Goal: Communication & Community: Answer question/provide support

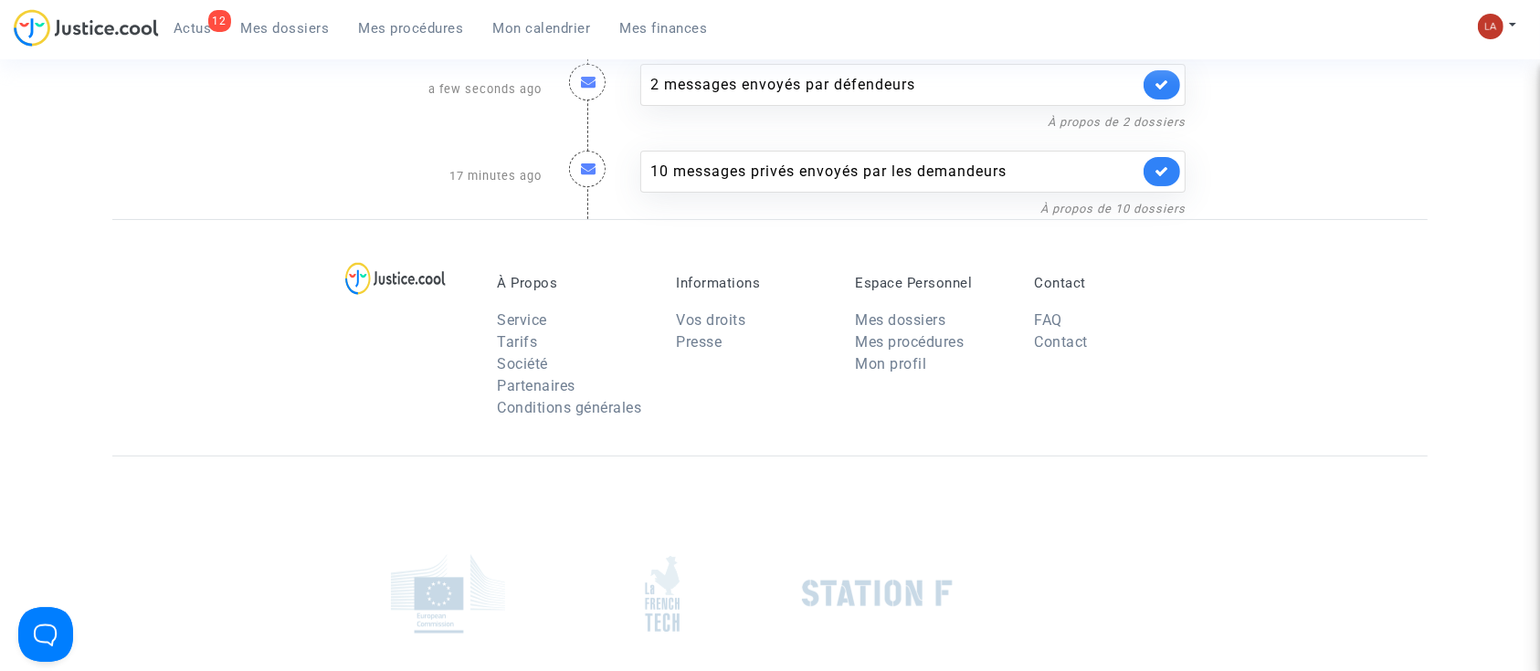
scroll to position [243, 0]
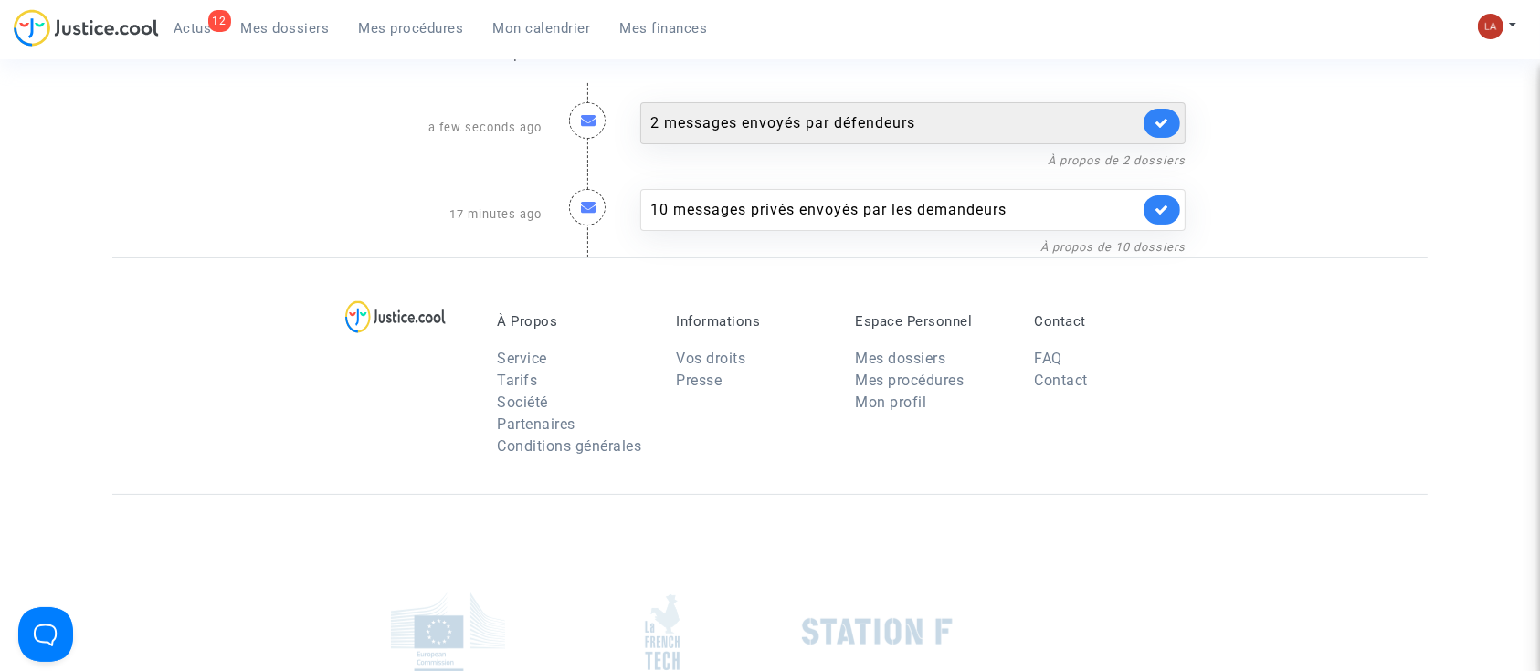
click at [921, 130] on div "2 messages envoyés par défendeurs" at bounding box center [894, 123] width 489 height 22
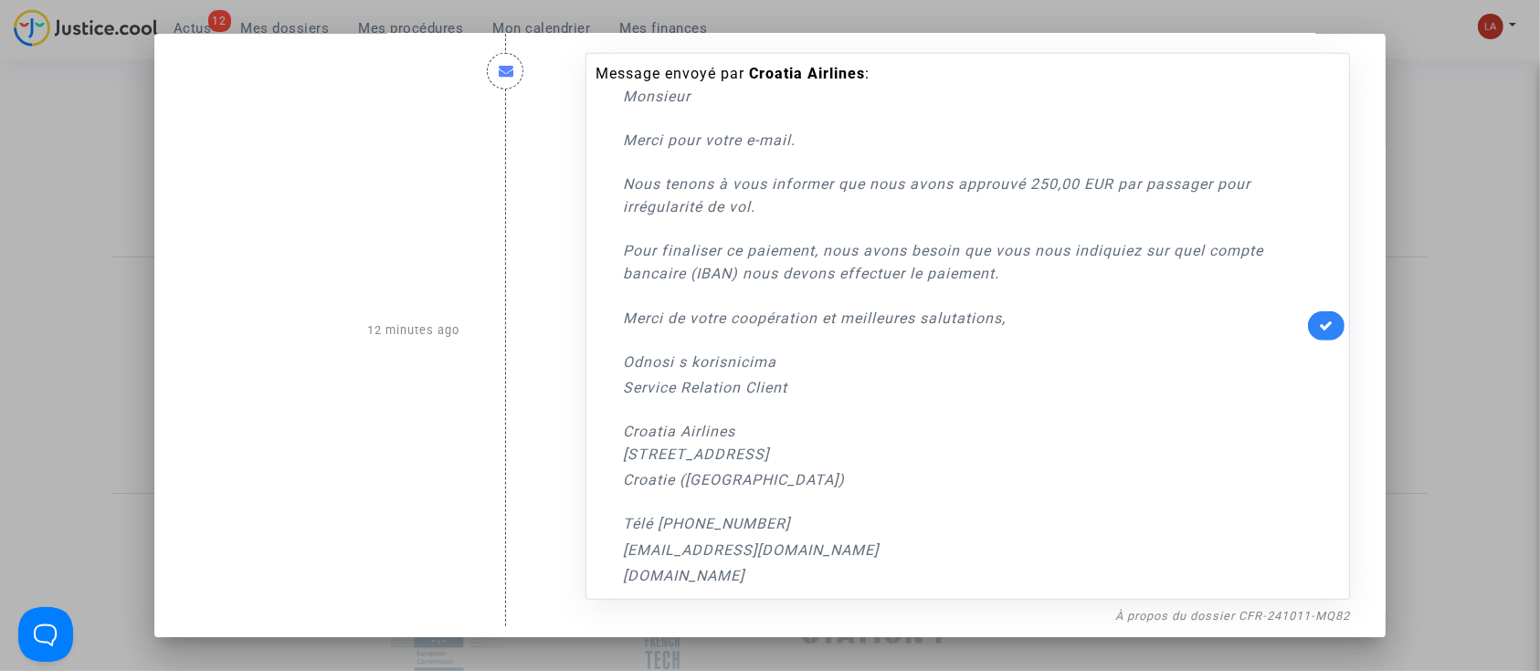
scroll to position [1311, 0]
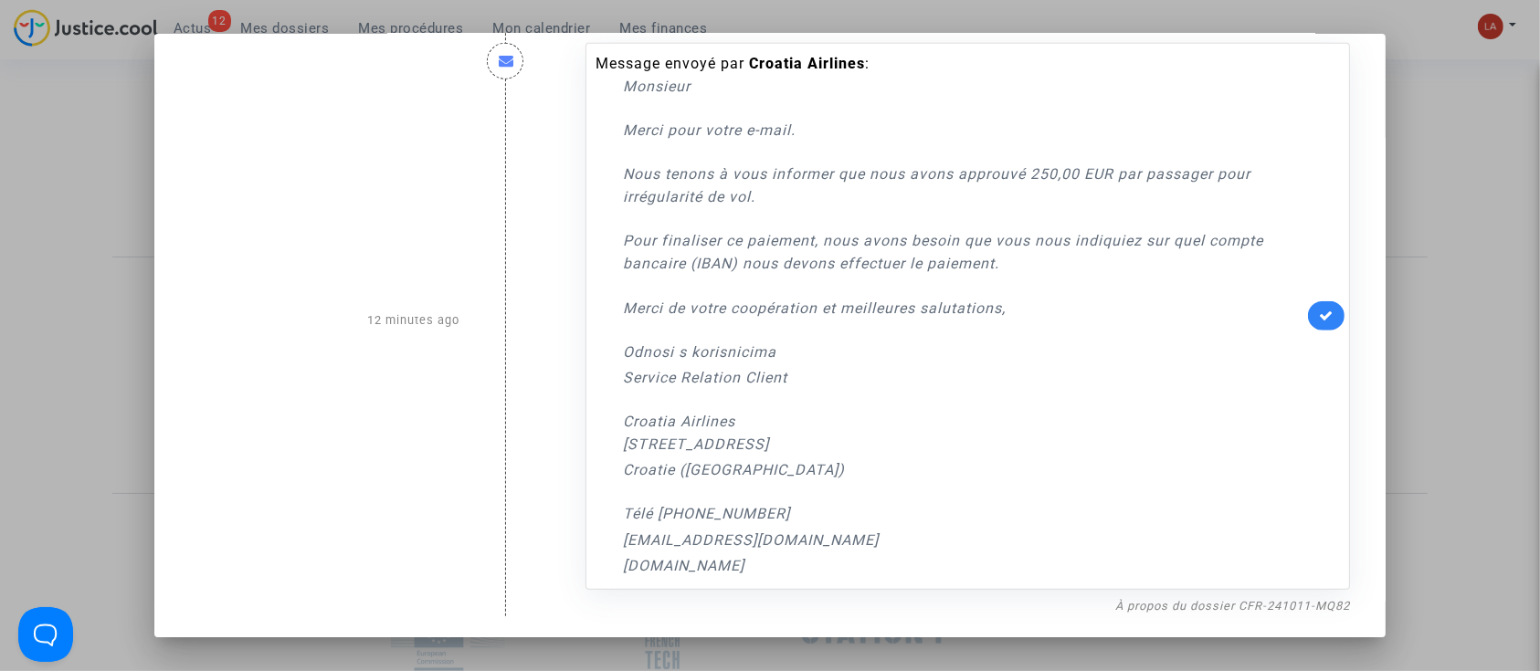
click at [1437, 257] on div at bounding box center [770, 335] width 1540 height 671
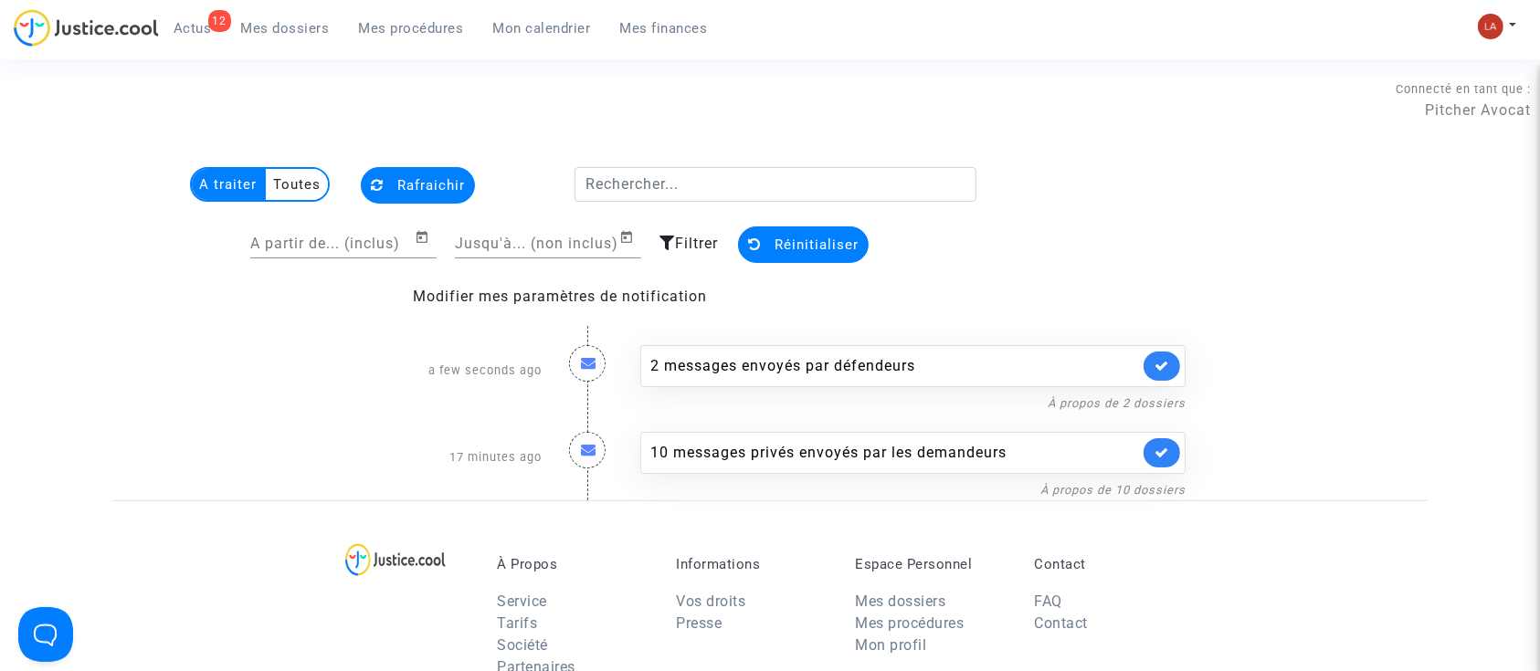
scroll to position [243, 0]
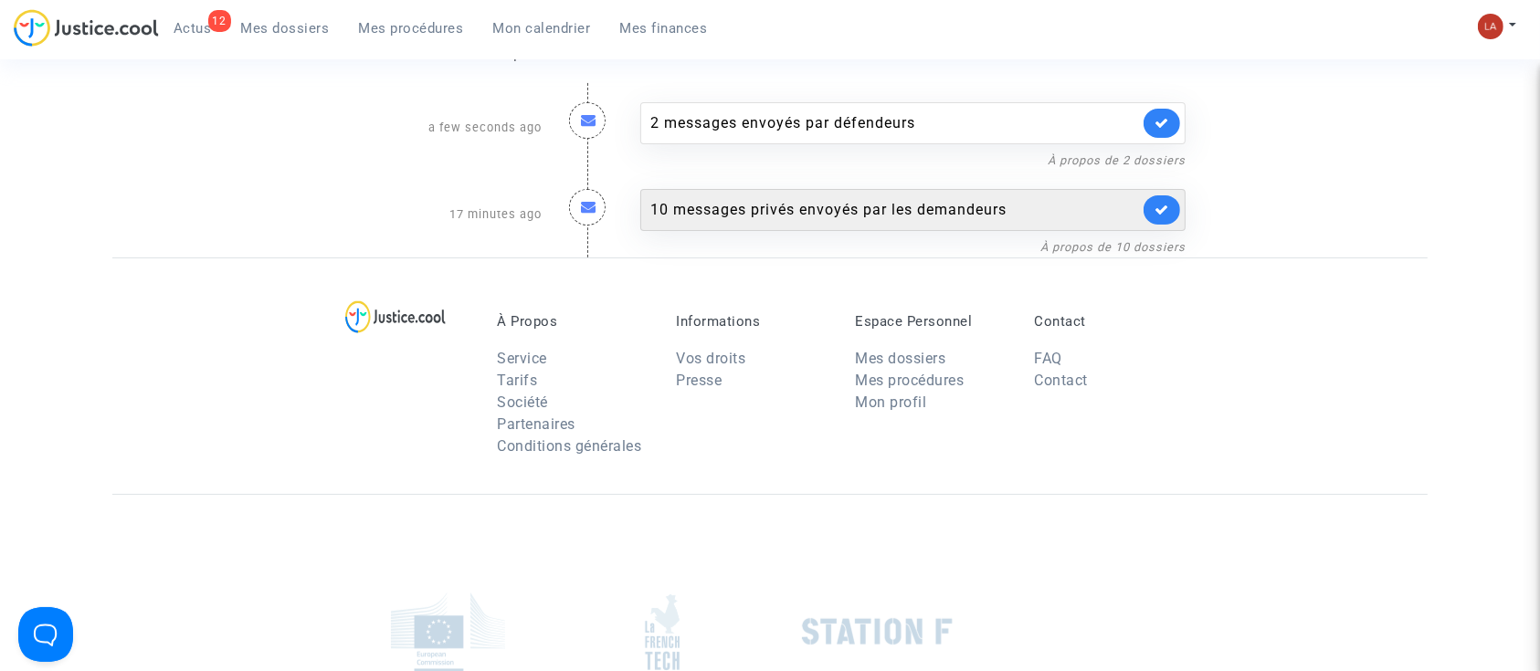
click at [848, 189] on div "10 messages privés envoyés par les demandeurs" at bounding box center [912, 210] width 545 height 42
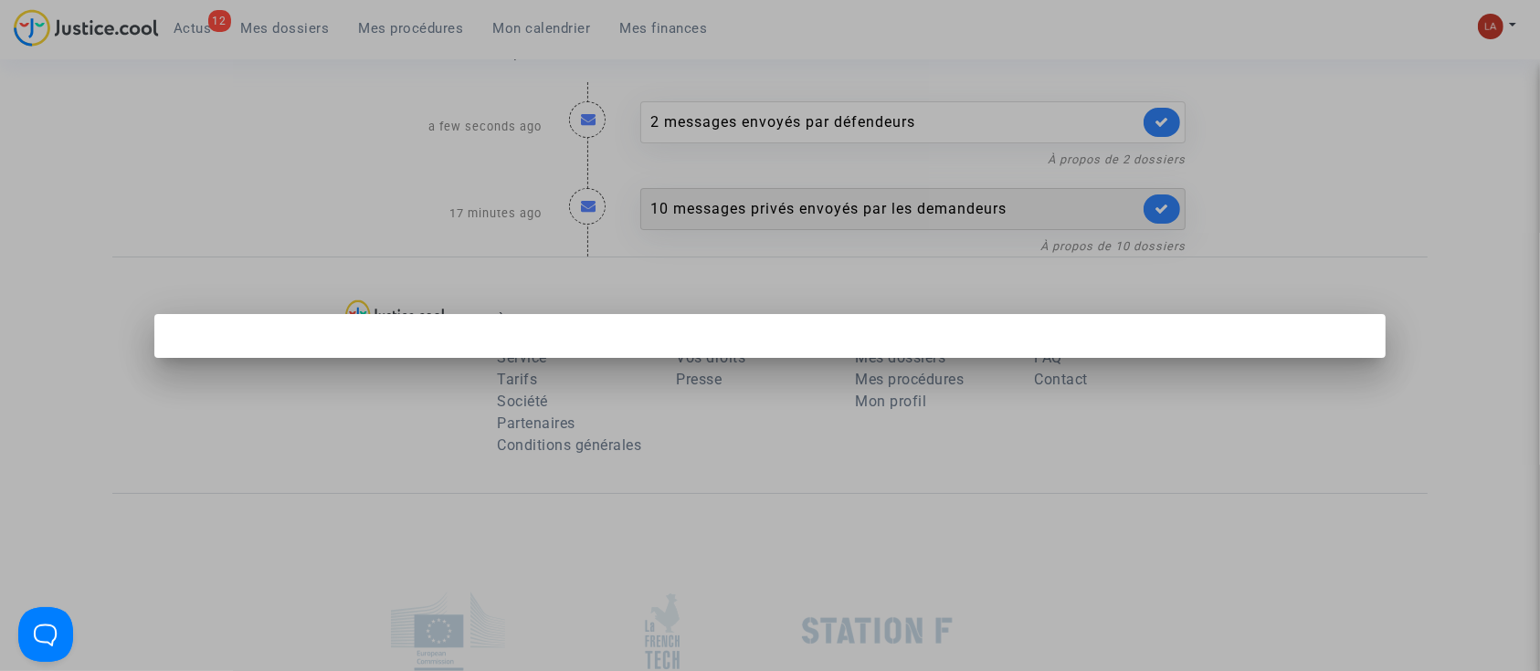
scroll to position [0, 0]
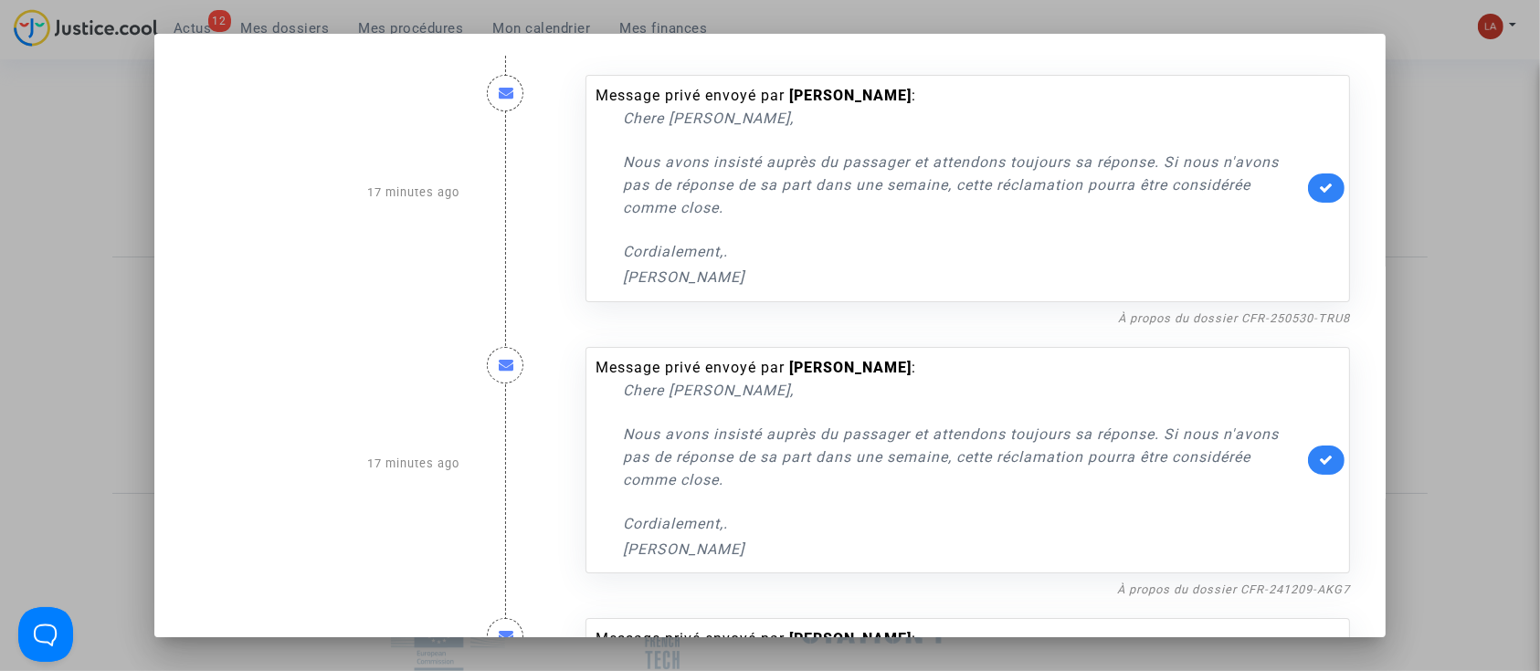
click at [1319, 196] on link at bounding box center [1326, 188] width 37 height 29
click at [1310, 471] on link at bounding box center [1326, 460] width 37 height 29
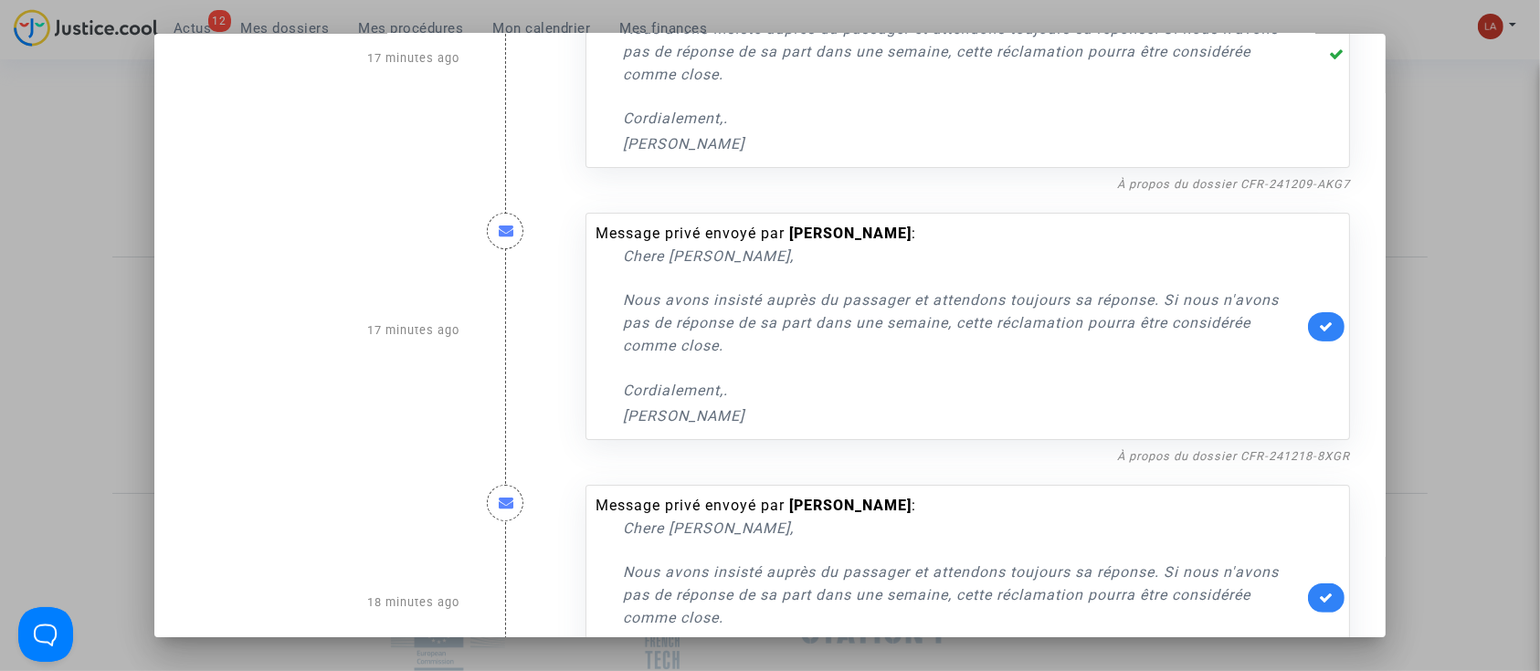
scroll to position [608, 0]
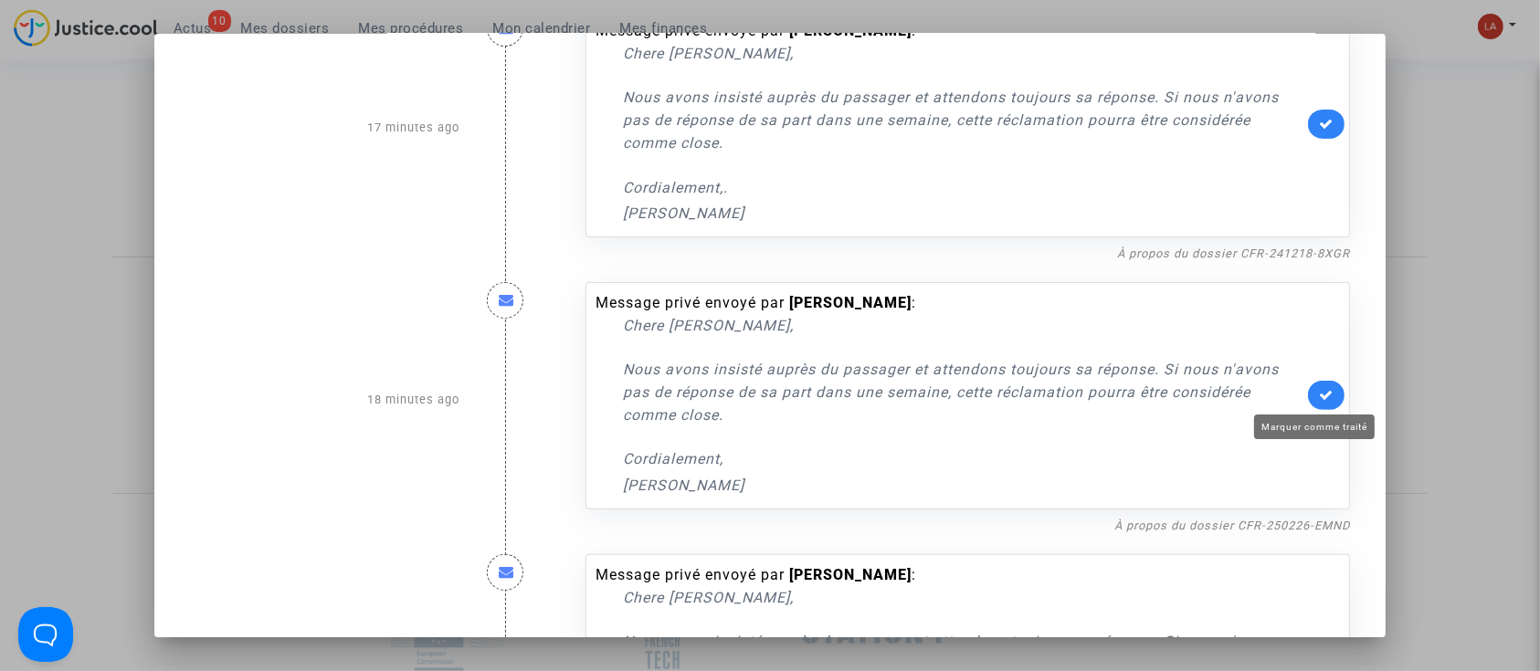
click at [1319, 388] on icon at bounding box center [1326, 395] width 15 height 14
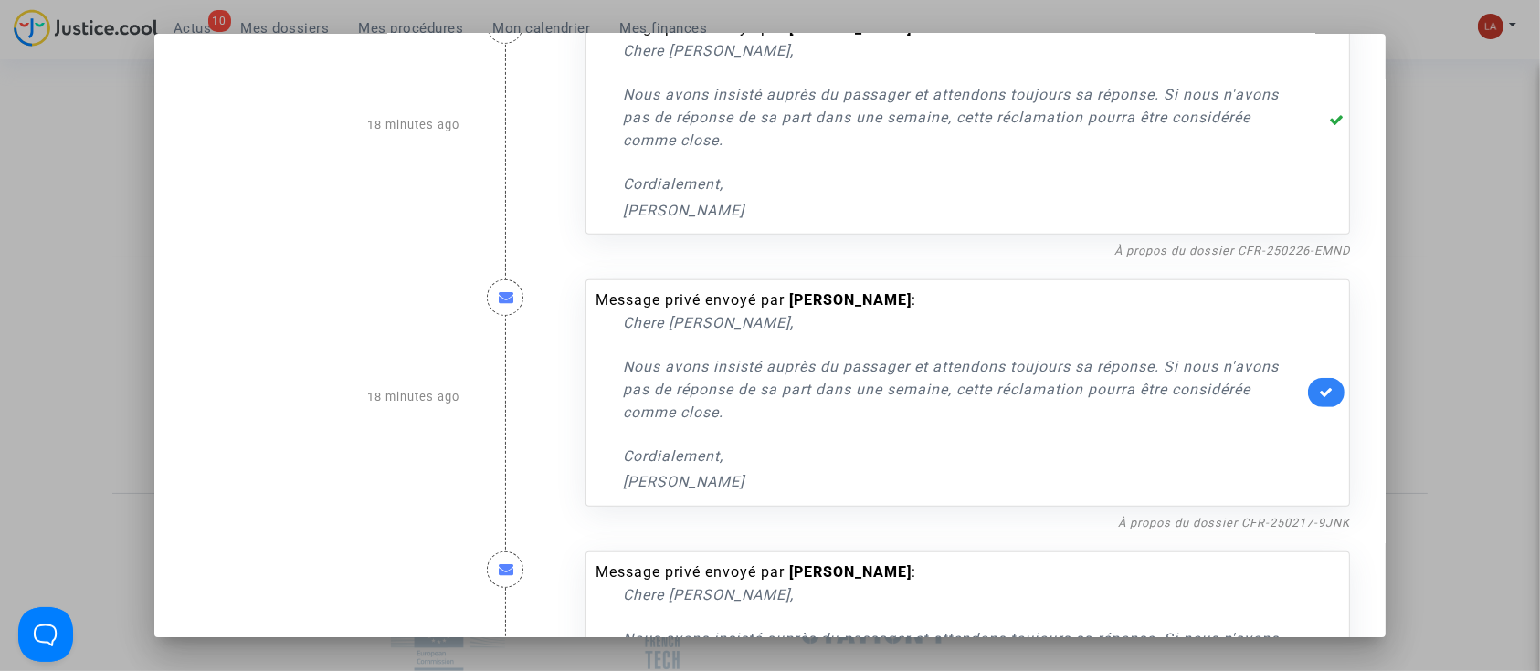
scroll to position [974, 0]
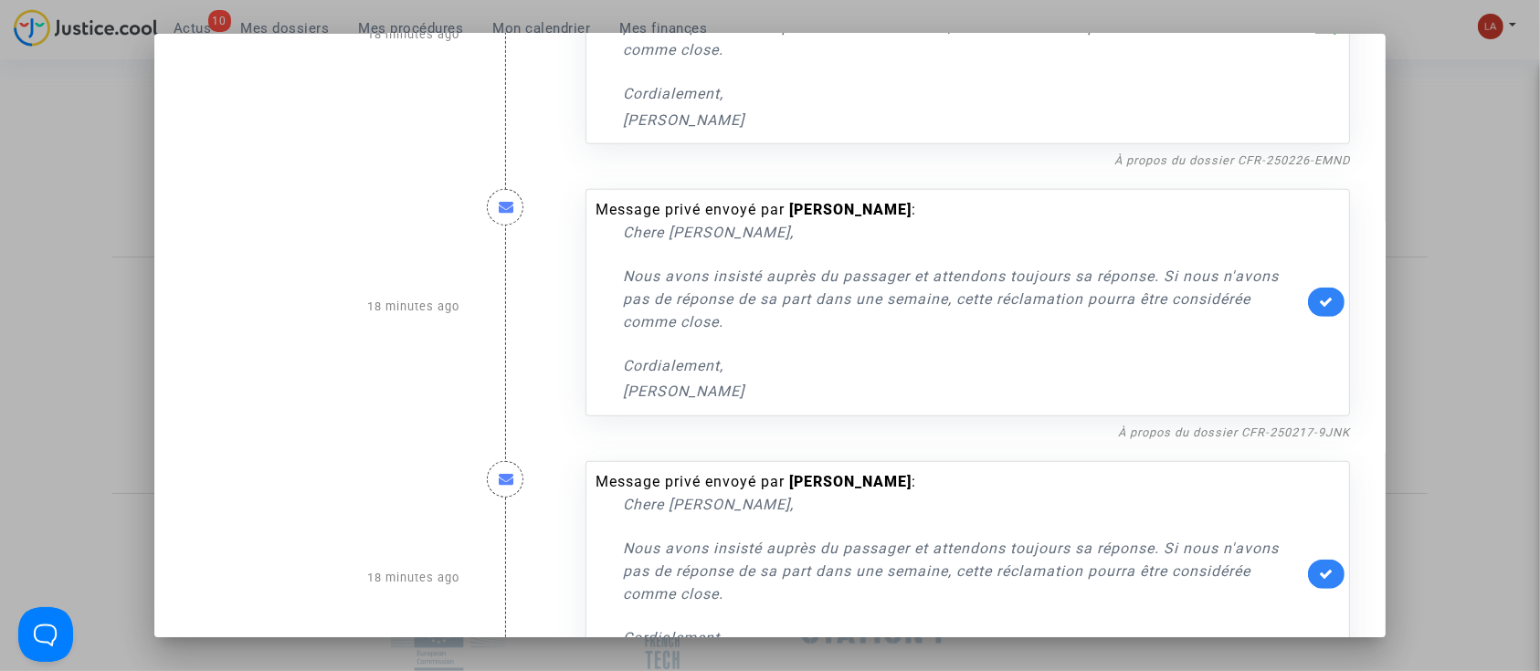
click at [1352, 306] on div "Message privé envoyé par Maria Celina Zambonini : Chere Laurene, Nous avons ins…" at bounding box center [968, 307] width 792 height 272
click at [1319, 295] on icon at bounding box center [1326, 302] width 15 height 14
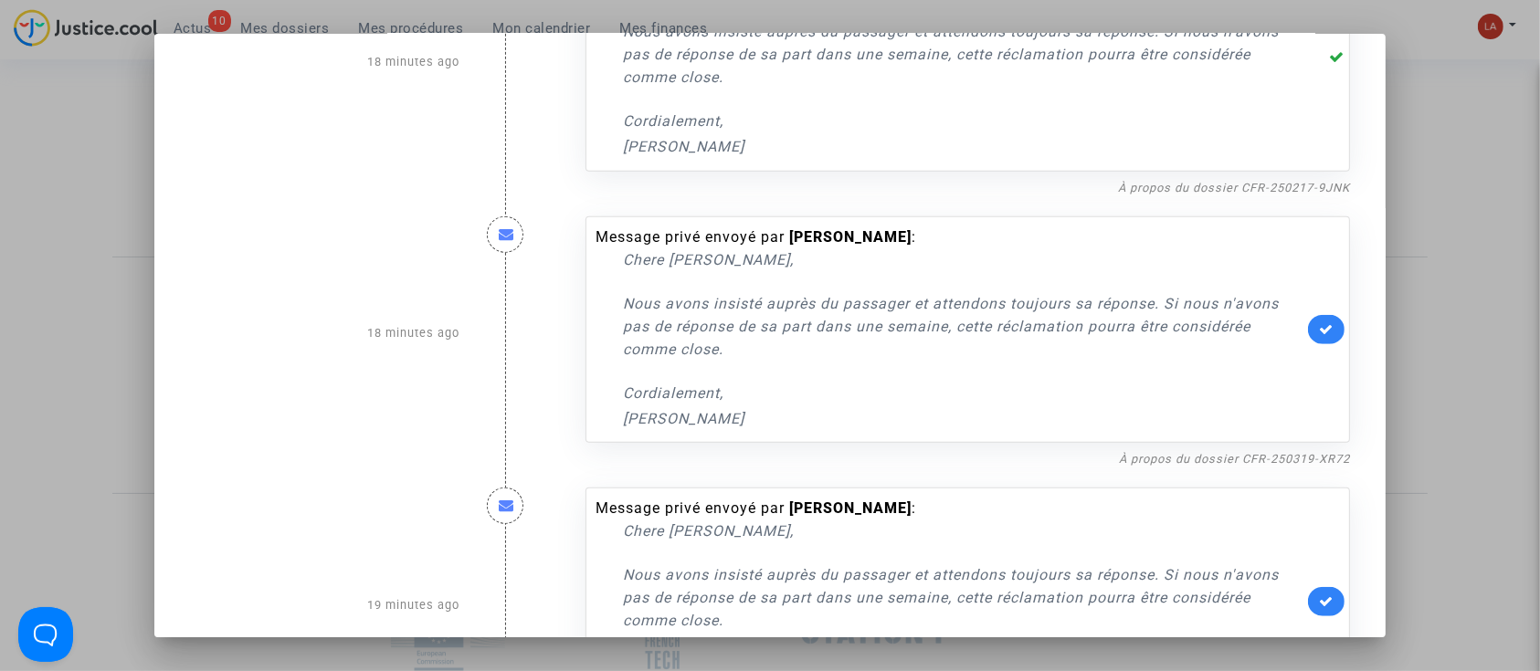
scroll to position [1461, 0]
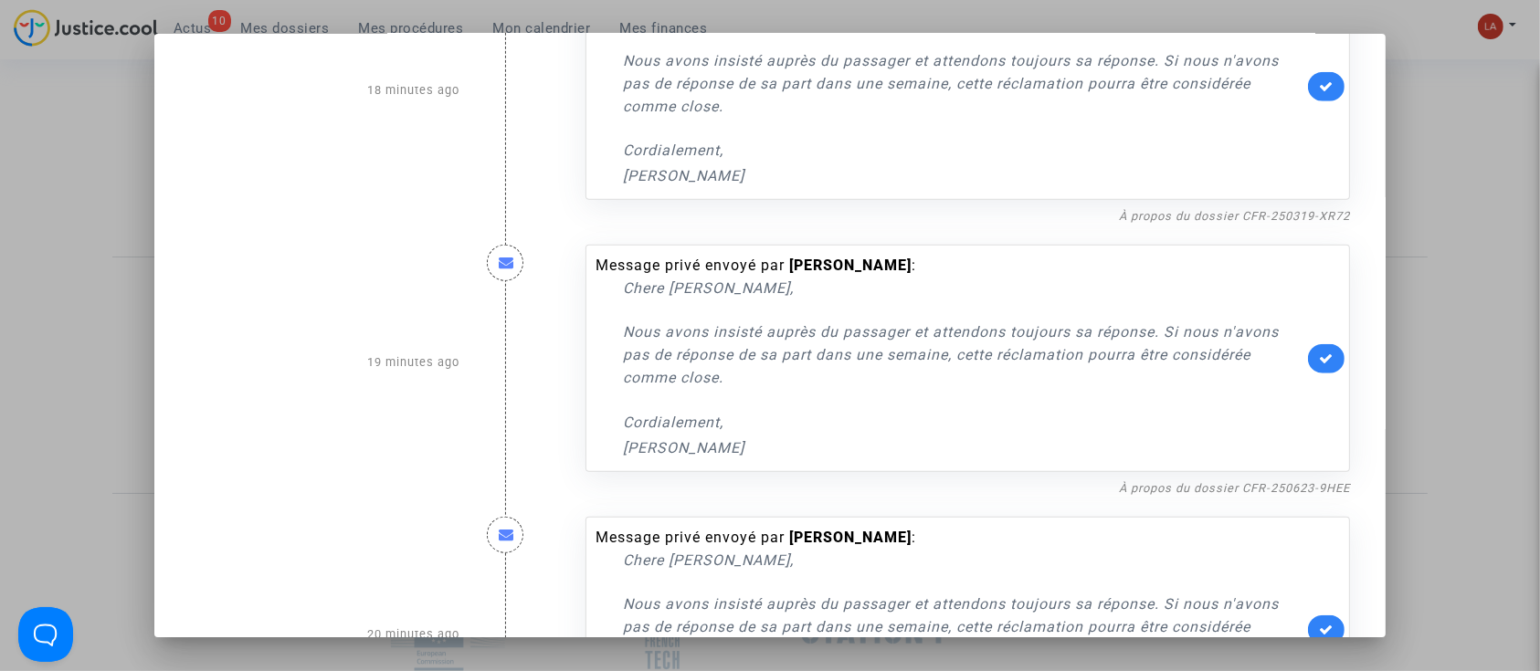
click at [1308, 379] on div "Message privé envoyé par Khaled Jemal : Chere Laurene, Nous avons insisté auprè…" at bounding box center [967, 358] width 764 height 227
click at [1317, 349] on link at bounding box center [1326, 358] width 37 height 29
click at [1321, 79] on icon at bounding box center [1326, 86] width 15 height 14
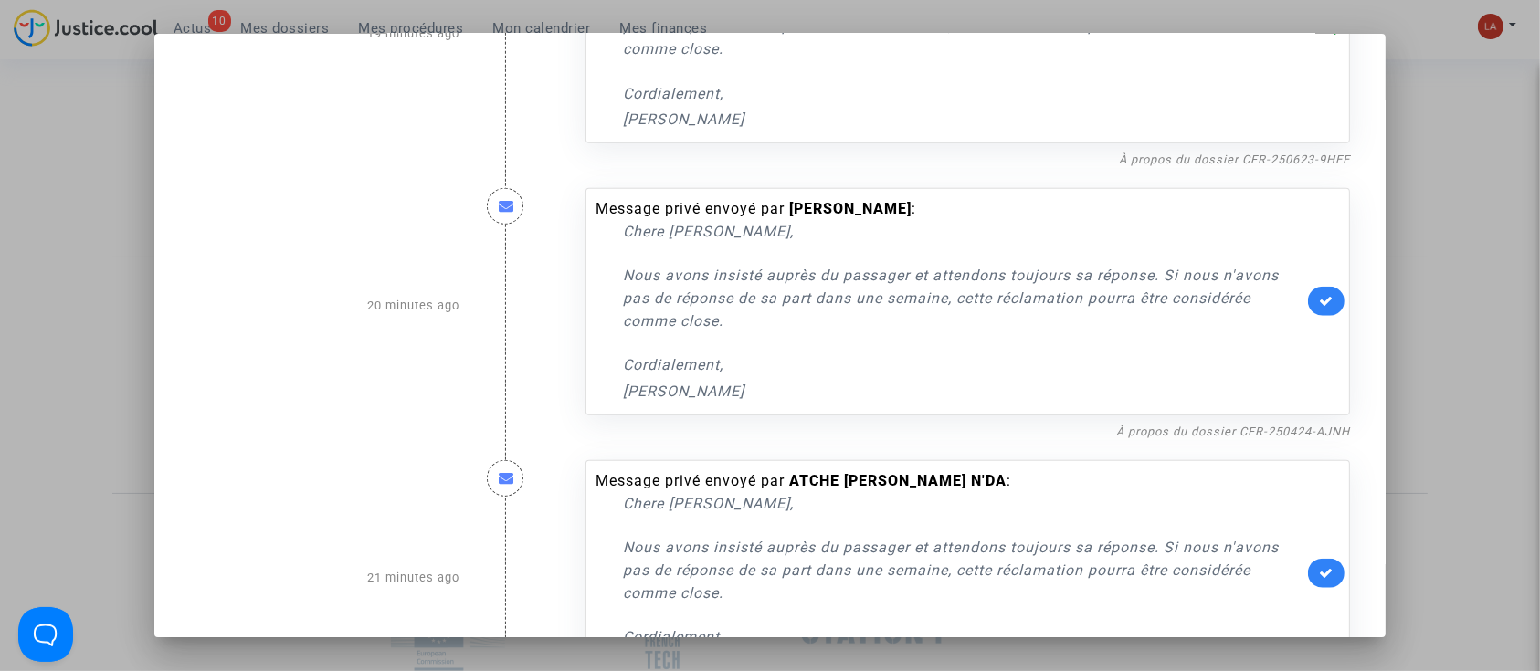
scroll to position [1827, 0]
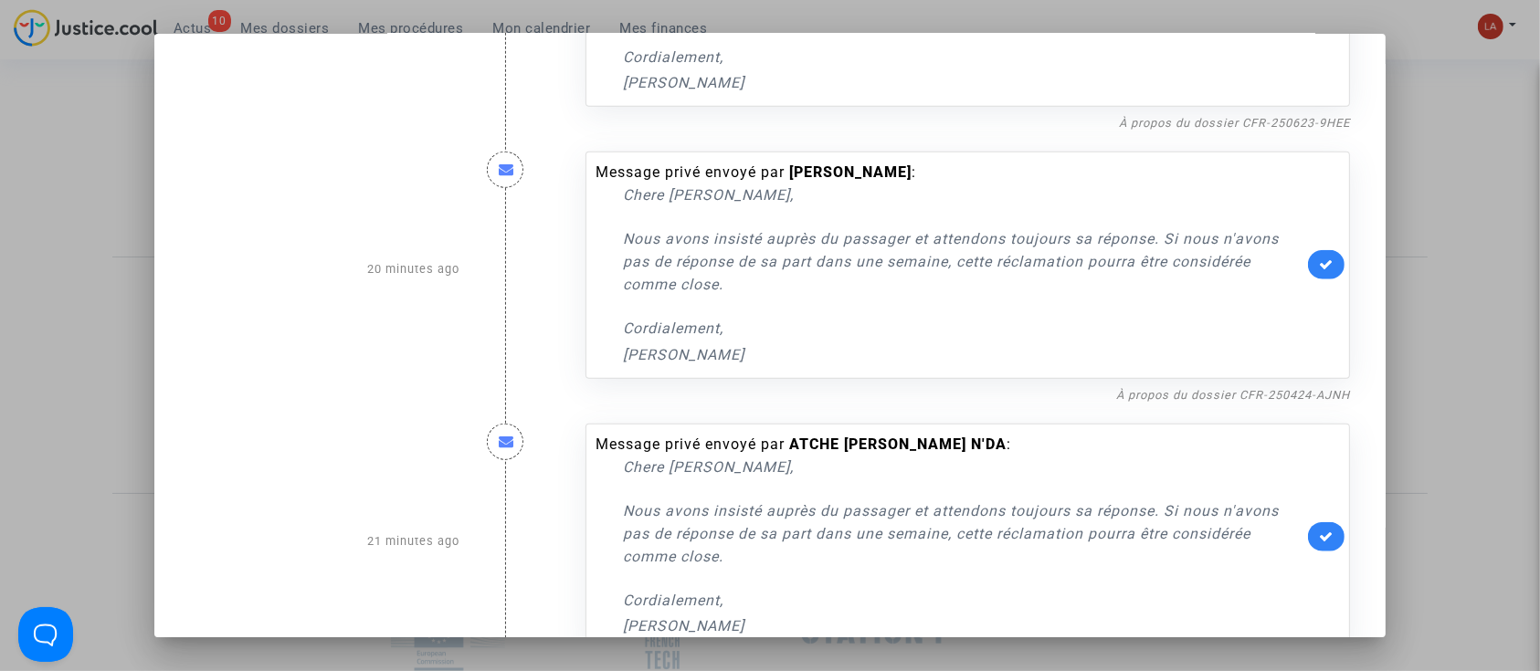
click at [1331, 264] on link at bounding box center [1326, 264] width 37 height 29
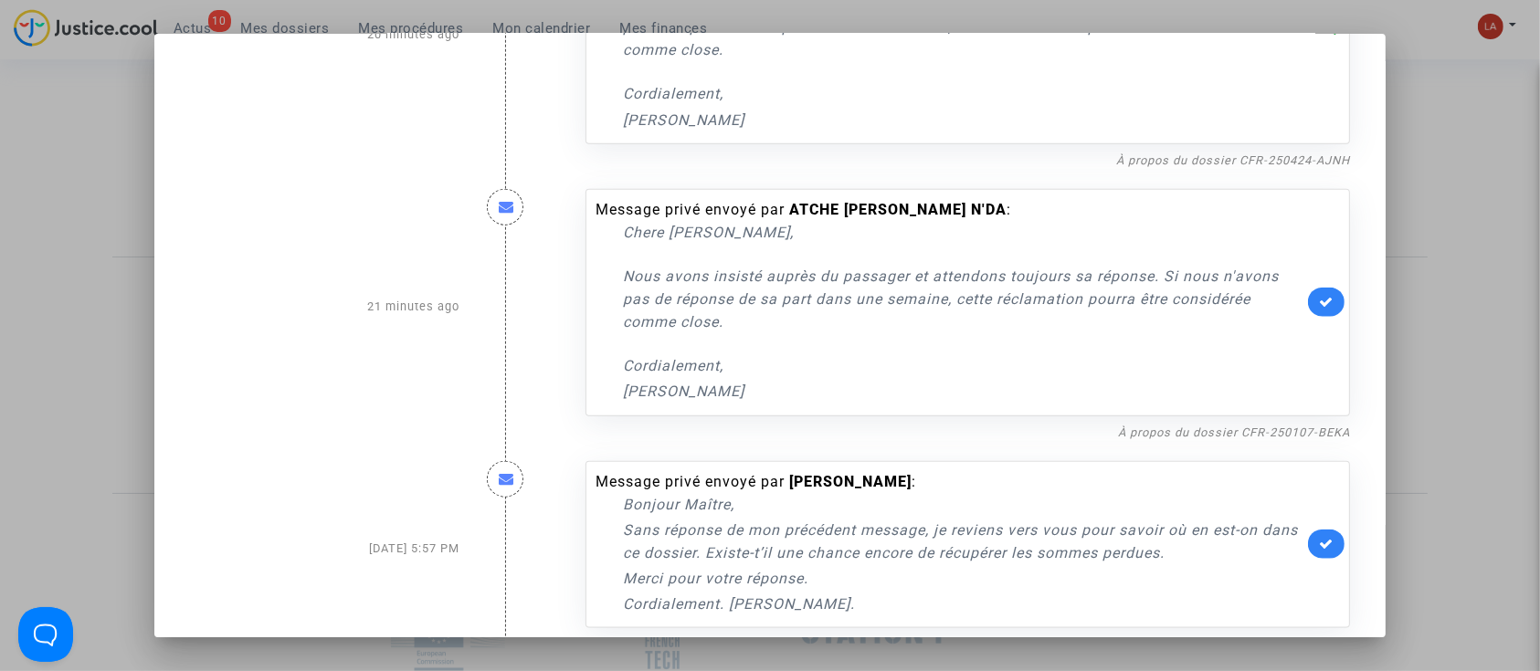
scroll to position [2069, 0]
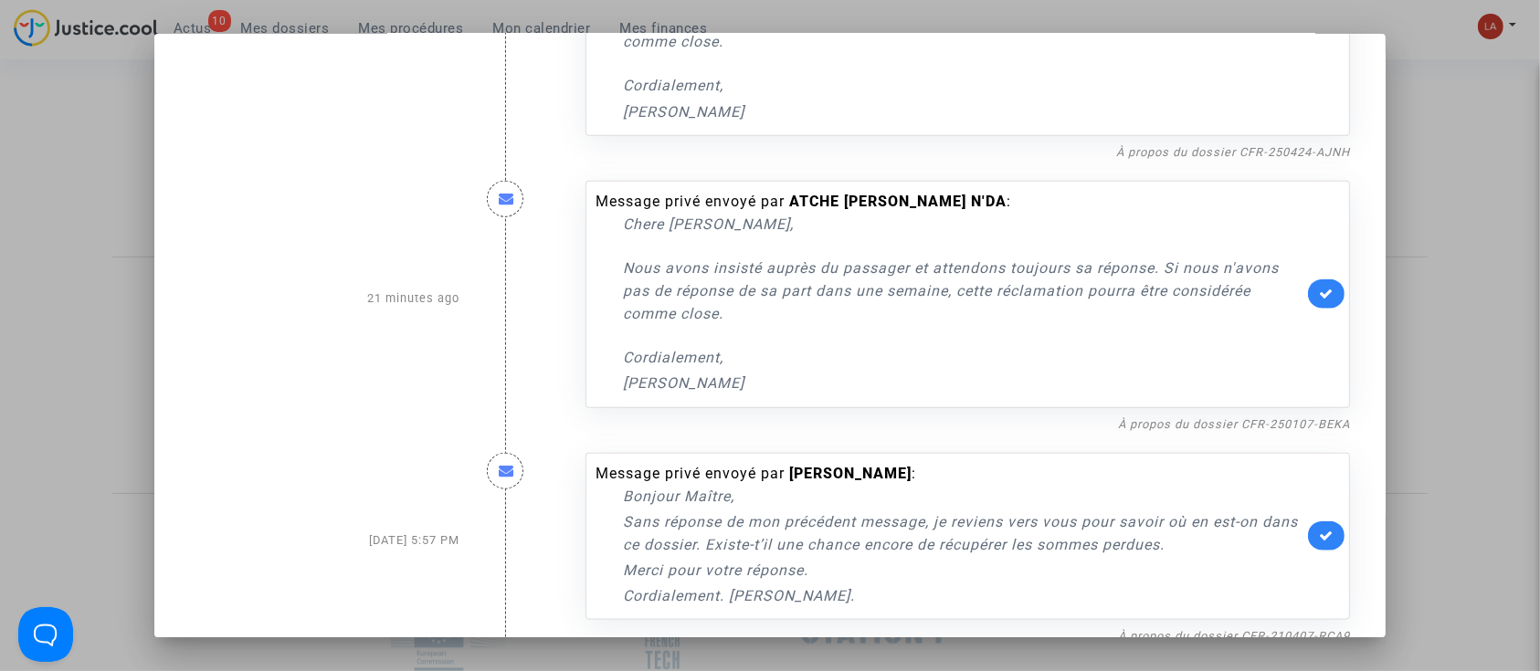
click at [1319, 289] on icon at bounding box center [1326, 294] width 15 height 14
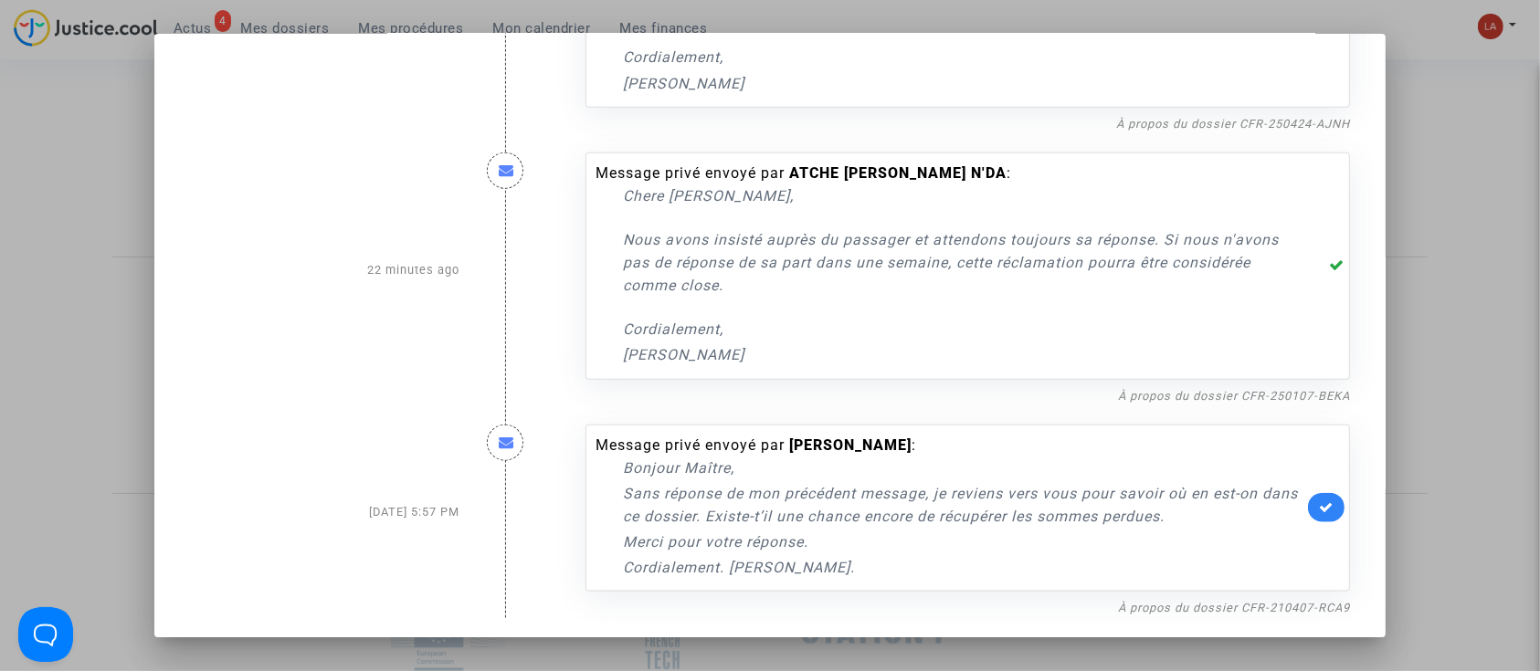
click at [1467, 428] on div at bounding box center [770, 335] width 1540 height 671
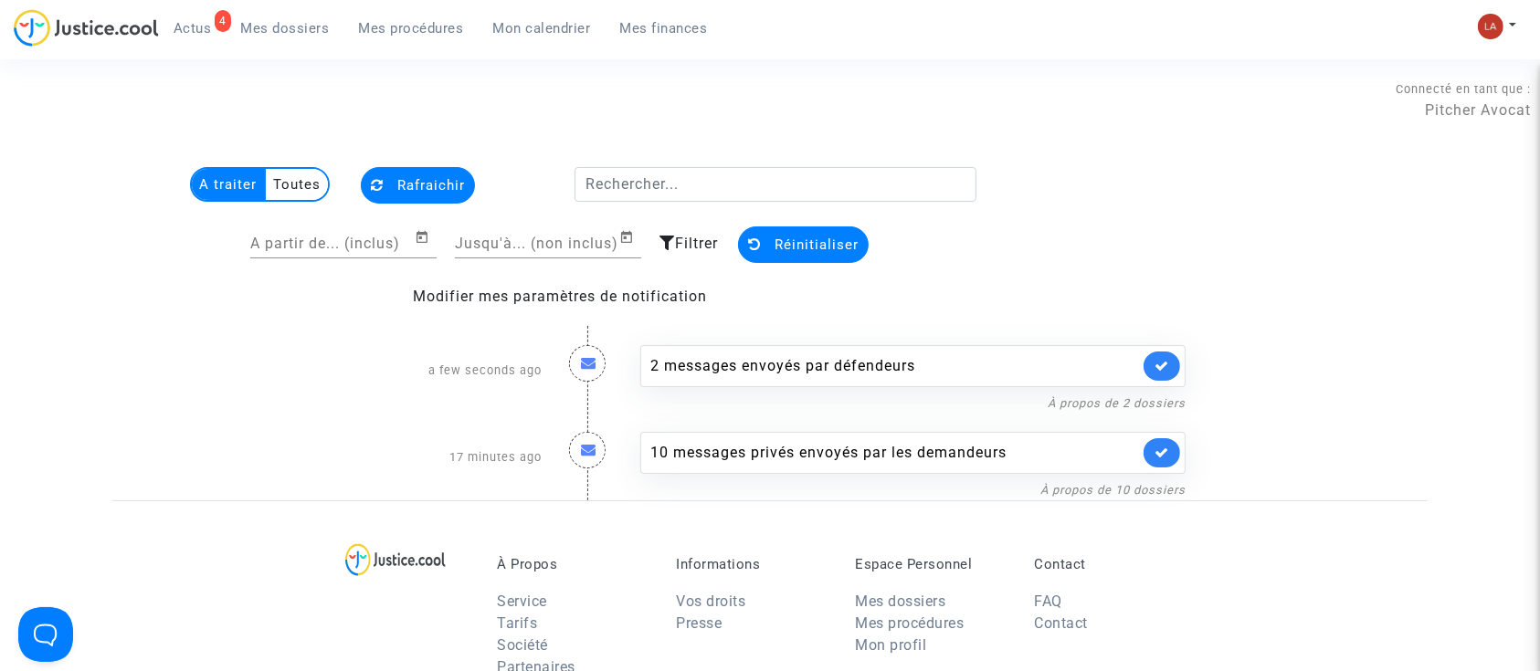
scroll to position [243, 0]
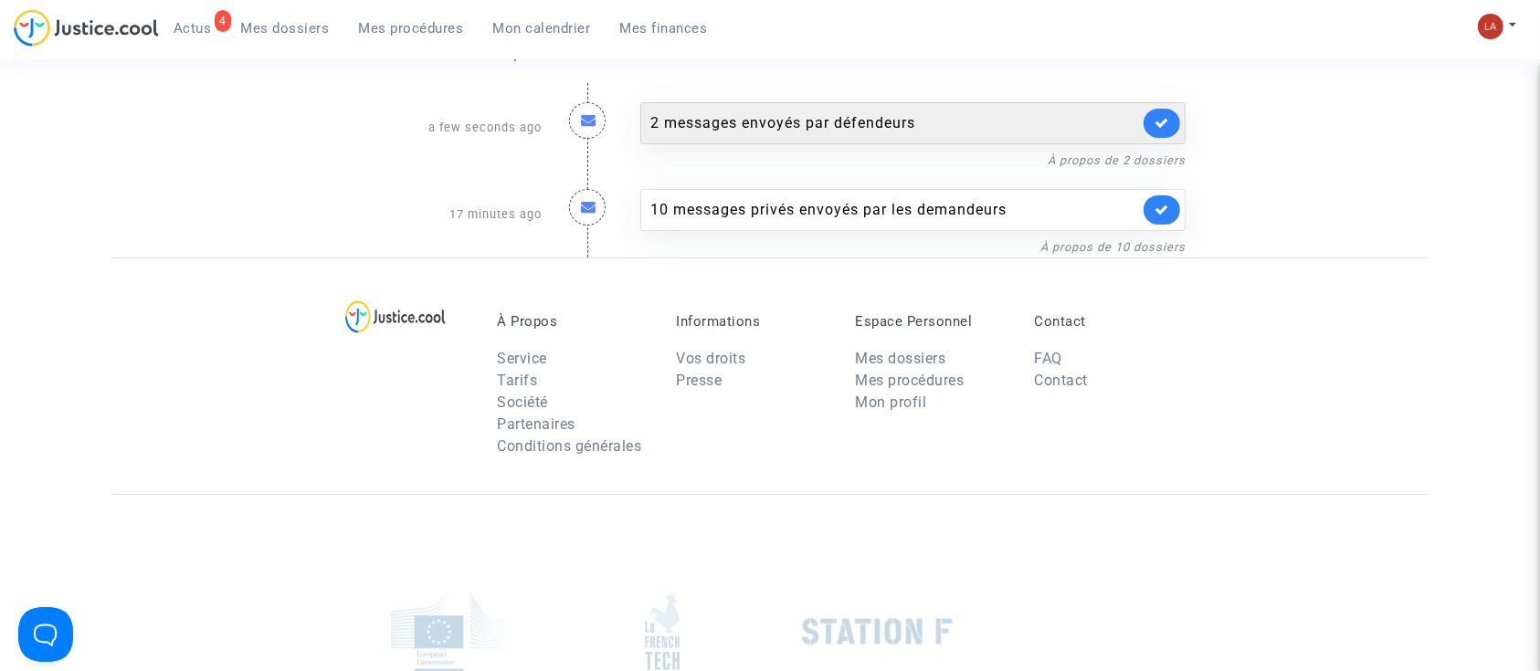
click at [751, 112] on div "2 messages envoyés par défendeurs" at bounding box center [894, 123] width 489 height 22
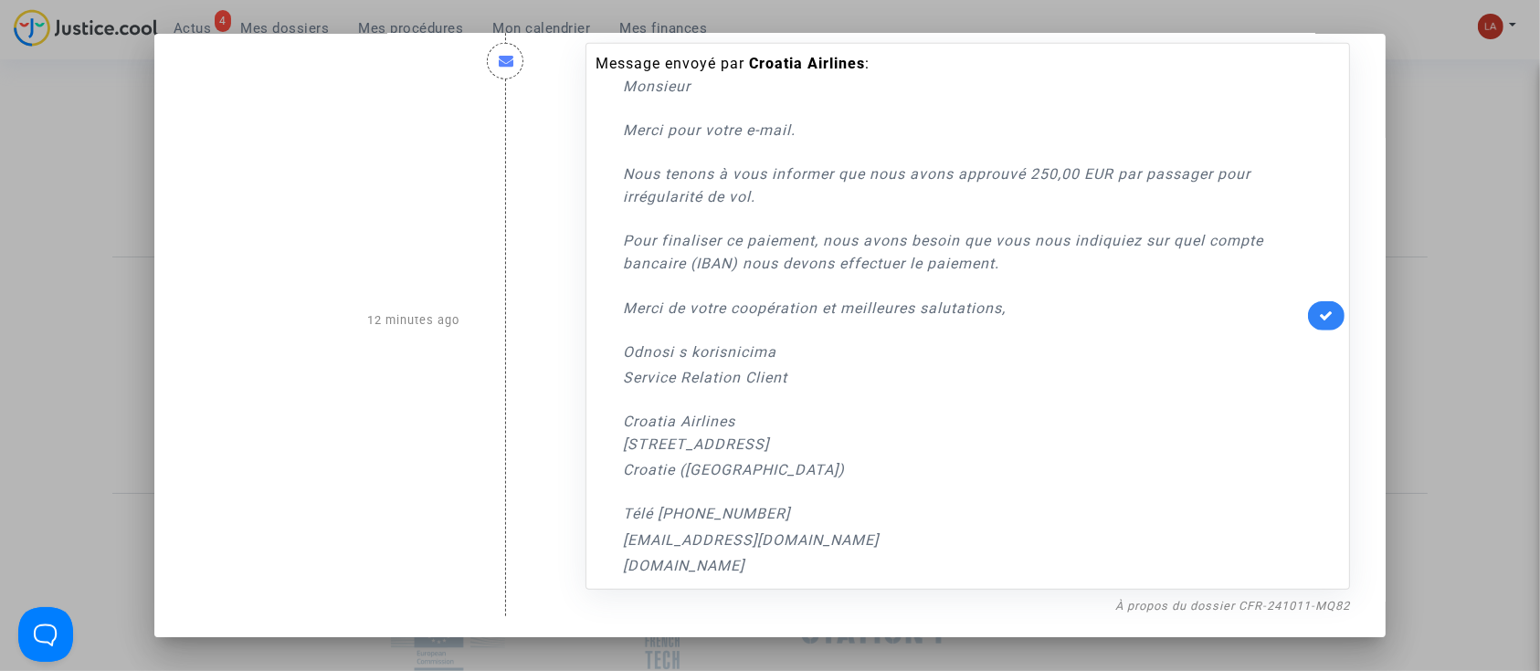
scroll to position [1311, 0]
click at [1293, 616] on div "À propos du dossier CFR-241011-MQ82" at bounding box center [967, 606] width 764 height 22
click at [1298, 595] on div "À propos du dossier CFR-241011-MQ82" at bounding box center [967, 606] width 764 height 22
click at [1279, 611] on link "À propos du dossier CFR-241011-MQ82" at bounding box center [1232, 606] width 235 height 14
click at [1319, 316] on icon at bounding box center [1326, 316] width 15 height 14
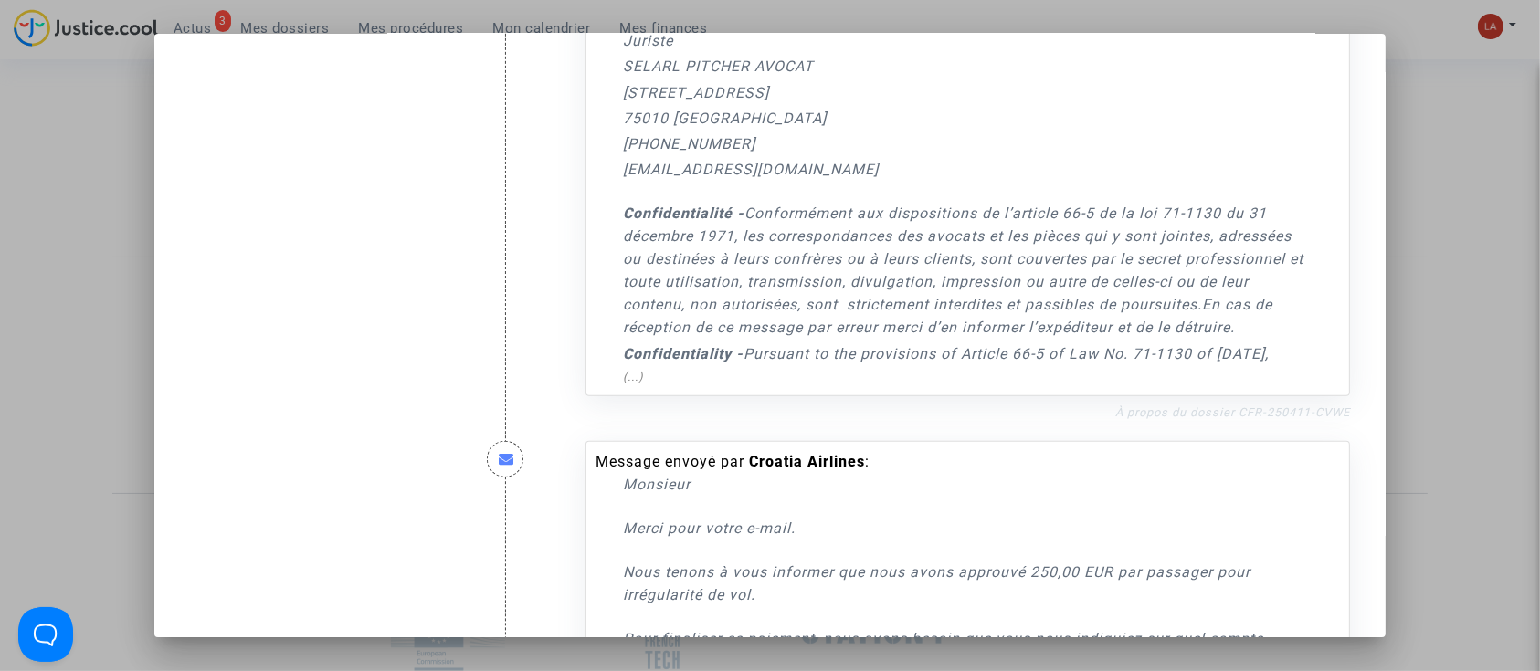
scroll to position [891, 0]
click at [1230, 418] on link "À propos du dossier CFR-250411-CVWE" at bounding box center [1232, 412] width 235 height 14
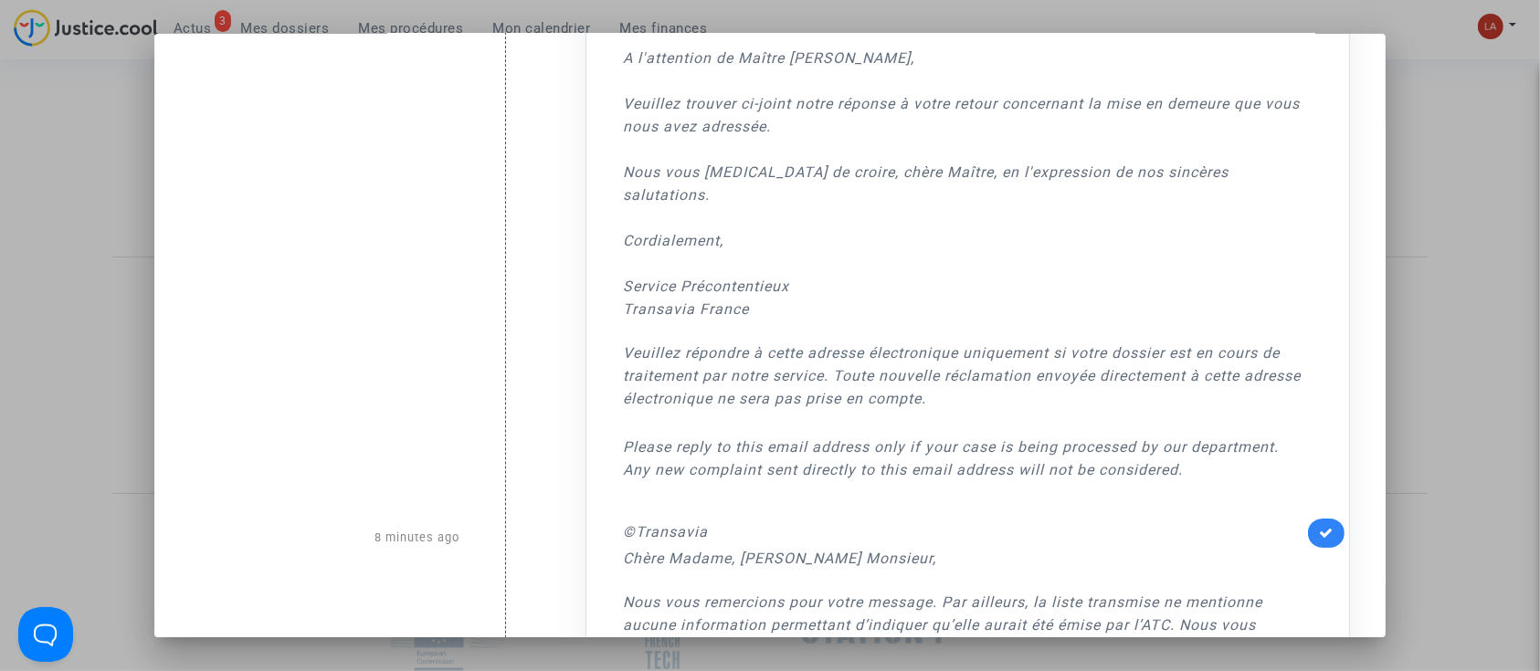
scroll to position [37, 0]
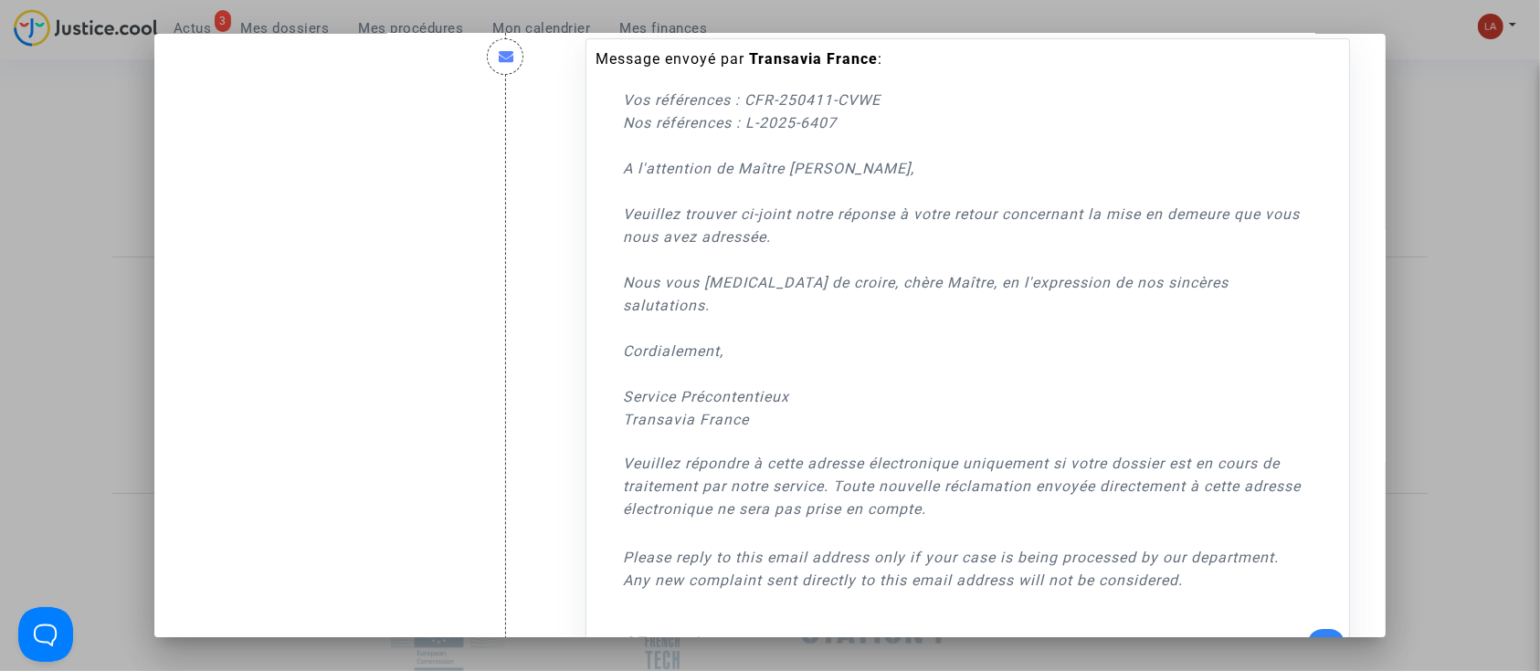
click at [1494, 260] on div at bounding box center [770, 335] width 1540 height 671
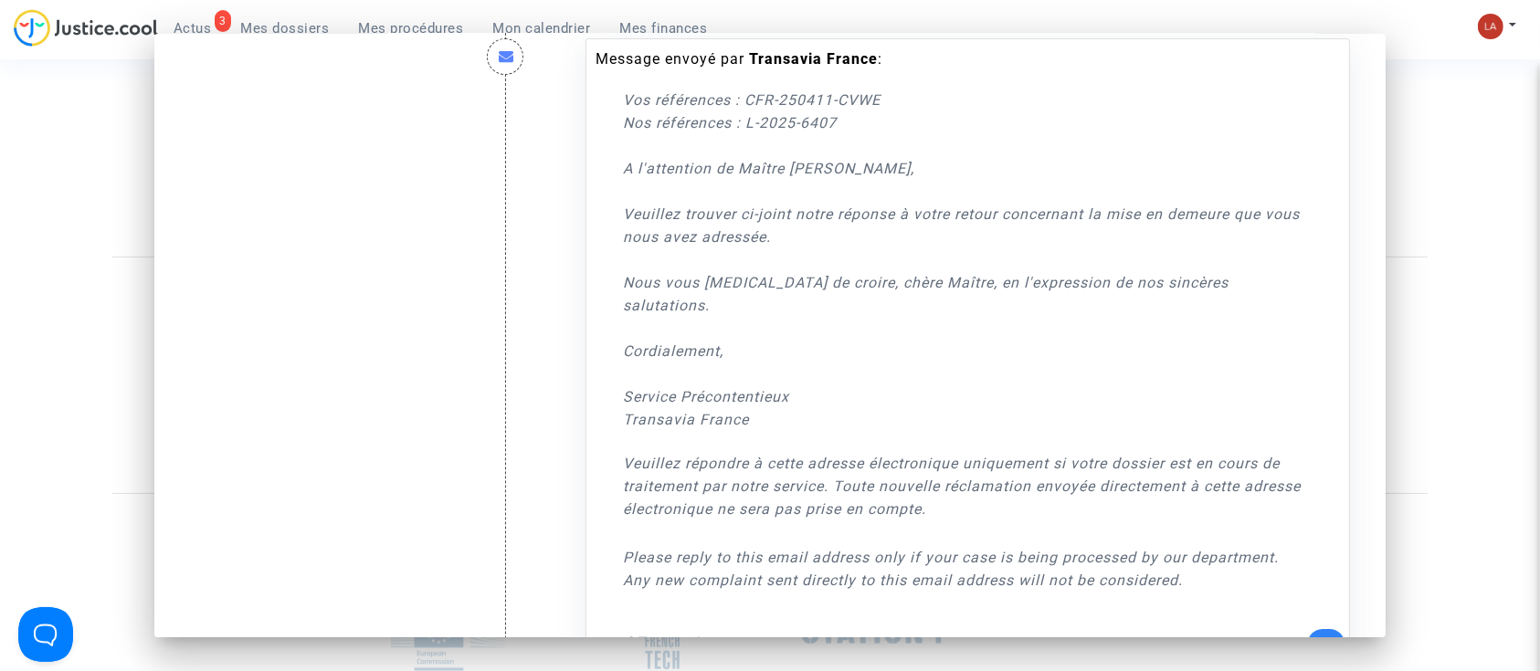
scroll to position [243, 0]
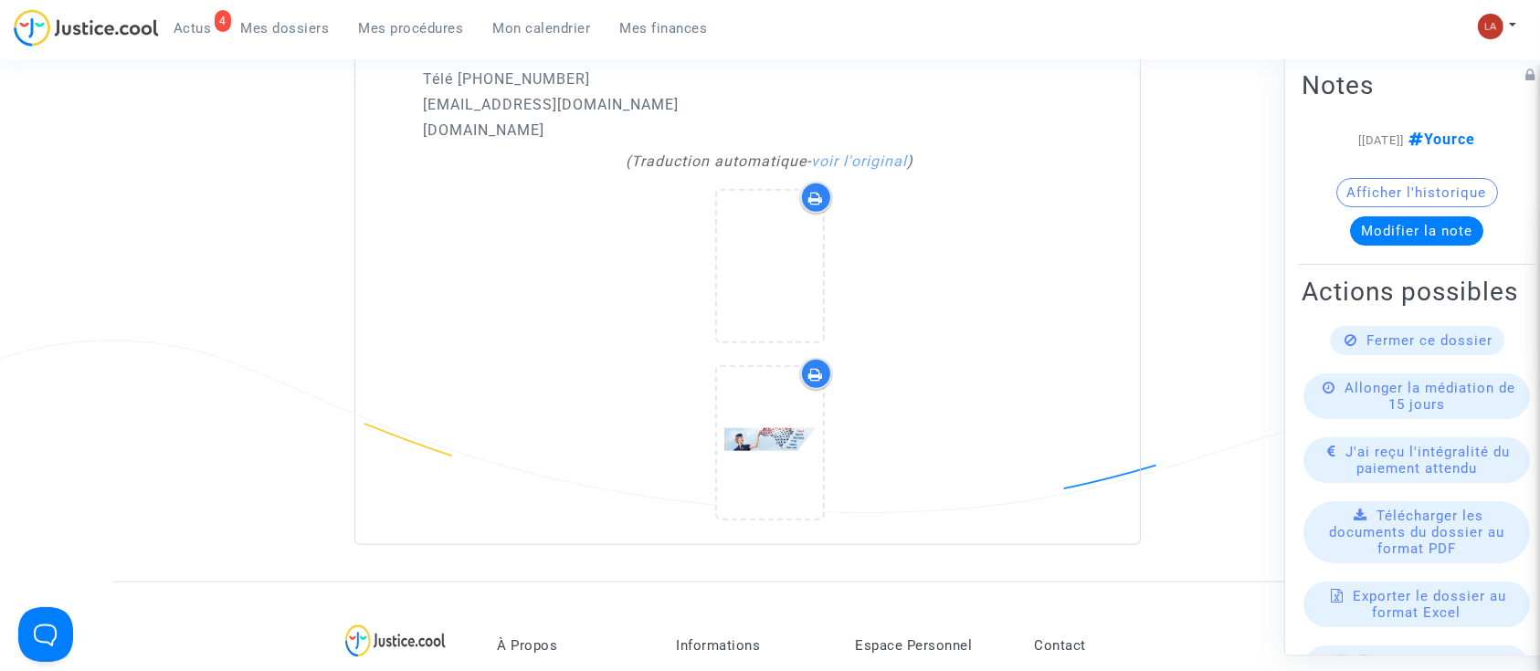
scroll to position [1827, 0]
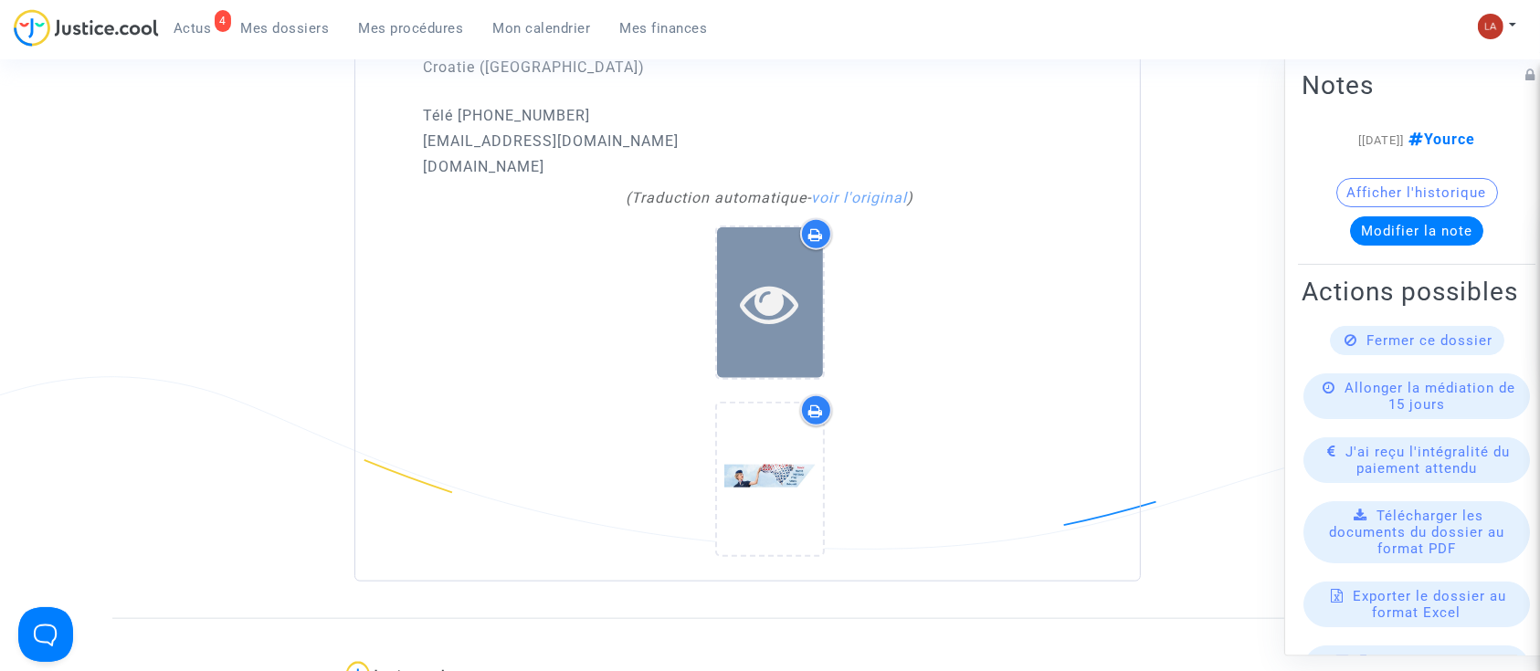
click at [771, 311] on icon at bounding box center [770, 303] width 59 height 58
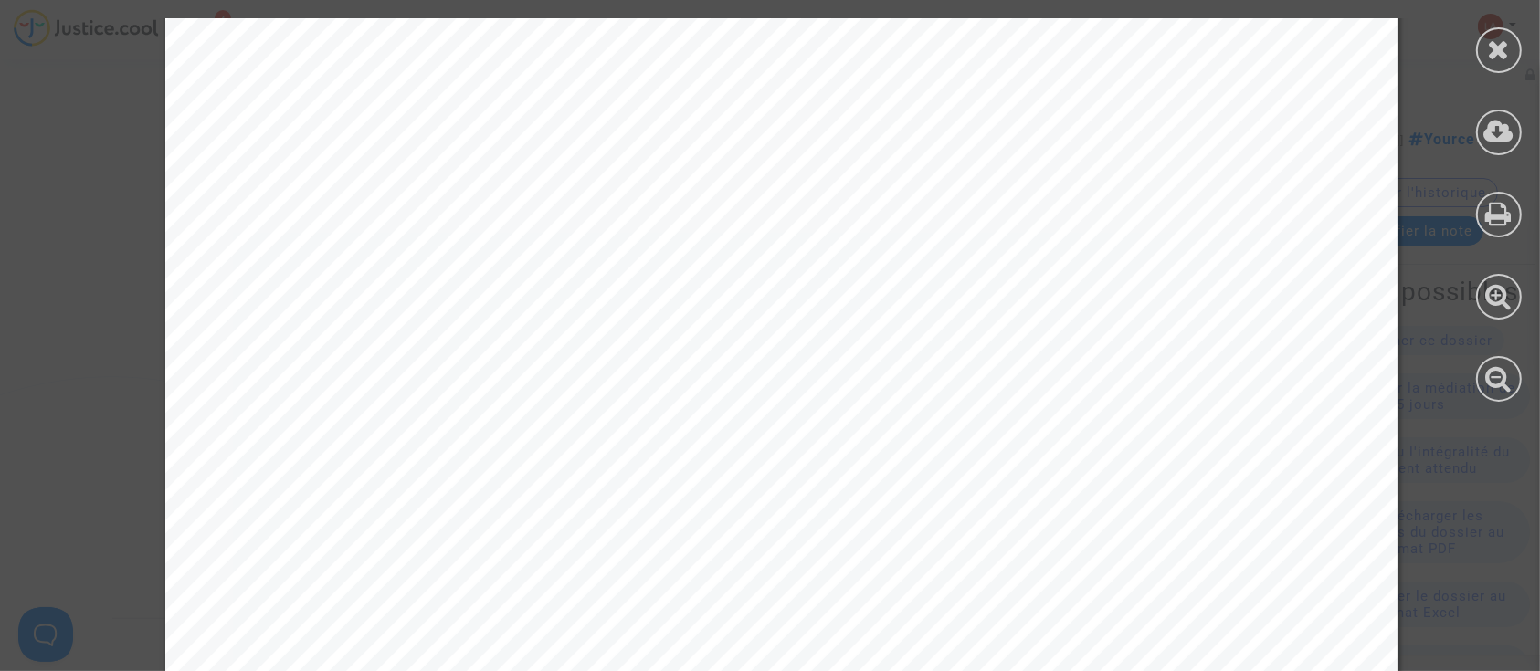
scroll to position [1096, 0]
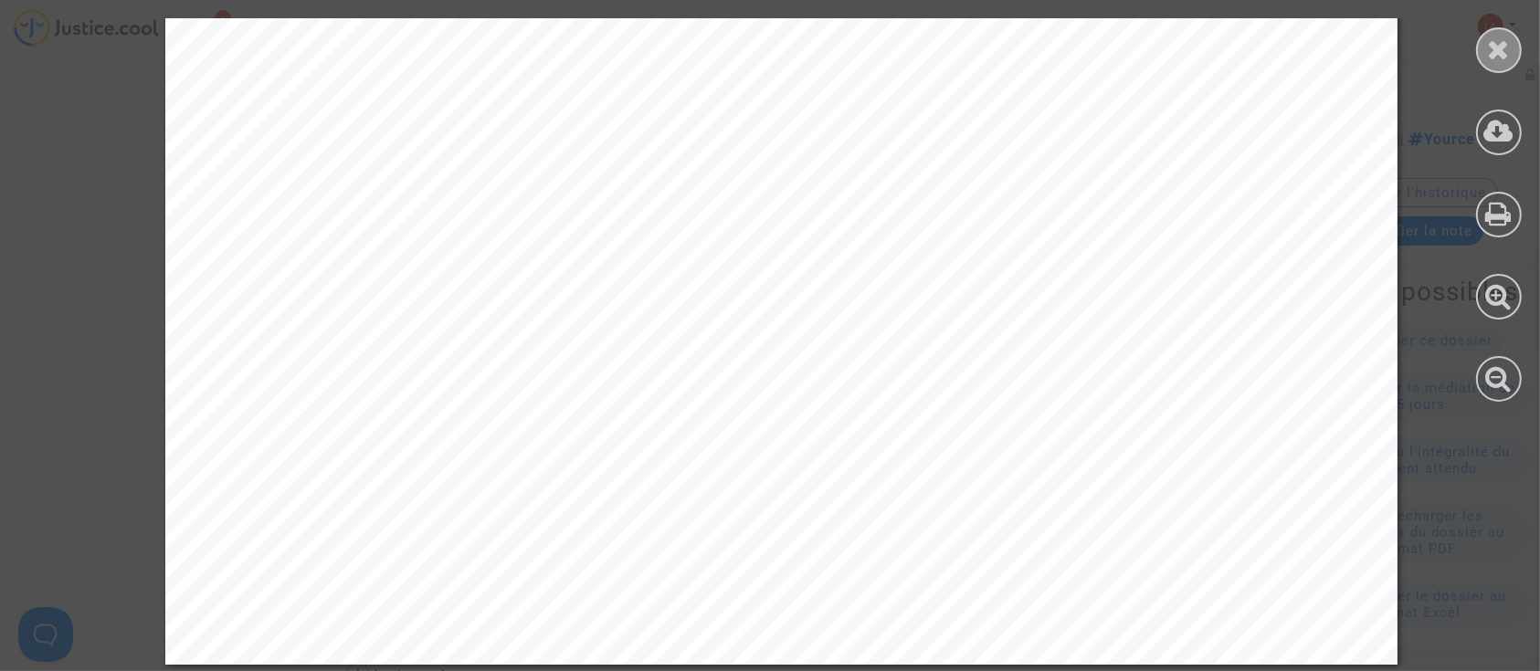
click at [1484, 47] on div at bounding box center [1499, 50] width 46 height 46
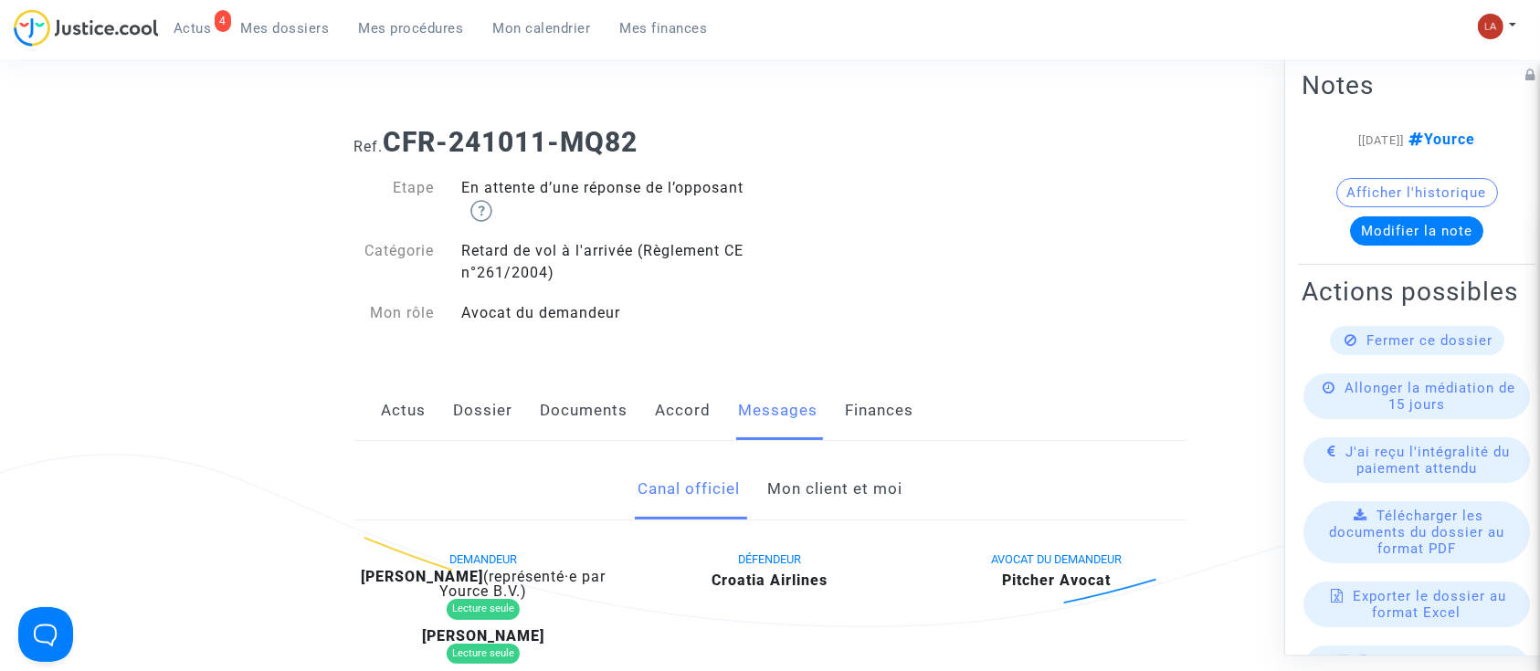
scroll to position [0, 0]
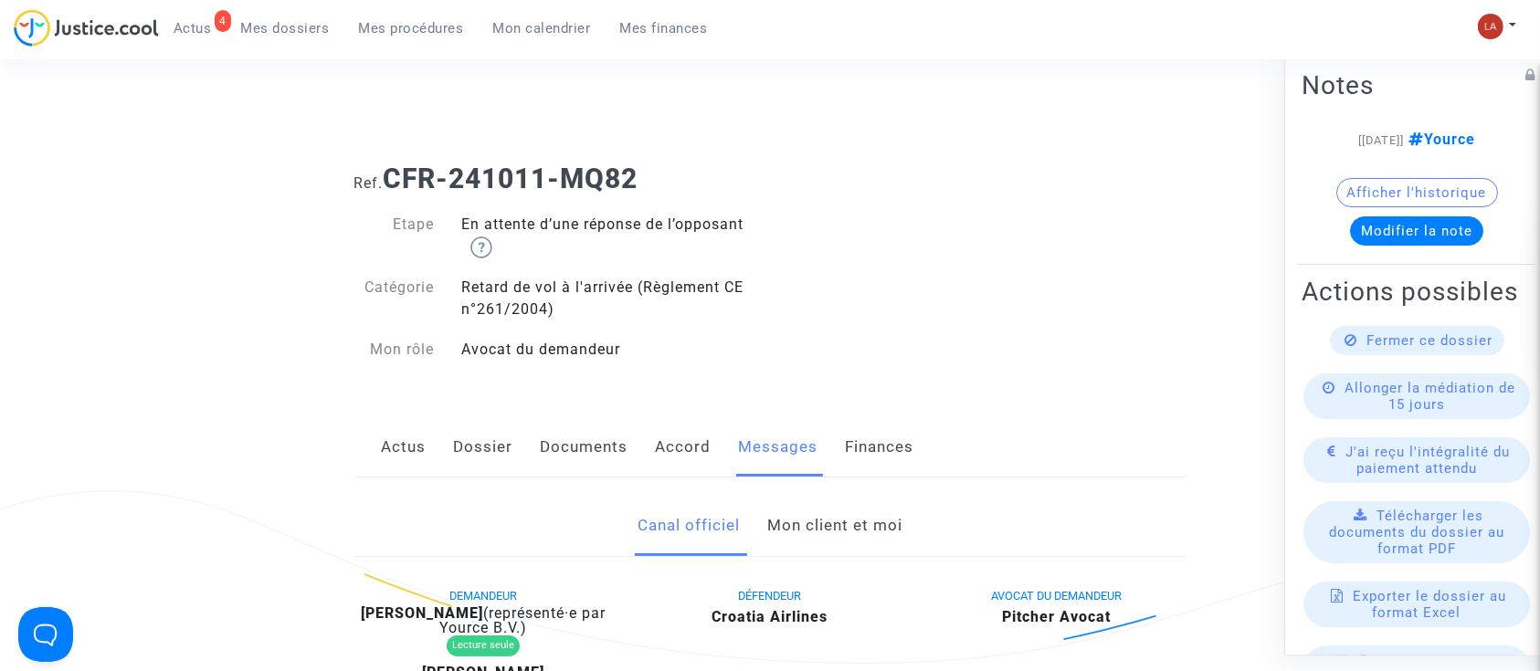
click at [672, 473] on link "Accord" at bounding box center [684, 447] width 56 height 60
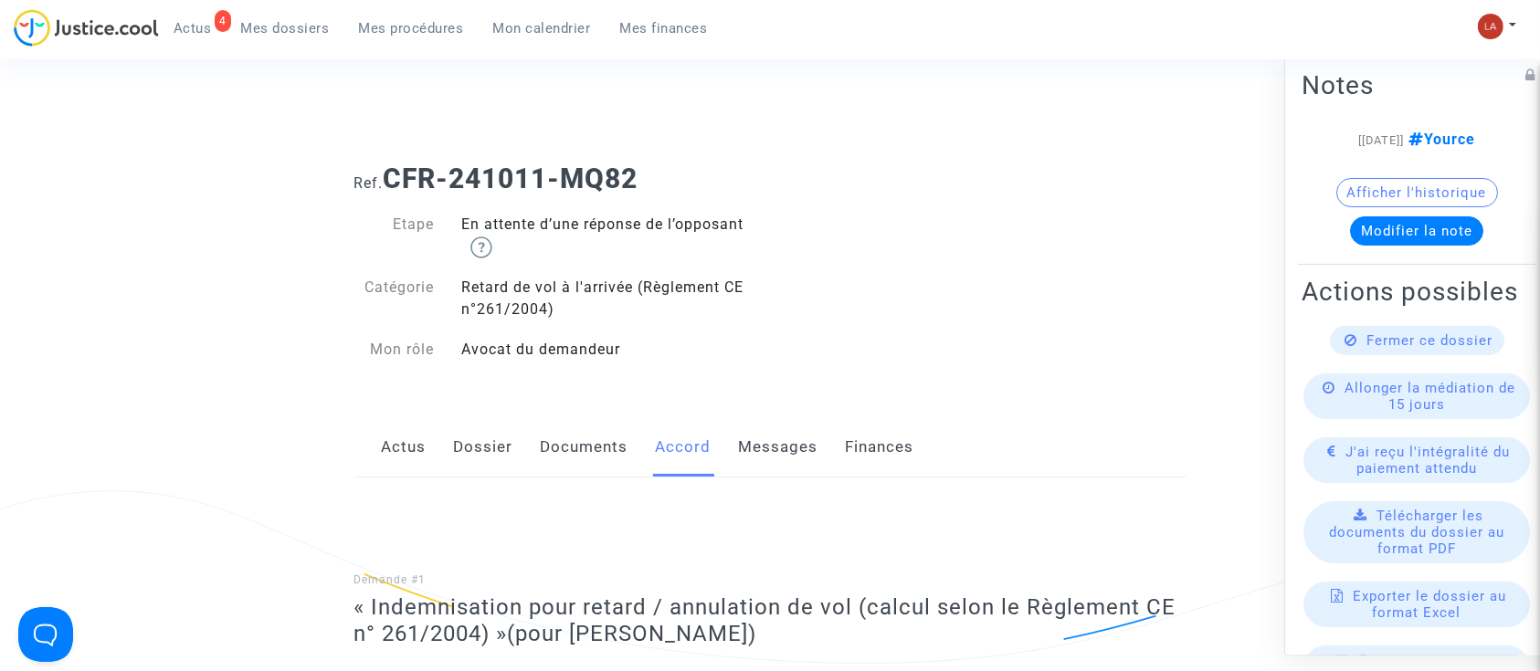
click at [786, 421] on link "Messages" at bounding box center [778, 447] width 79 height 60
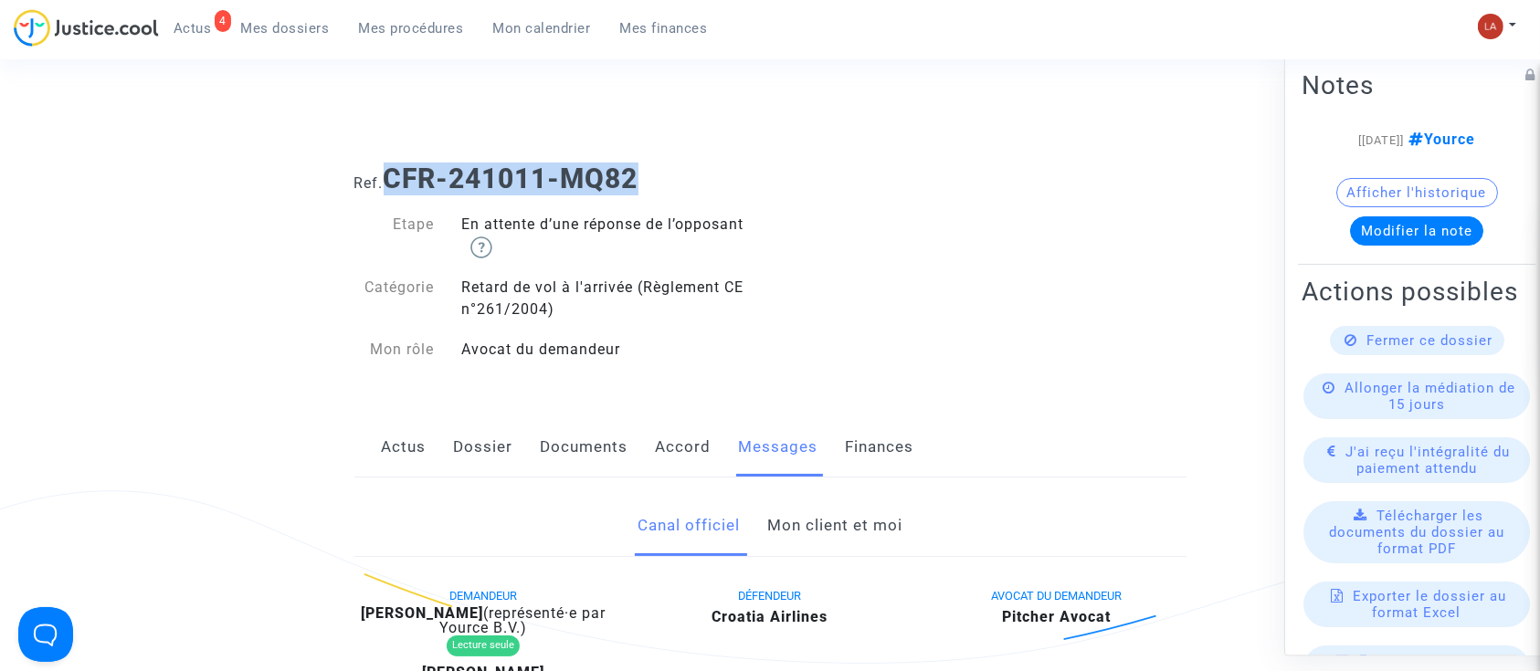
drag, startPoint x: 670, startPoint y: 172, endPoint x: 386, endPoint y: 176, distance: 284.1
click at [386, 176] on h1 "Ref. CFR-241011-MQ82" at bounding box center [770, 179] width 832 height 33
drag, startPoint x: 373, startPoint y: 617, endPoint x: 493, endPoint y: 607, distance: 121.0
click at [483, 607] on b "Samantha Le Gall" at bounding box center [422, 613] width 122 height 17
drag, startPoint x: 365, startPoint y: 609, endPoint x: 499, endPoint y: 612, distance: 133.4
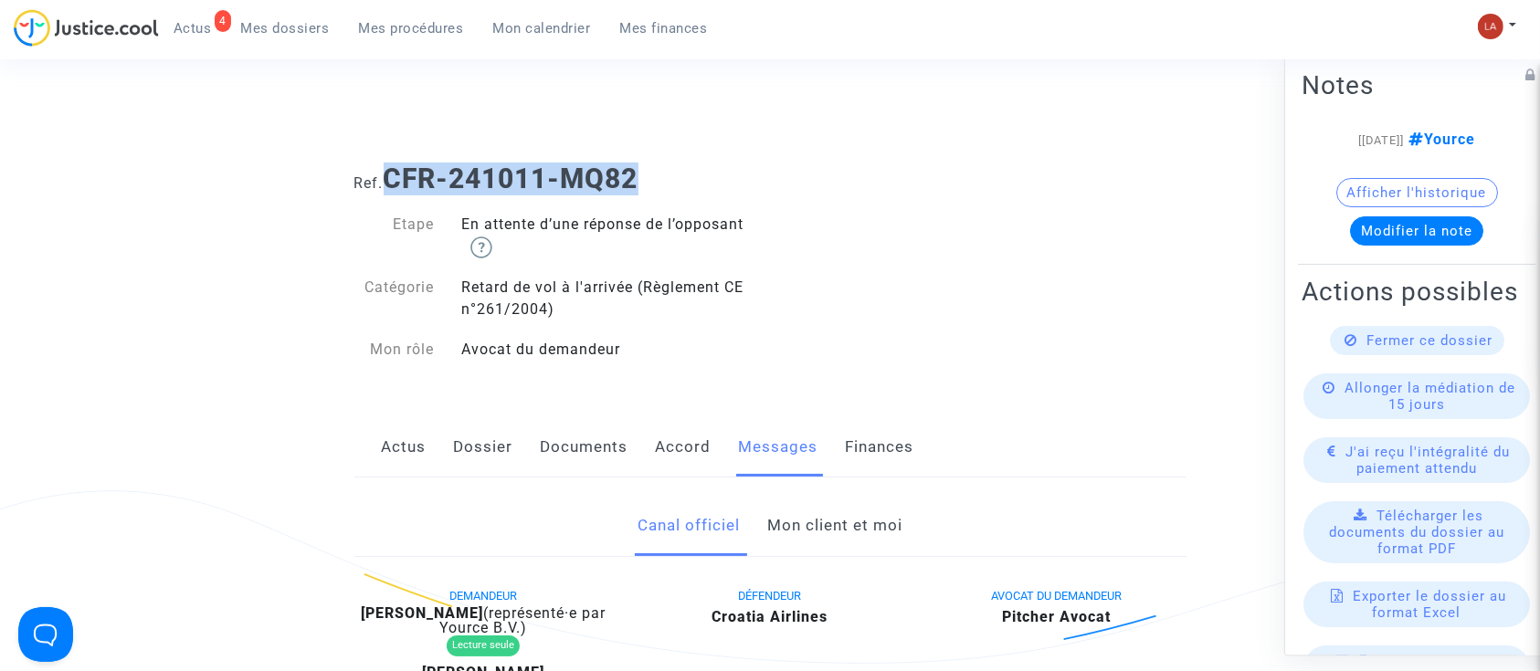
click at [499, 612] on div "Samantha Le Gall (représenté·e par Yource B.V.)" at bounding box center [483, 620] width 259 height 29
copy b "Samantha Le Gall"
drag, startPoint x: 774, startPoint y: 321, endPoint x: 976, endPoint y: 286, distance: 204.8
click at [976, 286] on div "Ref. CFR-241011-MQ82 Etape En attente d’une réponse de l’opposant Catégorie Ret…" at bounding box center [770, 264] width 859 height 231
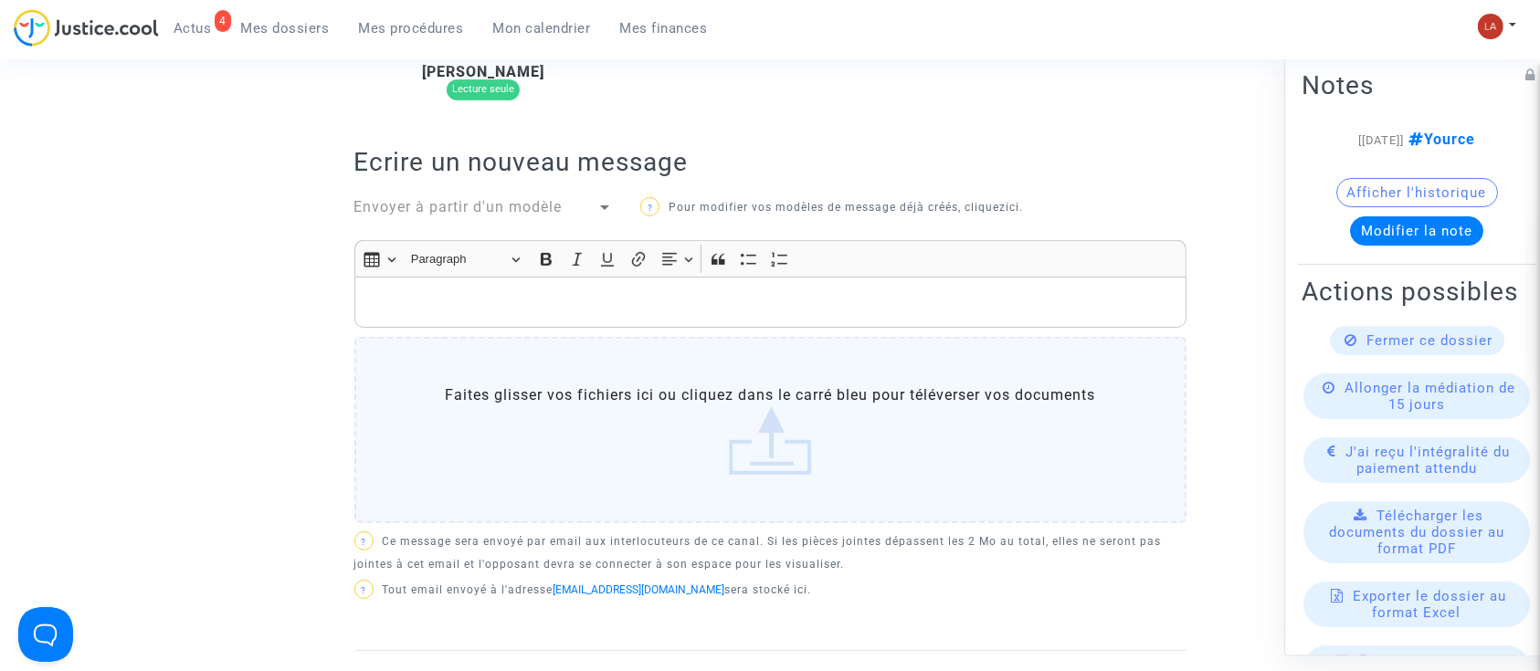
scroll to position [644, 0]
click at [503, 211] on span "Envoyer à partir d'un modèle" at bounding box center [458, 207] width 208 height 17
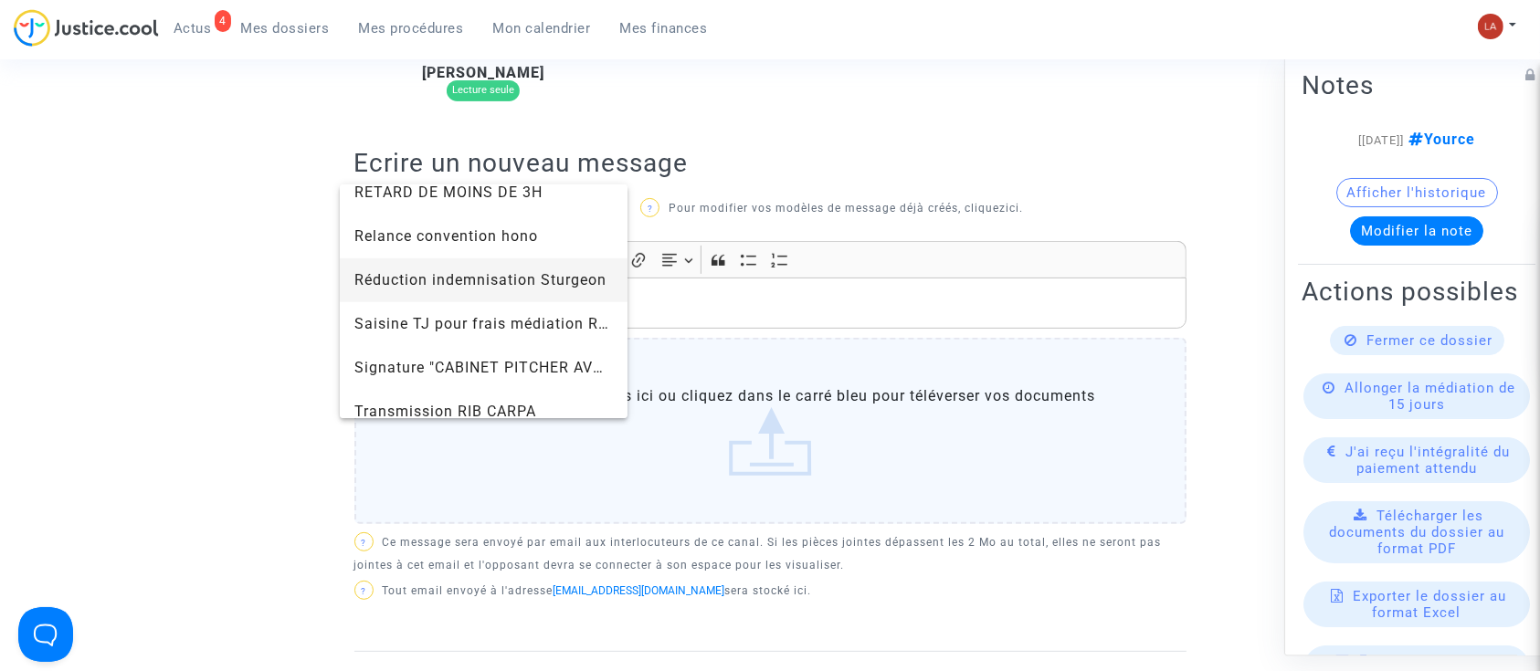
scroll to position [1812, 0]
click at [409, 360] on span "Signature "CABINET PITCHER AVOCAT"" at bounding box center [496, 366] width 284 height 17
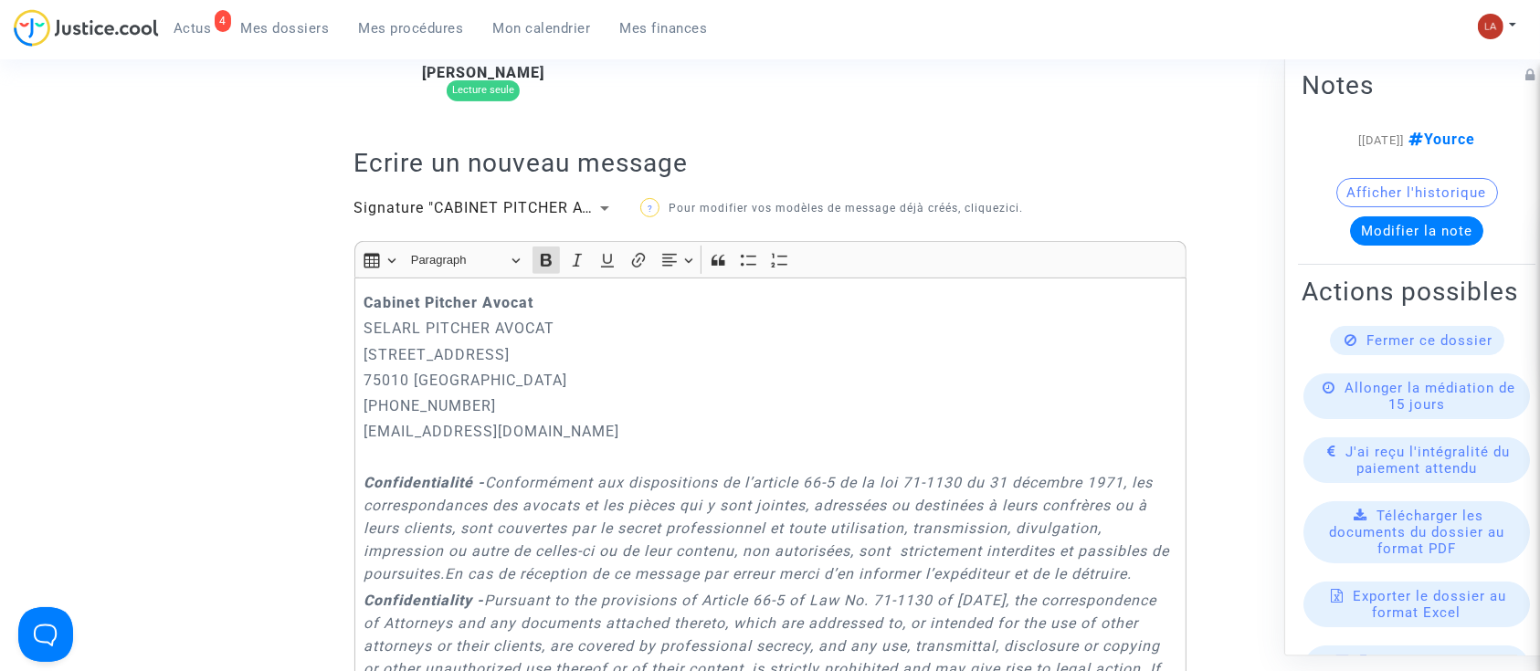
click at [365, 294] on strong "Cabinet Pitcher Avocat" at bounding box center [448, 302] width 170 height 17
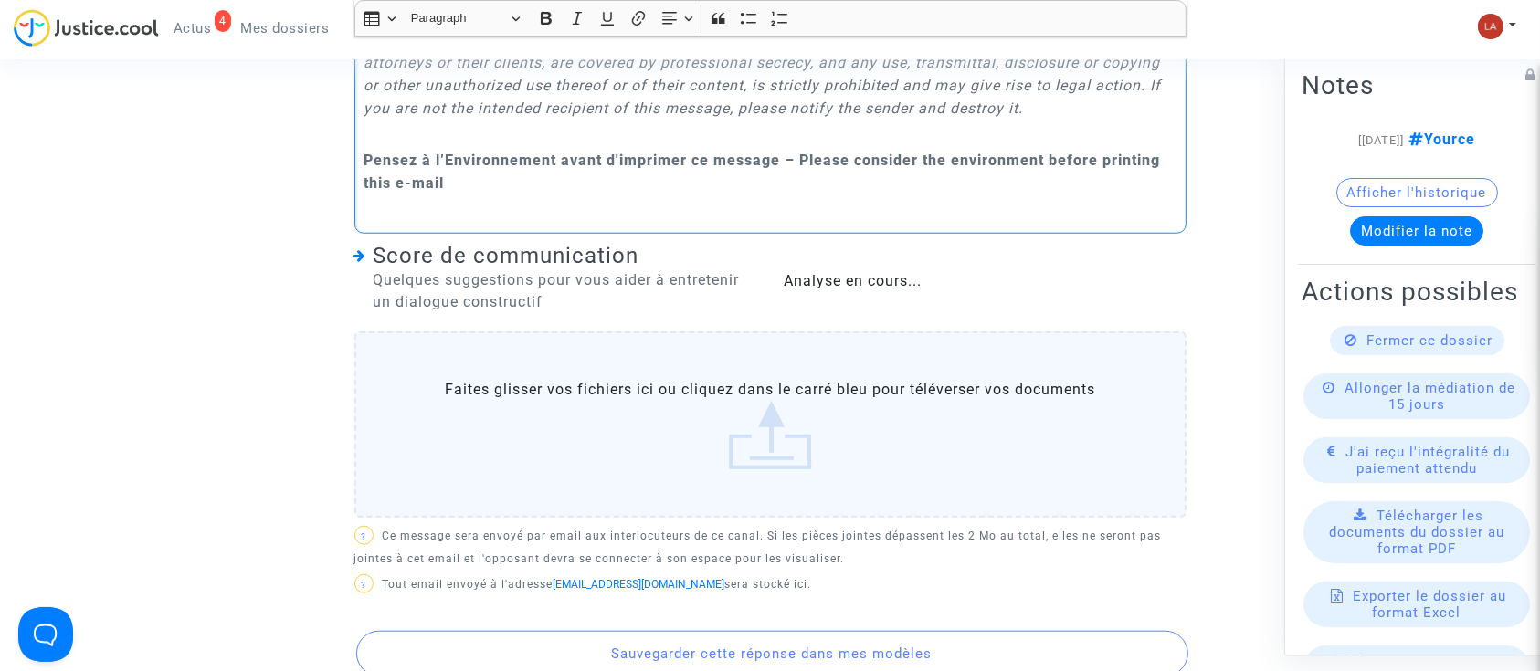
scroll to position [1509, 0]
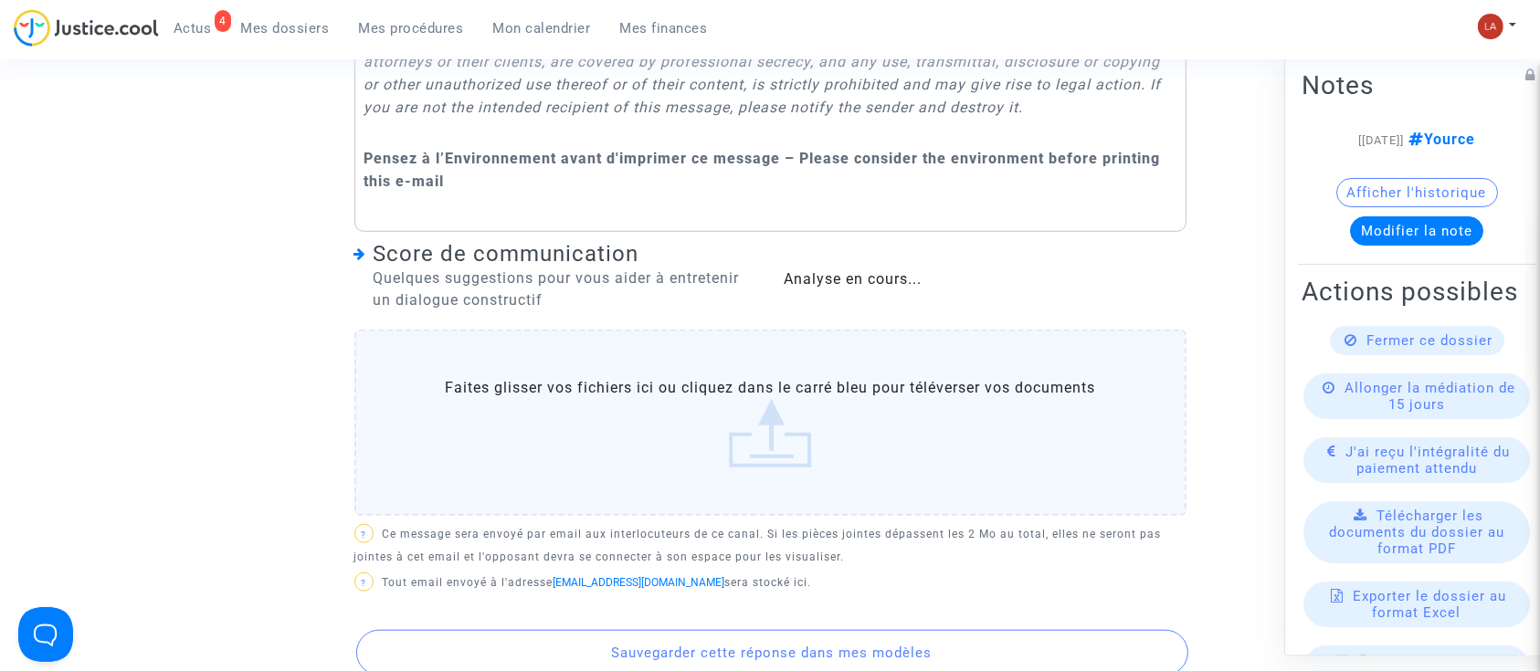
click at [592, 494] on label "Faites glisser vos fichiers ici ou cliquez dans le carré bleu pour téléverser v…" at bounding box center [770, 423] width 832 height 186
click at [0, 0] on input "Faites glisser vos fichiers ici ou cliquez dans le carré bleu pour téléverser v…" at bounding box center [0, 0] width 0 height 0
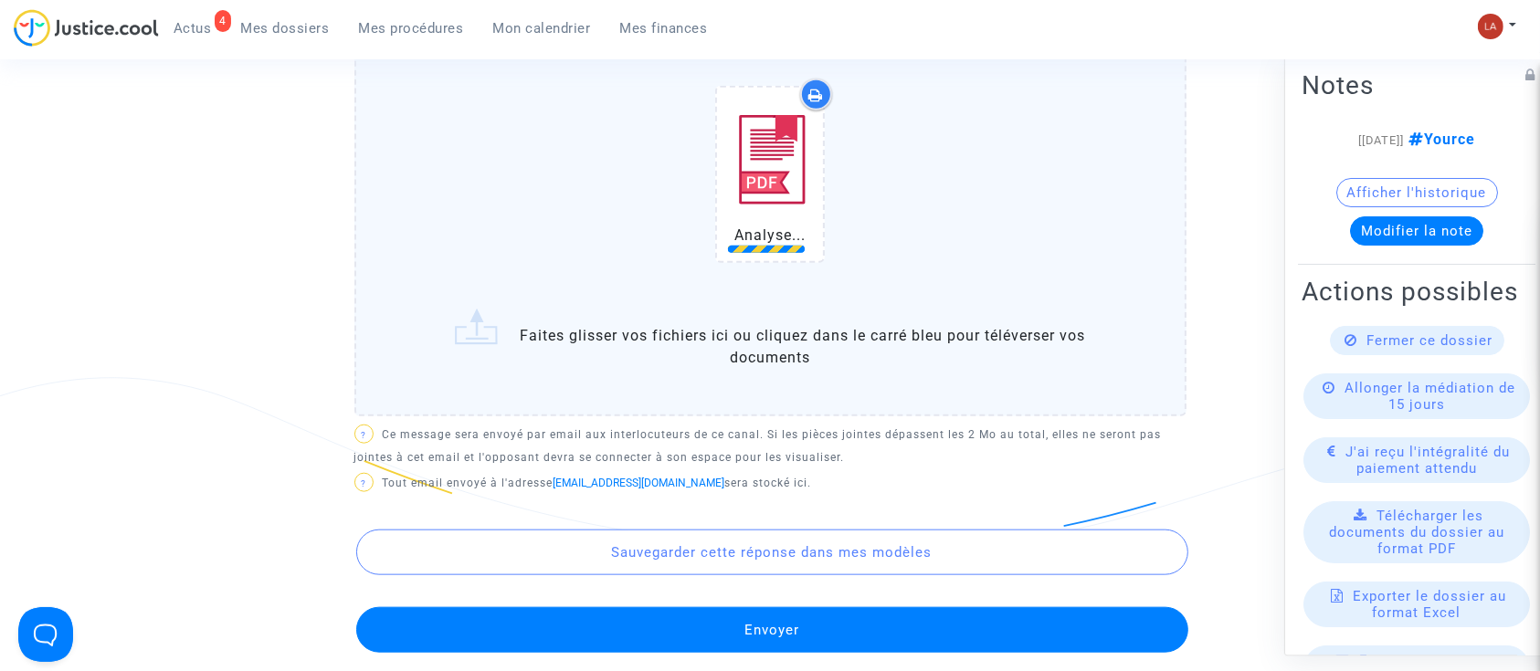
scroll to position [1826, 0]
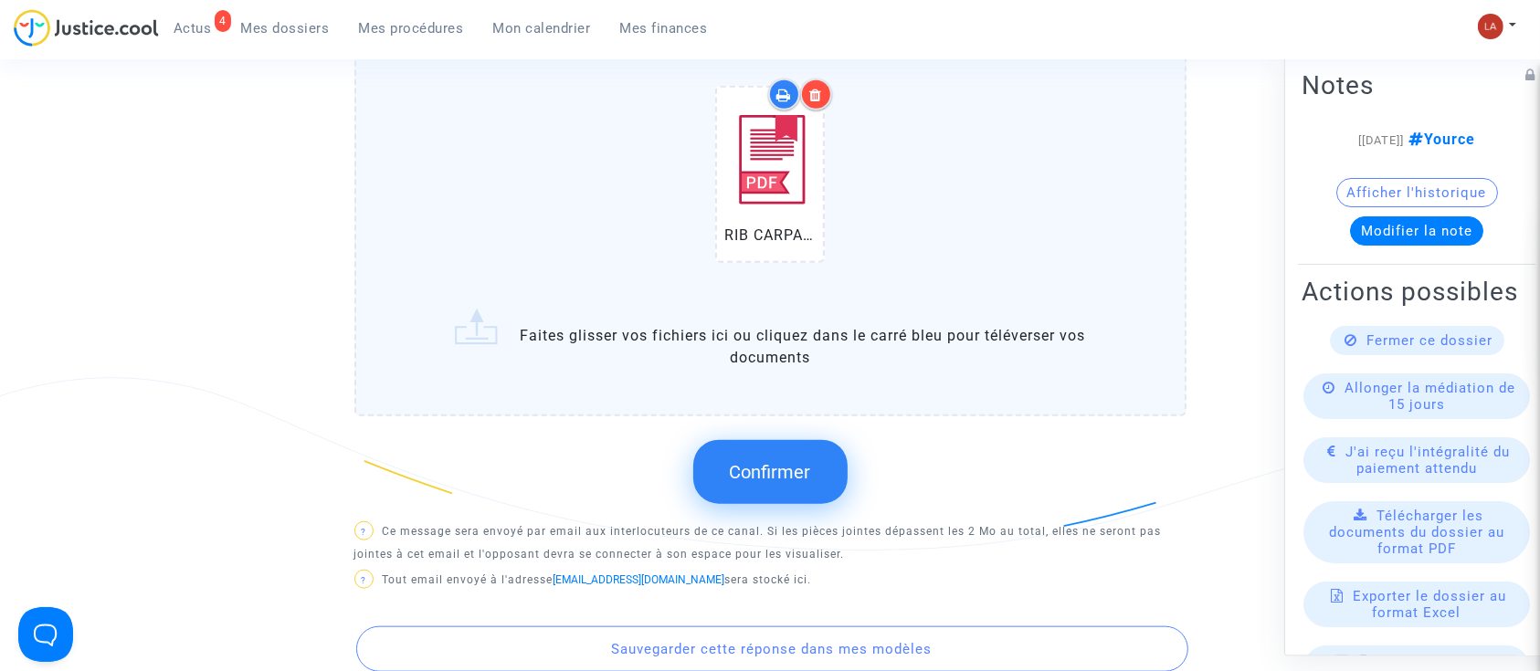
click at [737, 483] on span "Confirmer" at bounding box center [770, 472] width 81 height 22
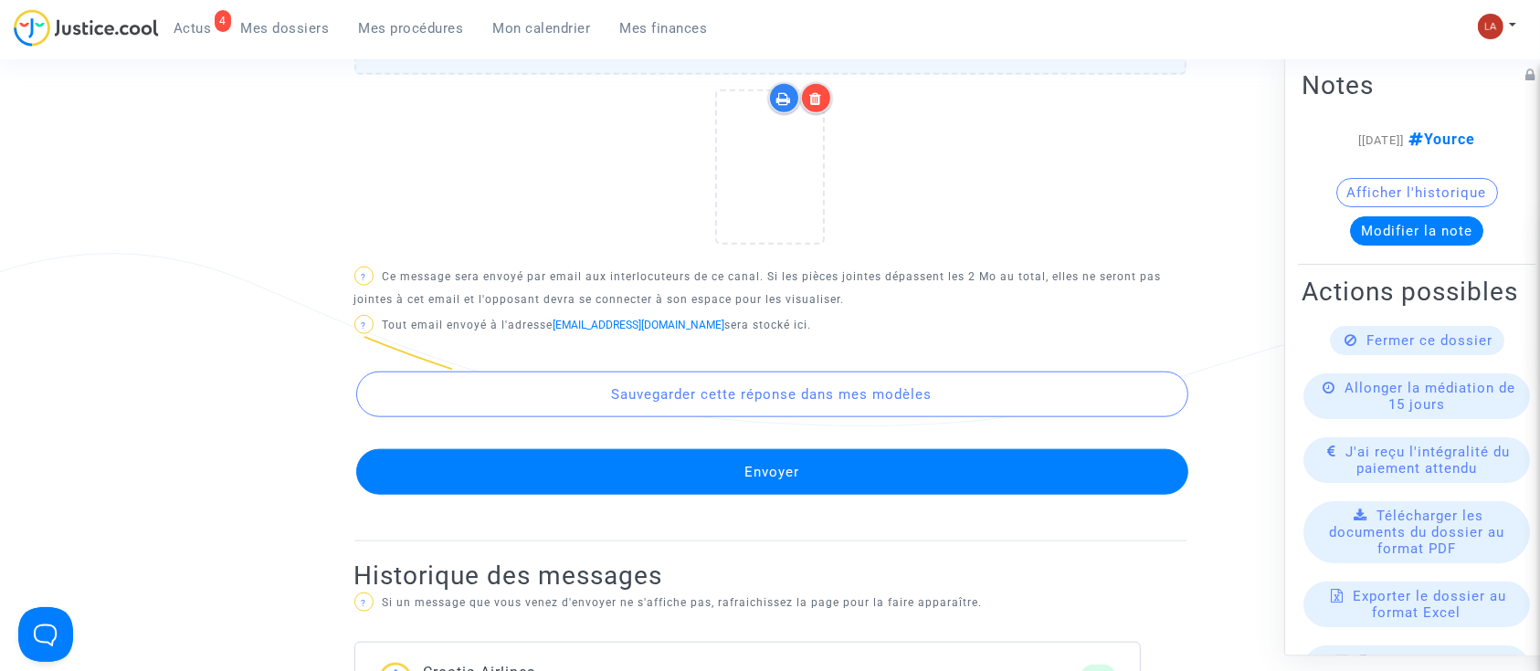
scroll to position [1969, 0]
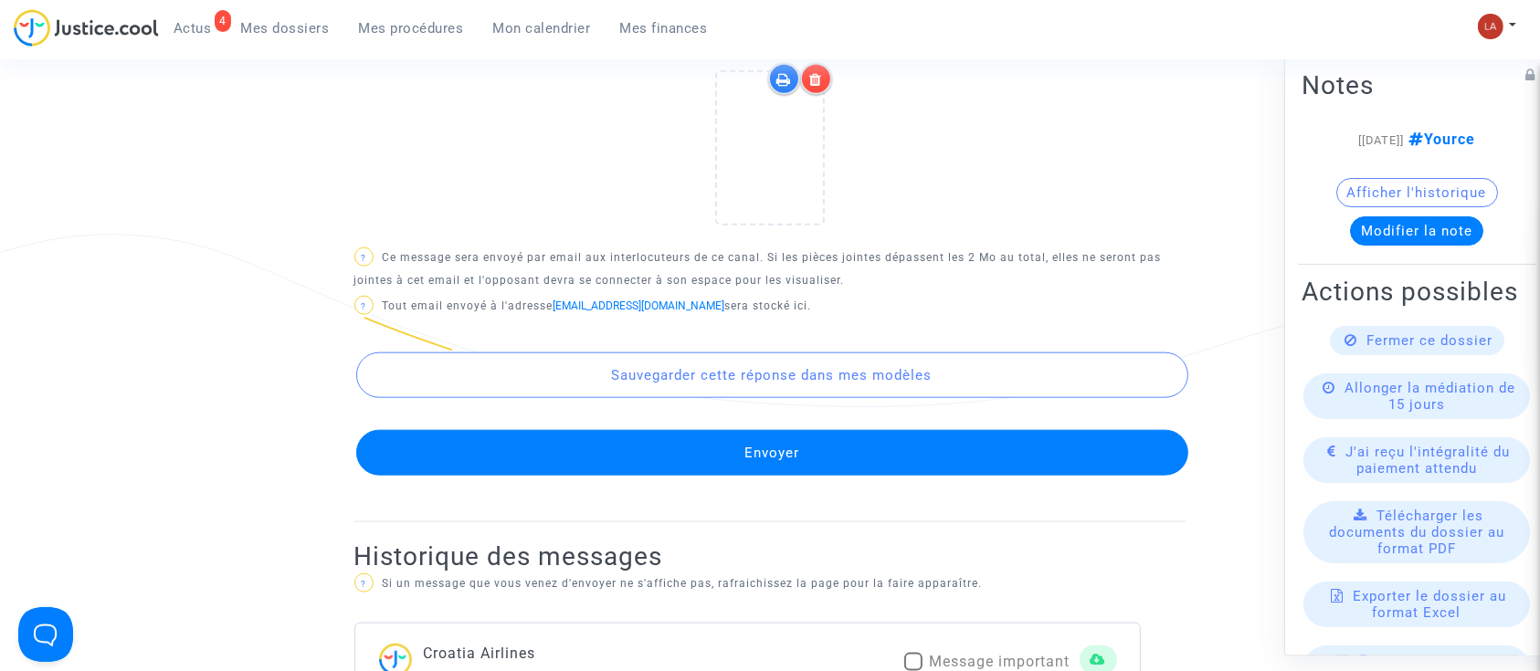
click at [700, 470] on button "Envoyer" at bounding box center [772, 453] width 832 height 46
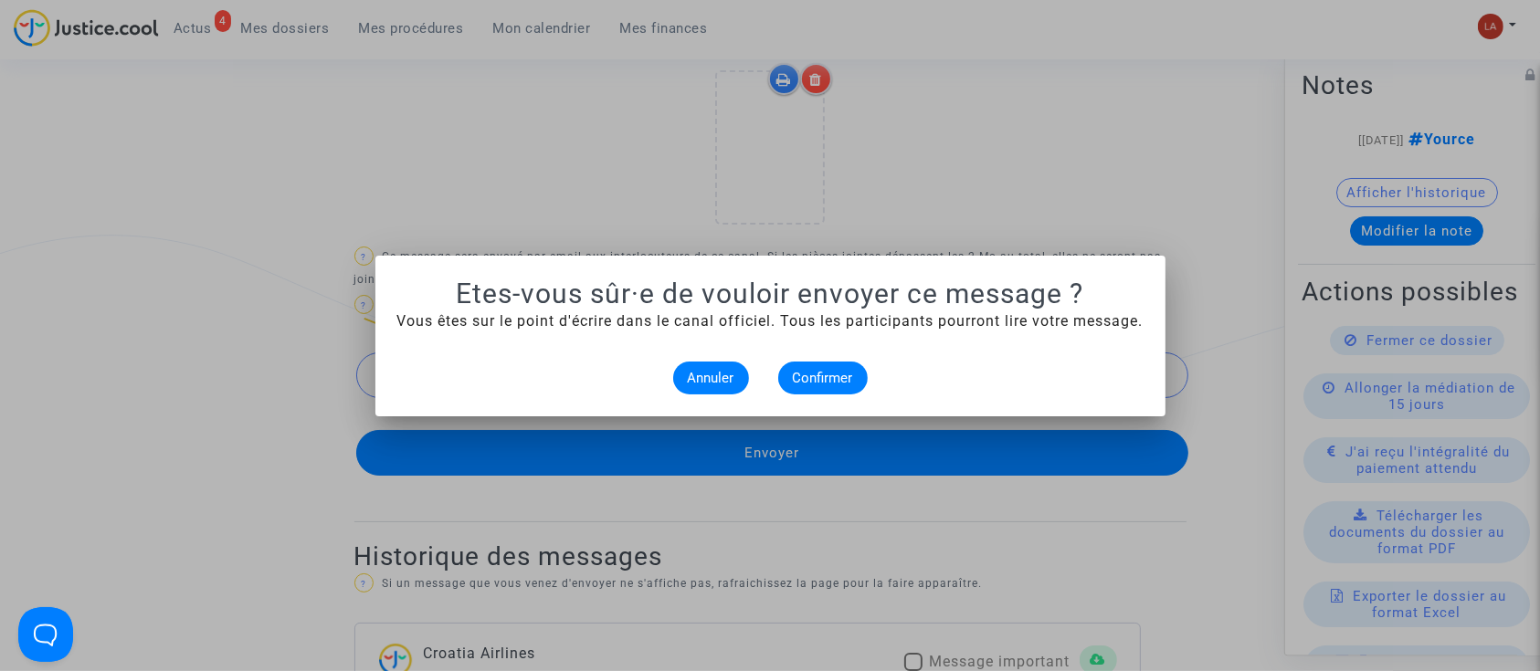
scroll to position [0, 0]
click at [802, 388] on button "Confirmer" at bounding box center [822, 378] width 89 height 33
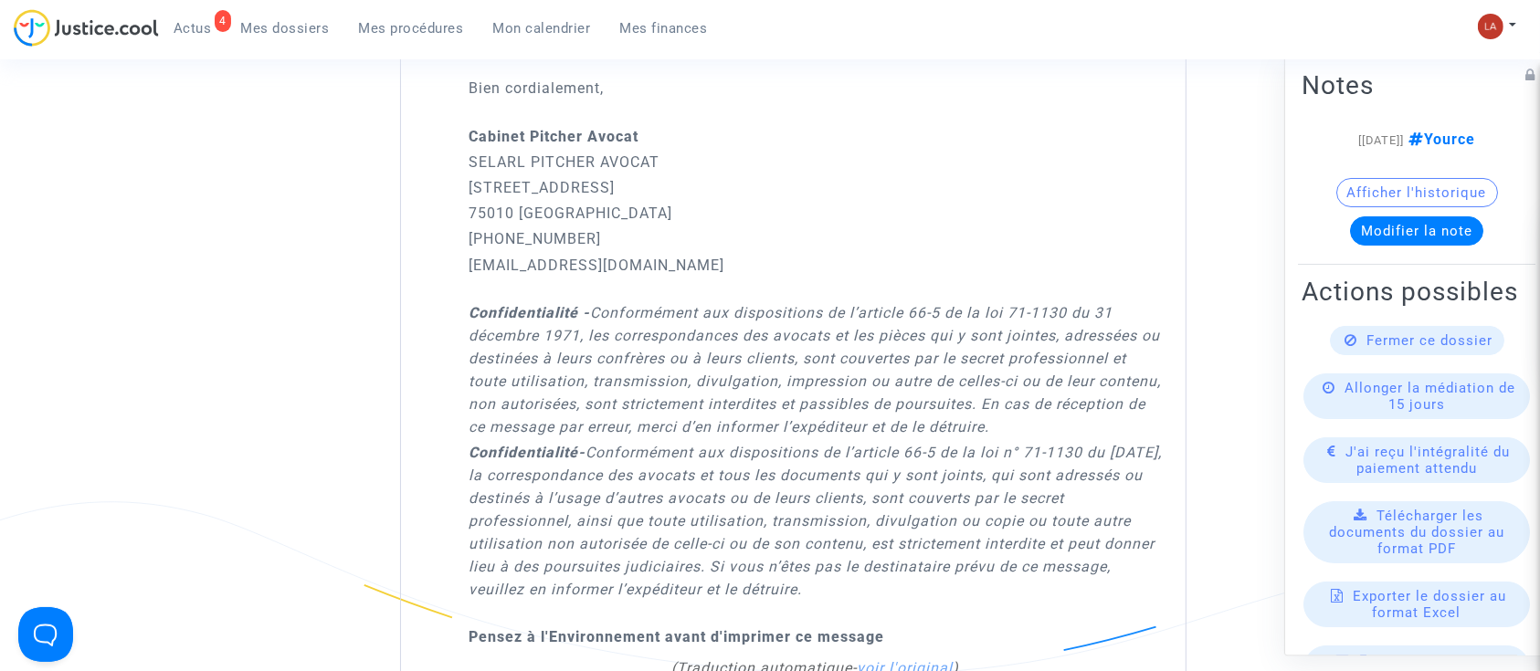
scroll to position [1687, 0]
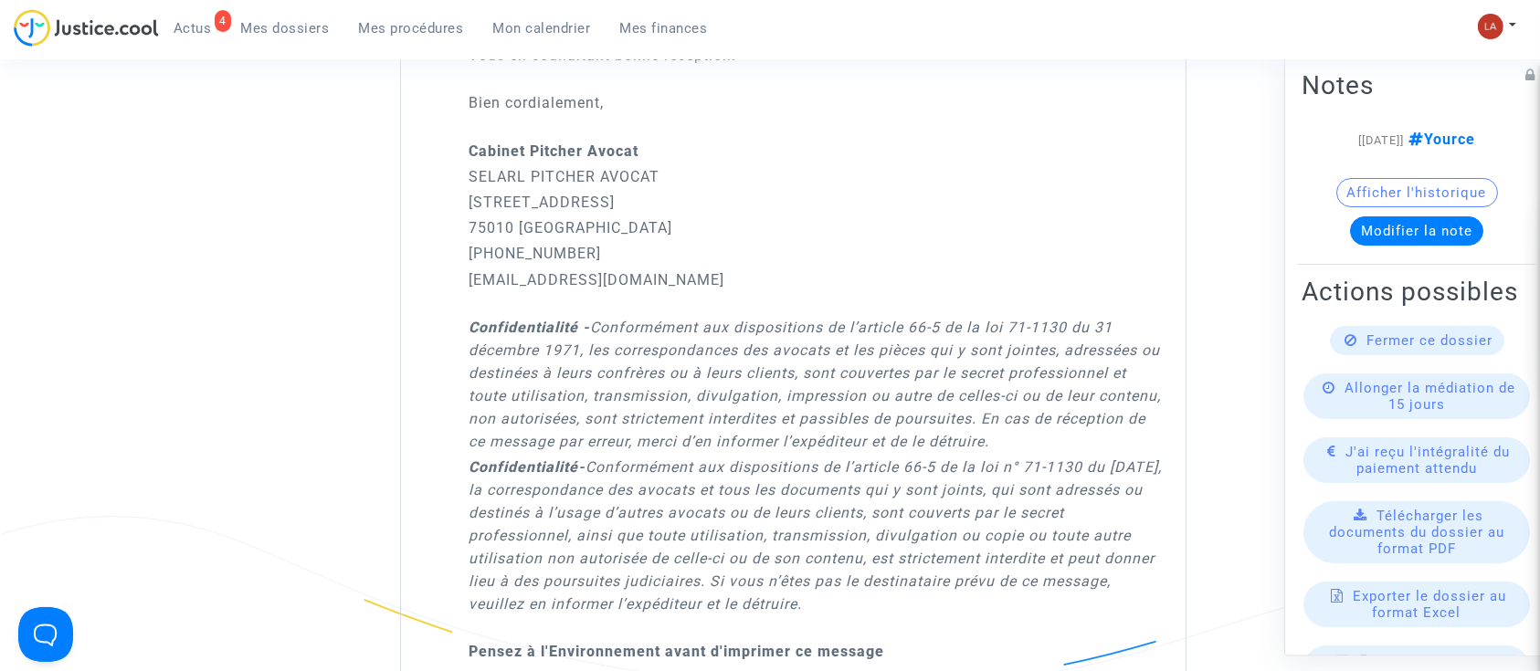
click at [1432, 223] on button "Modifier la note" at bounding box center [1416, 230] width 133 height 29
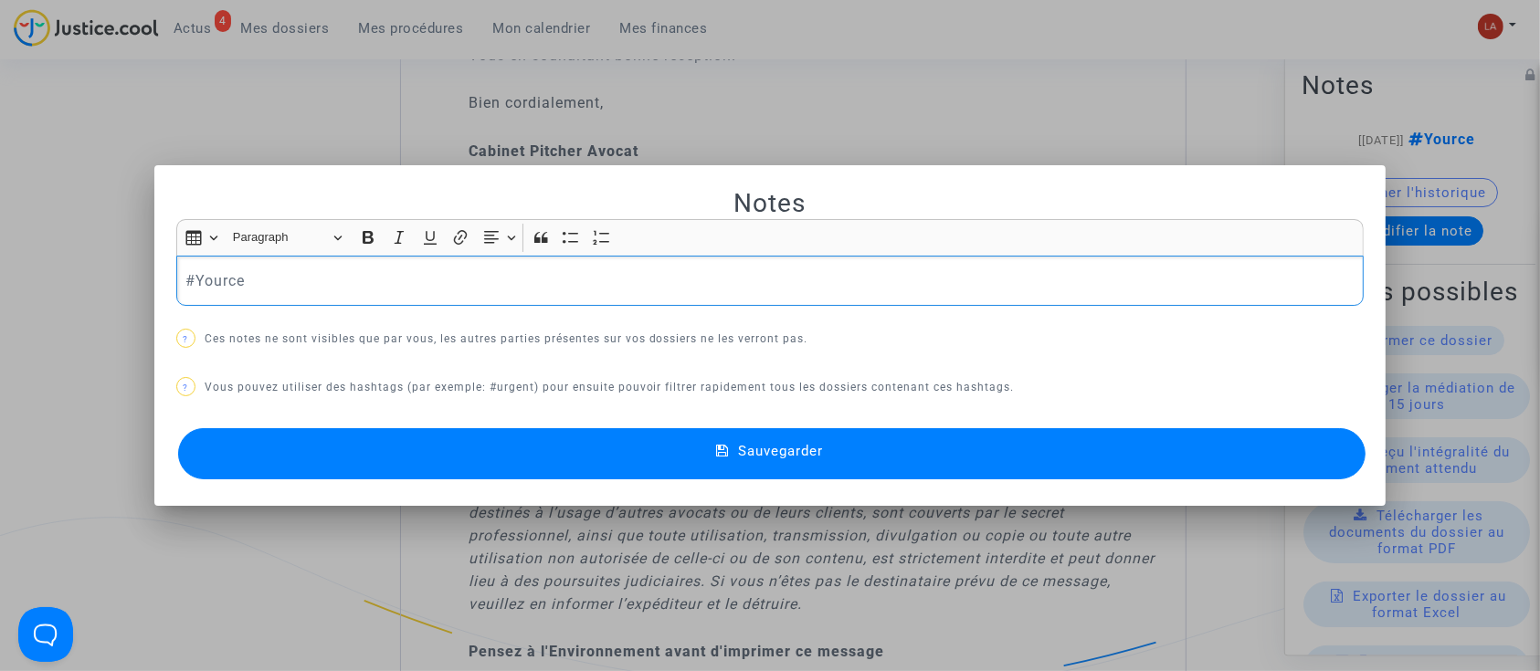
scroll to position [0, 0]
click at [451, 281] on p "#Yource" at bounding box center [769, 280] width 1169 height 23
click at [358, 454] on button "Sauvegarder" at bounding box center [772, 453] width 1188 height 51
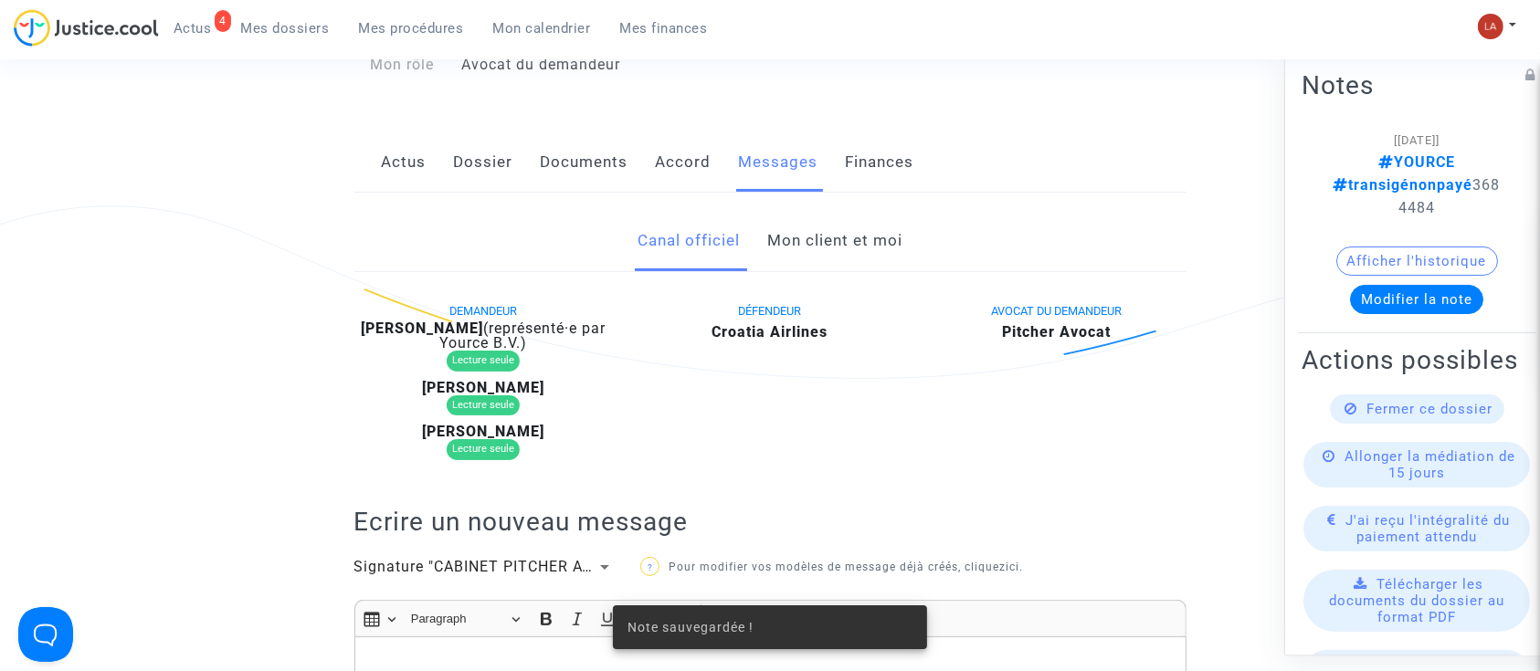
scroll to position [52, 0]
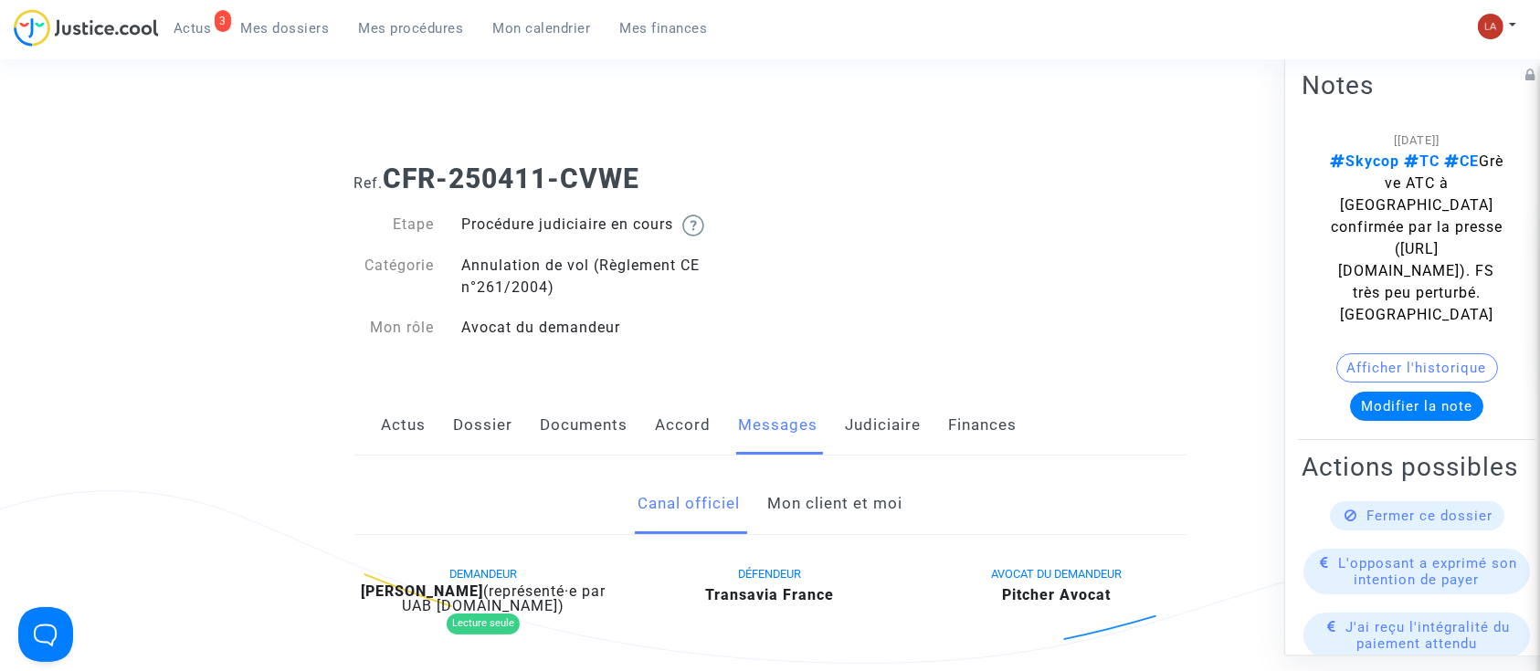
click at [413, 585] on b "Ali Kchaou" at bounding box center [422, 591] width 122 height 17
copy div "Kchaou"
click at [303, 16] on link "Mes dossiers" at bounding box center [285, 28] width 118 height 27
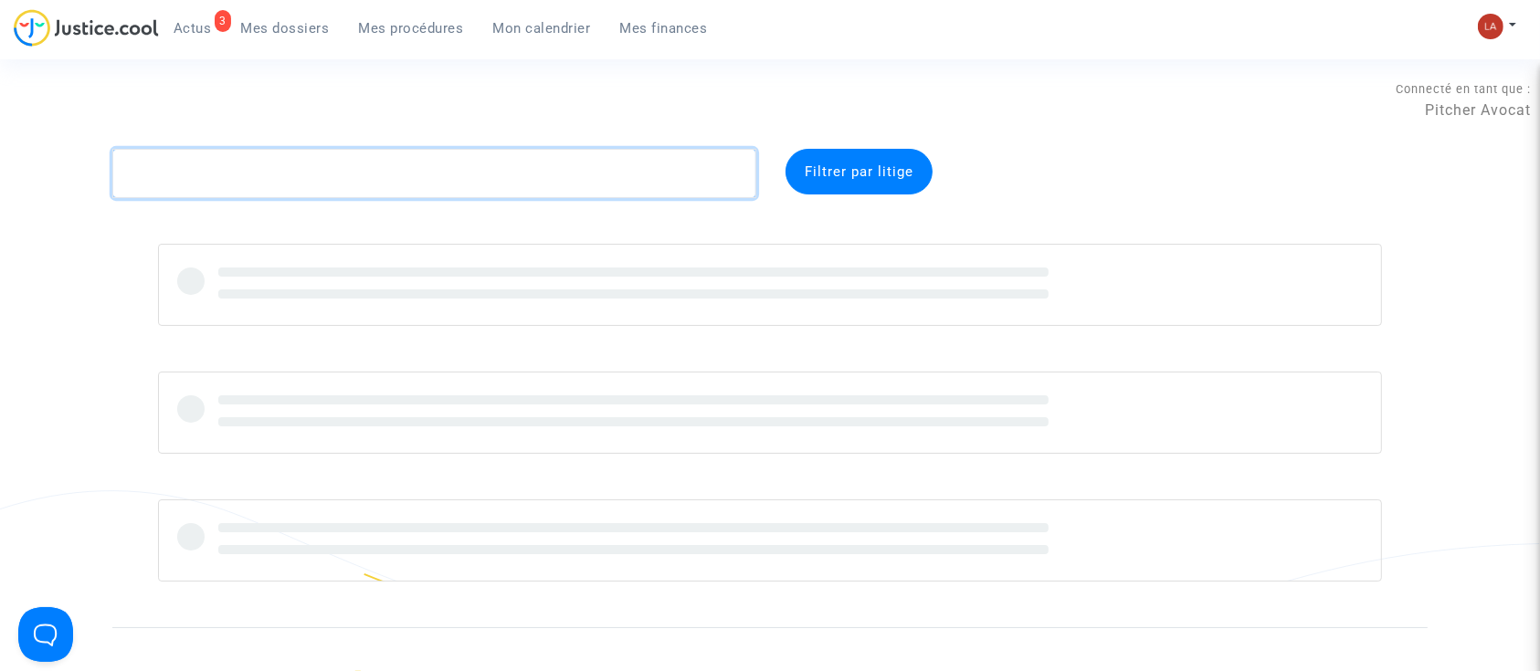
click at [285, 179] on textarea at bounding box center [434, 173] width 644 height 49
paste textarea "QW7R"
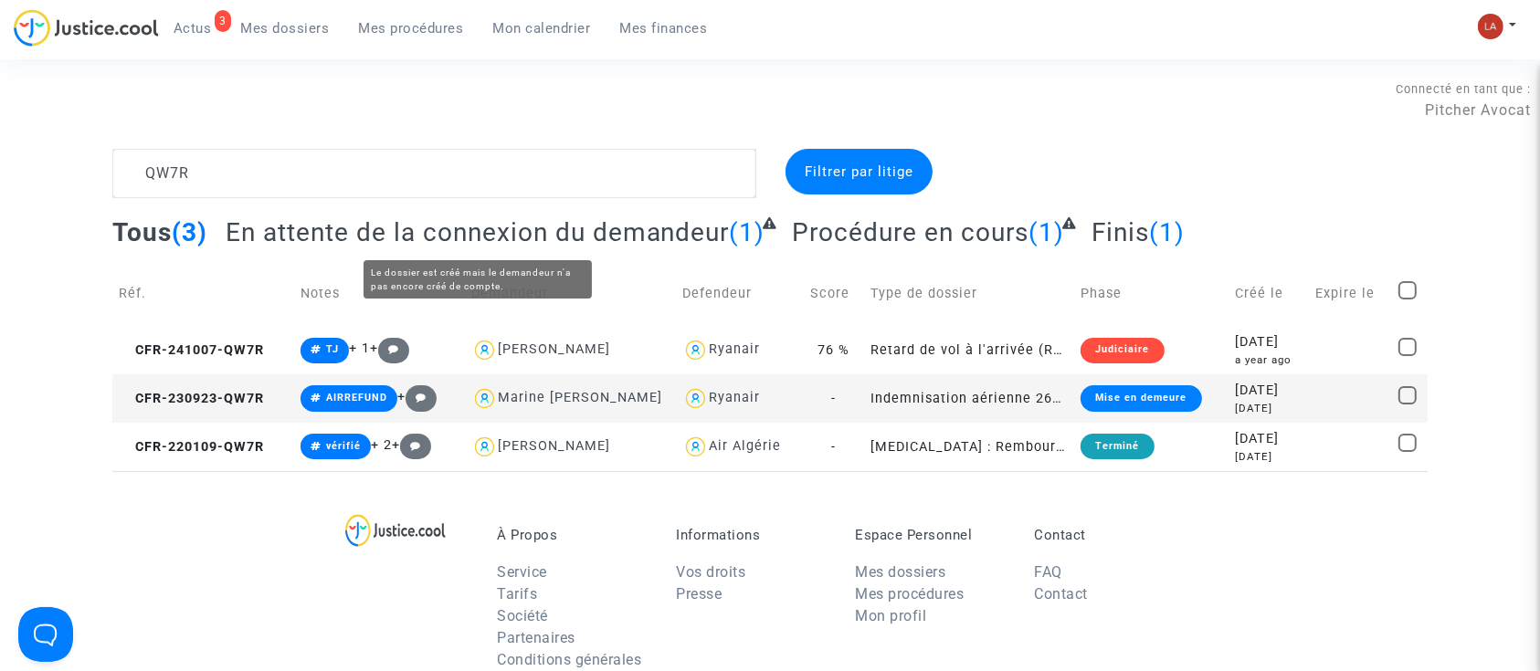
click at [394, 223] on span "En attente de la connexion du demandeur" at bounding box center [478, 232] width 504 height 30
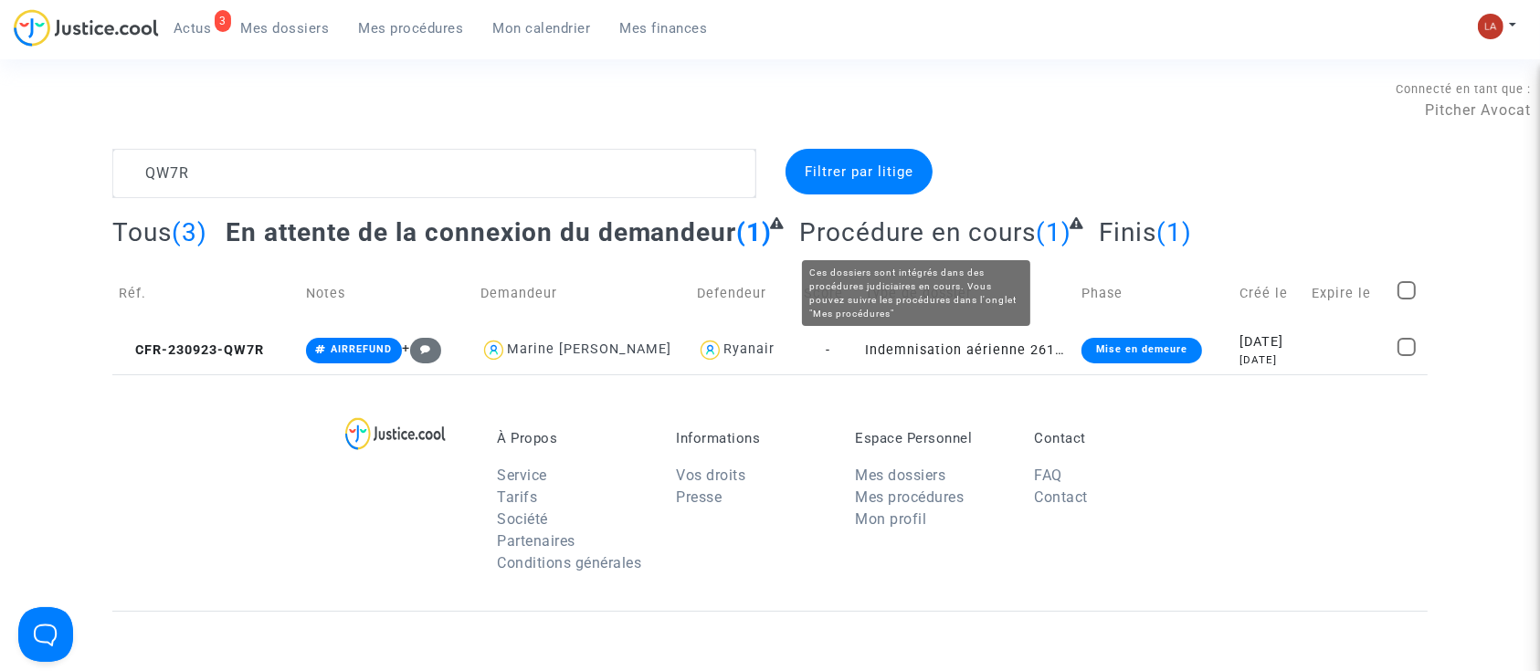
click at [926, 221] on span "Procédure en cours" at bounding box center [917, 232] width 237 height 30
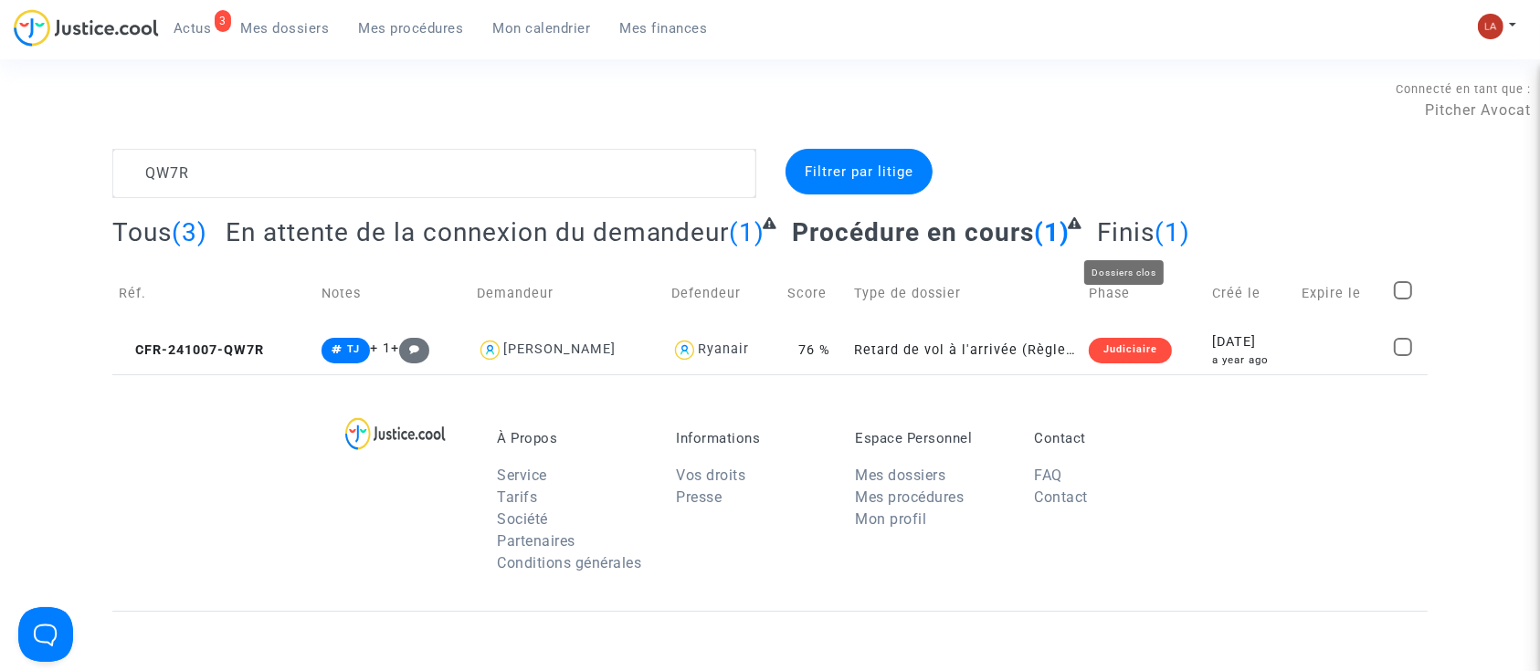
click at [1109, 229] on span "Finis" at bounding box center [1126, 232] width 58 height 30
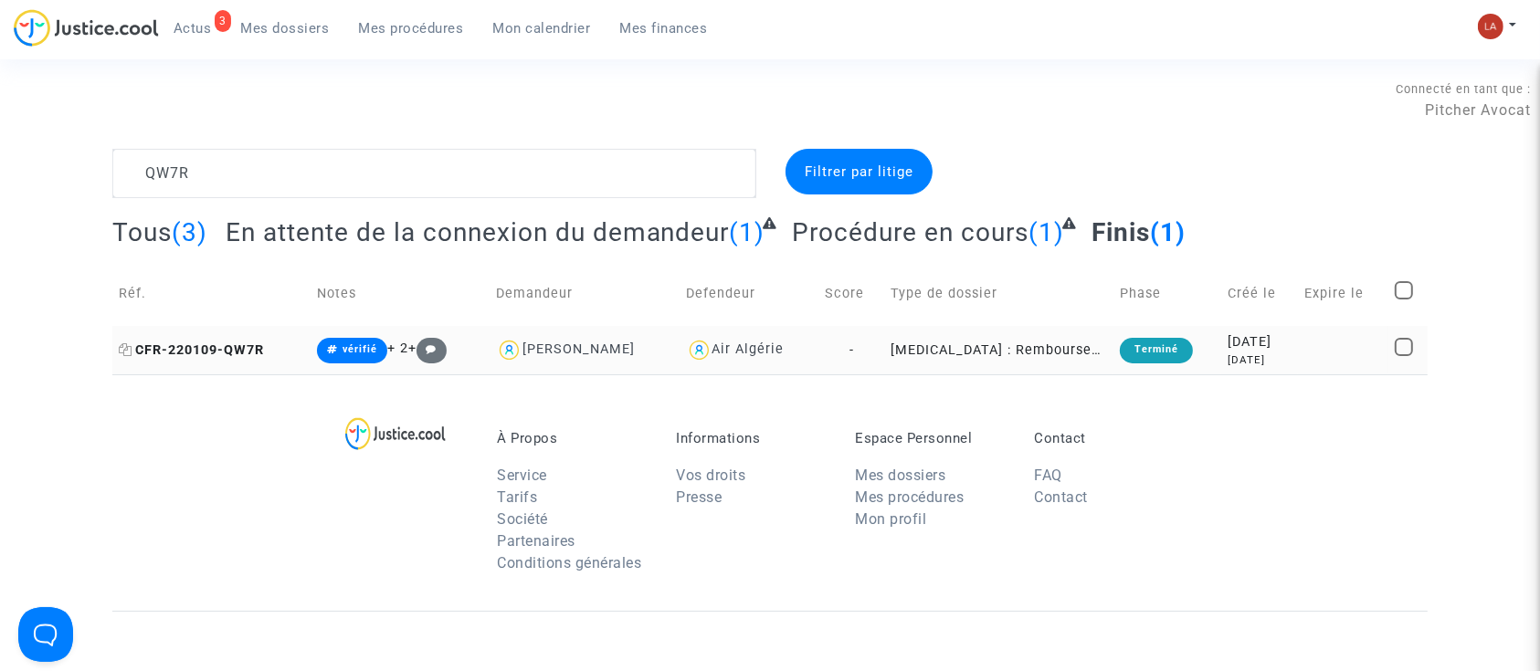
click at [256, 355] on span "CFR-220109-QW7R" at bounding box center [191, 350] width 145 height 16
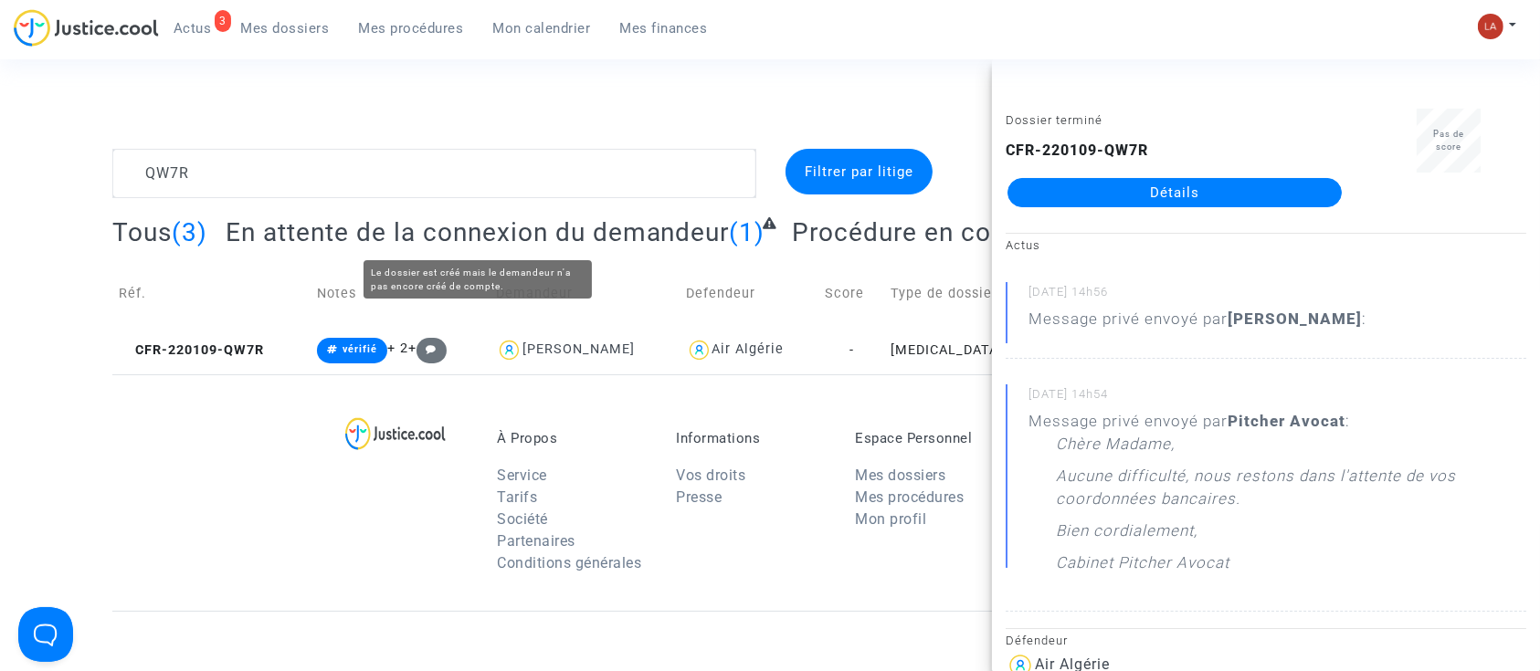
click at [308, 203] on complex-dispute-list "QW7R Filtrer par litige Tous (3) En attente de la connexion du demandeur (1) Pr…" at bounding box center [769, 262] width 1315 height 226
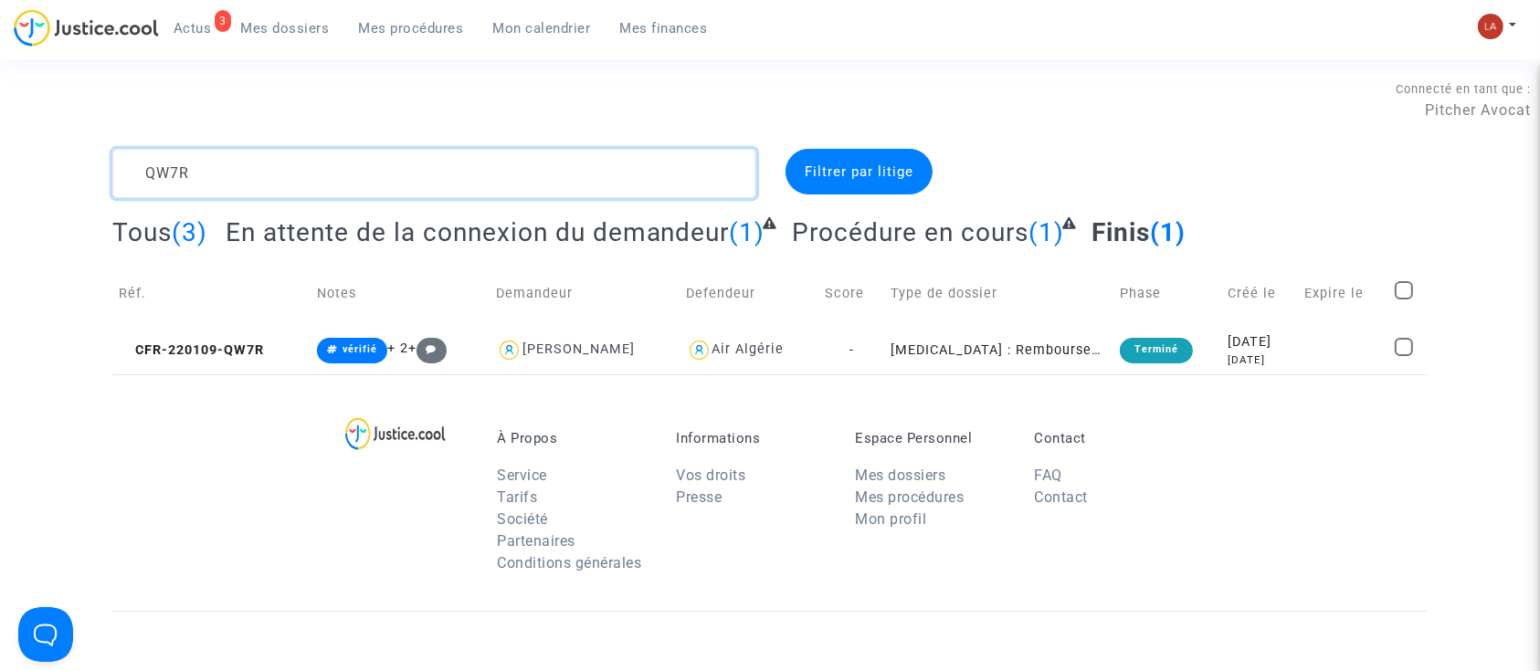
click at [306, 185] on textarea at bounding box center [434, 173] width 644 height 49
click at [301, 185] on textarea at bounding box center [434, 173] width 644 height 49
click at [300, 185] on textarea at bounding box center [434, 173] width 644 height 49
click at [290, 181] on textarea at bounding box center [434, 173] width 644 height 49
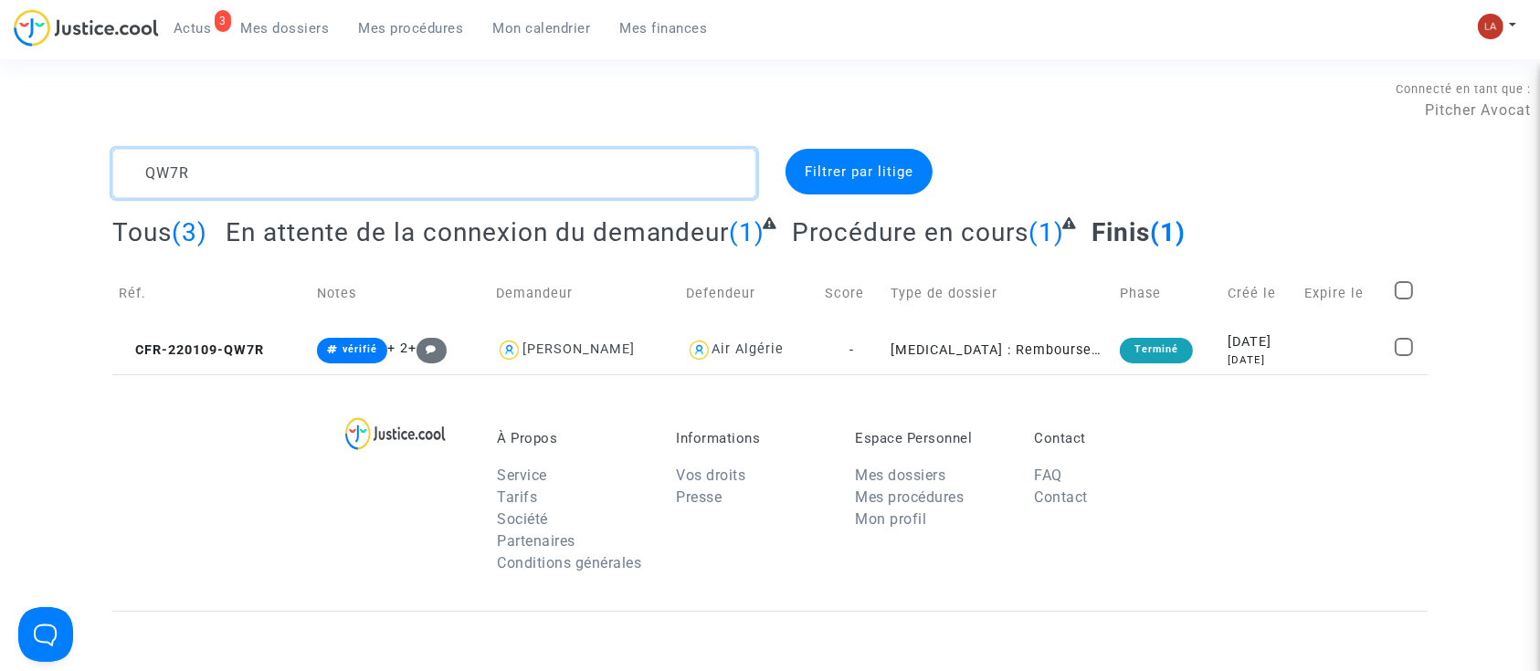
click at [290, 181] on textarea at bounding box center [434, 173] width 644 height 49
paste textarea "3THN"
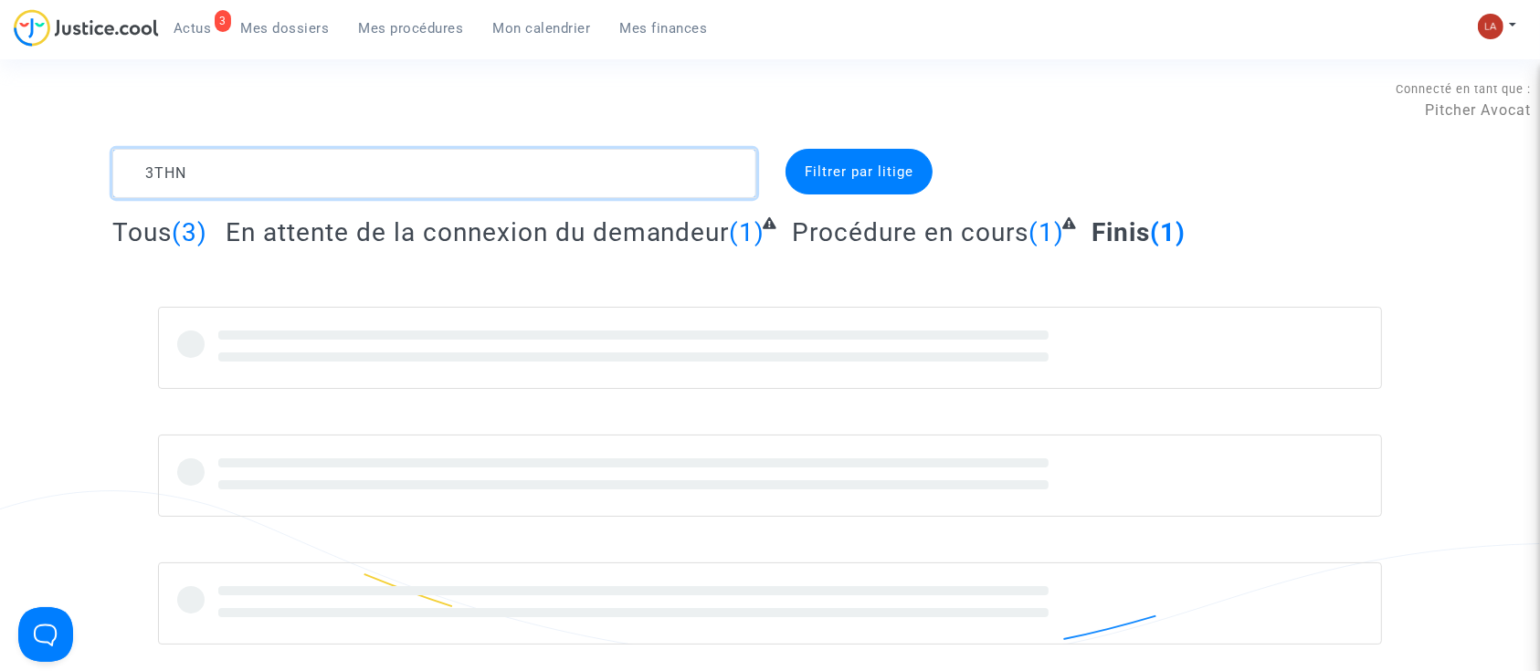
type textarea "3THN"
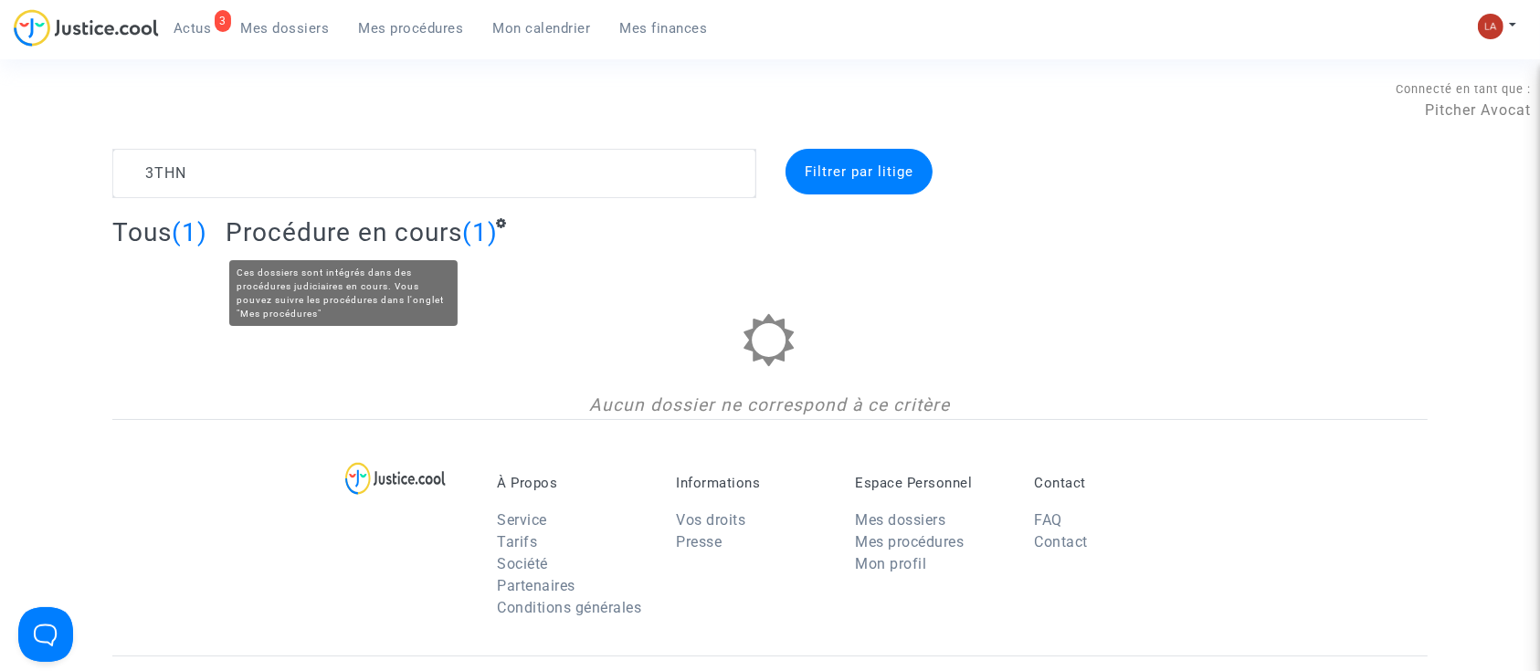
click at [311, 239] on span "Procédure en cours" at bounding box center [344, 232] width 237 height 30
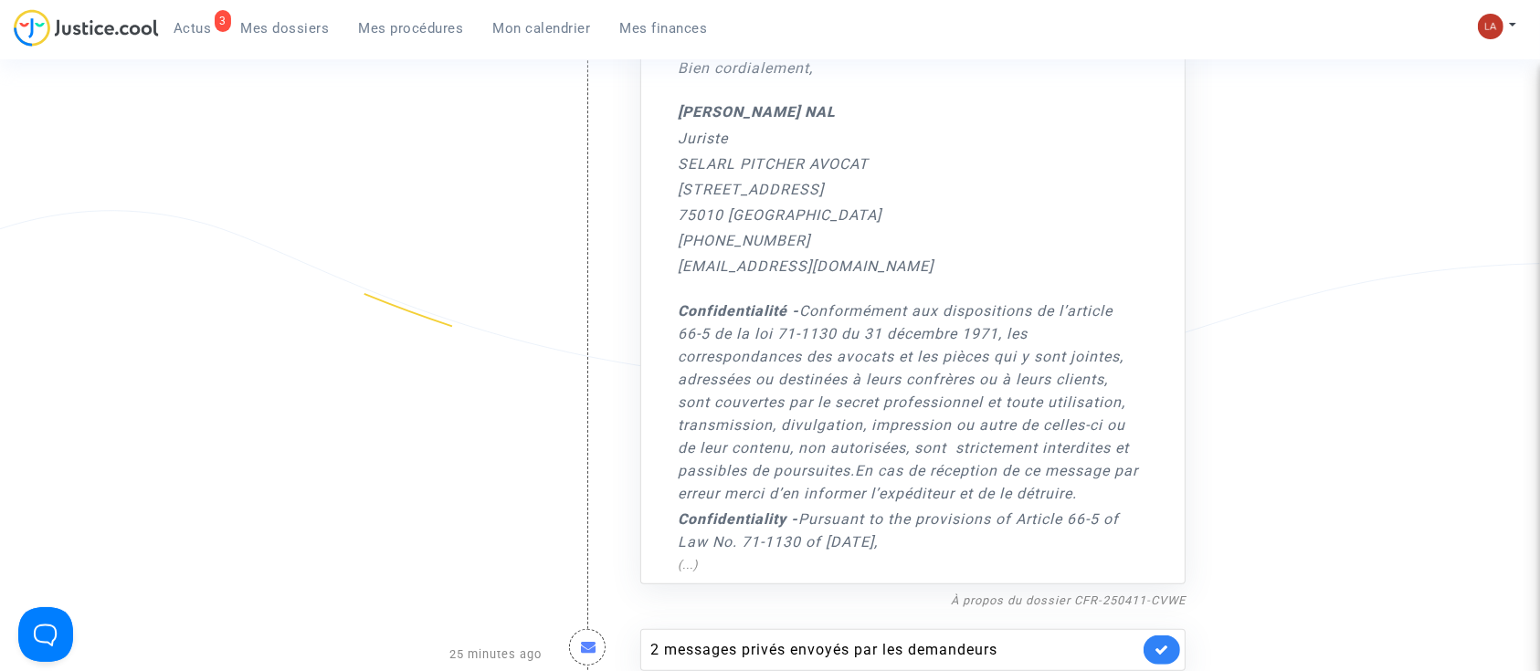
scroll to position [1183, 0]
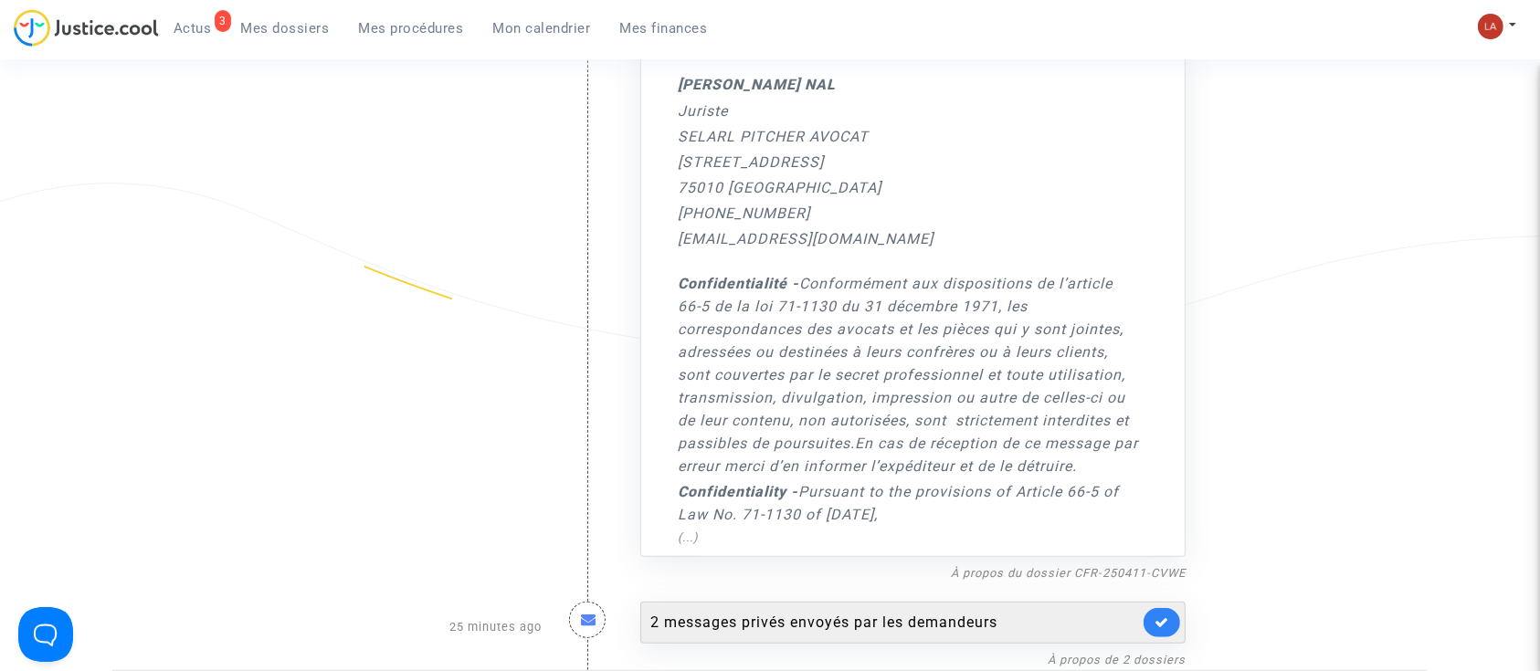
click at [958, 612] on div "2 messages privés envoyés par les demandeurs" at bounding box center [894, 623] width 489 height 22
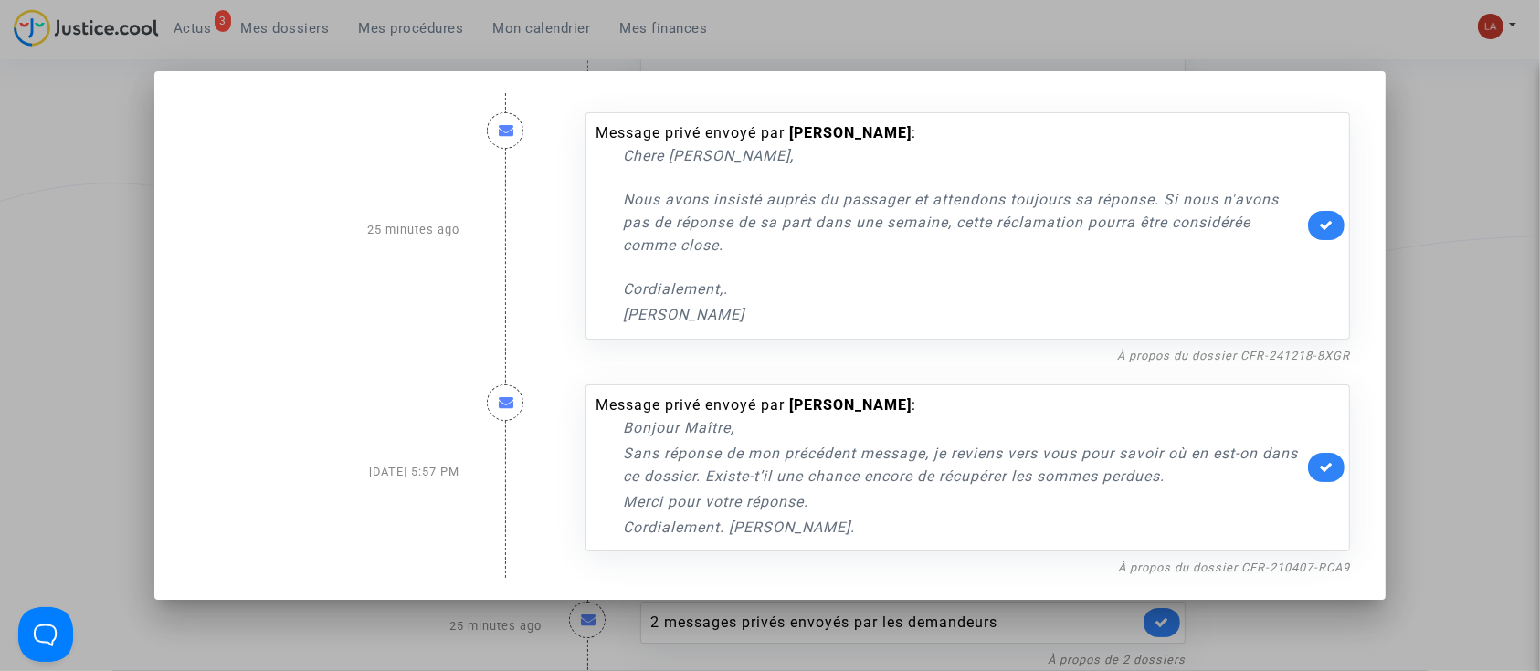
click at [1327, 235] on link at bounding box center [1326, 225] width 37 height 29
click at [133, 183] on div at bounding box center [770, 335] width 1540 height 671
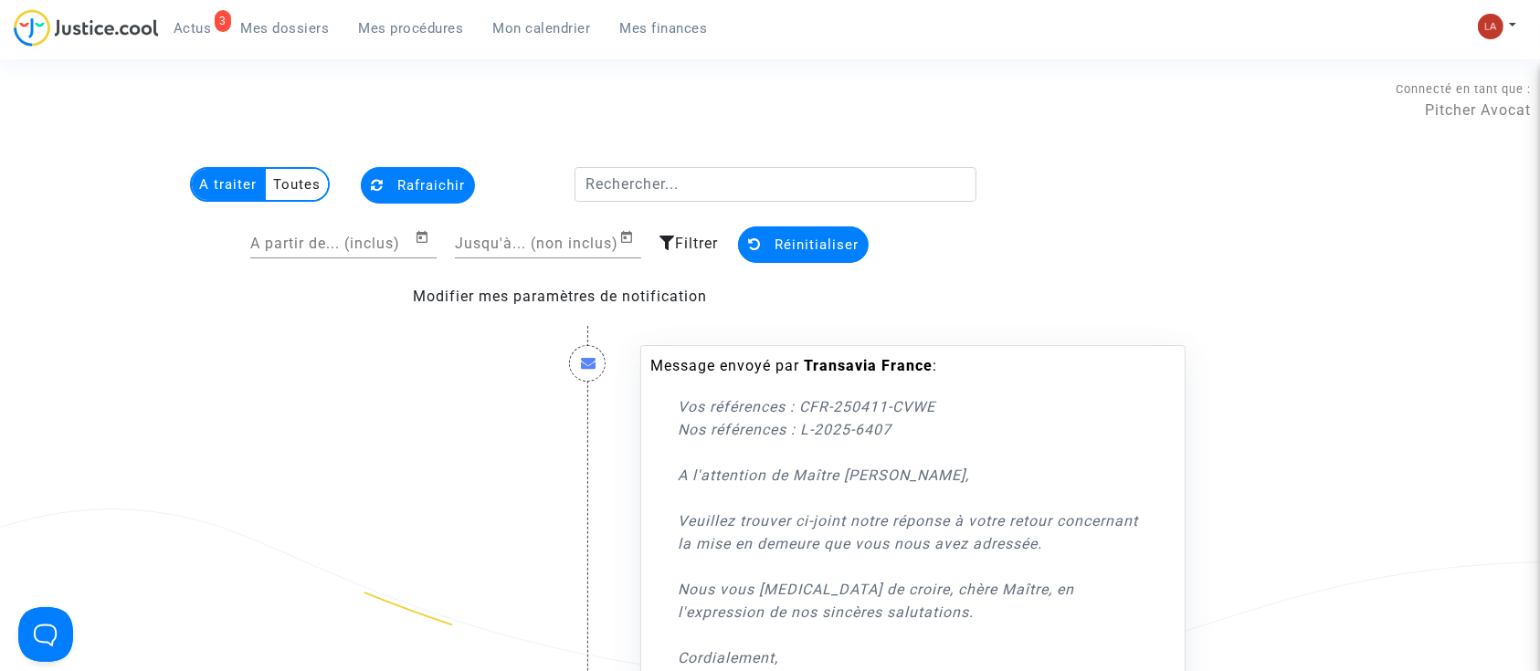
scroll to position [1183, 0]
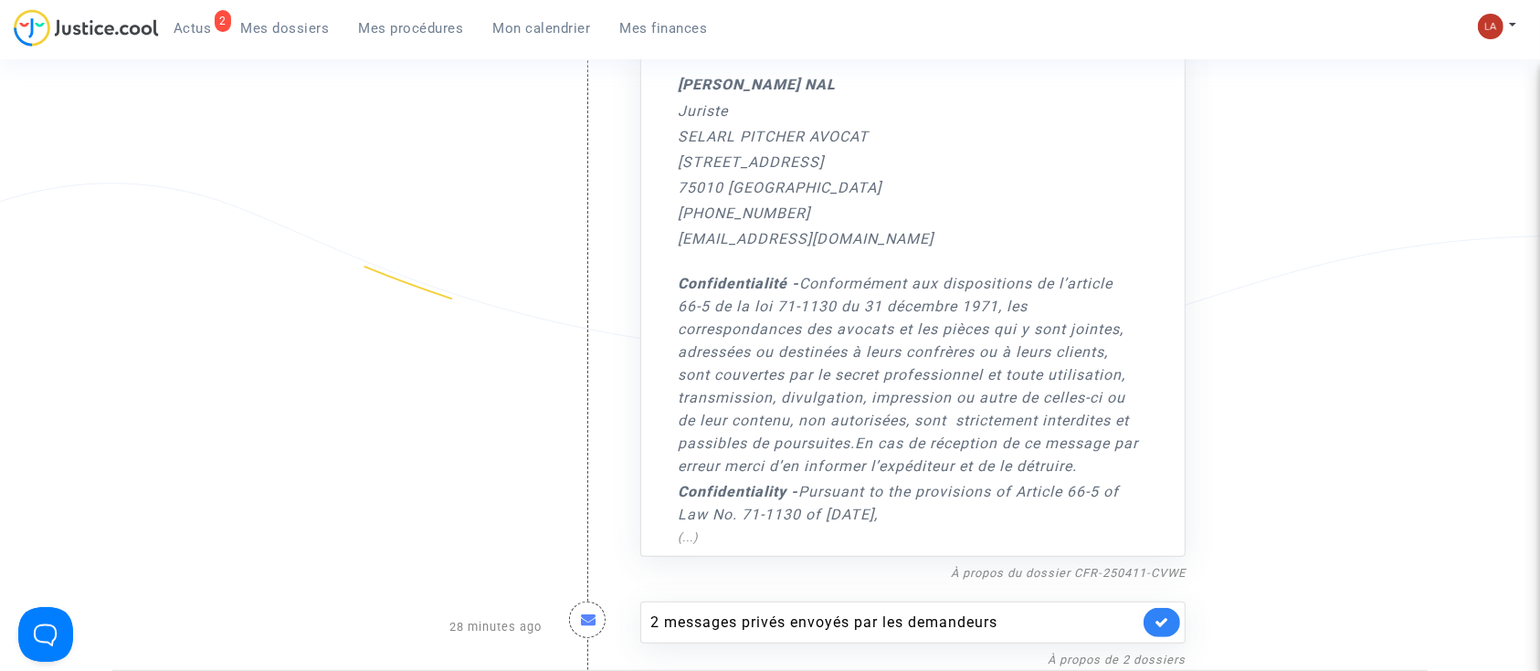
click at [298, 21] on span "Mes dossiers" at bounding box center [285, 28] width 89 height 16
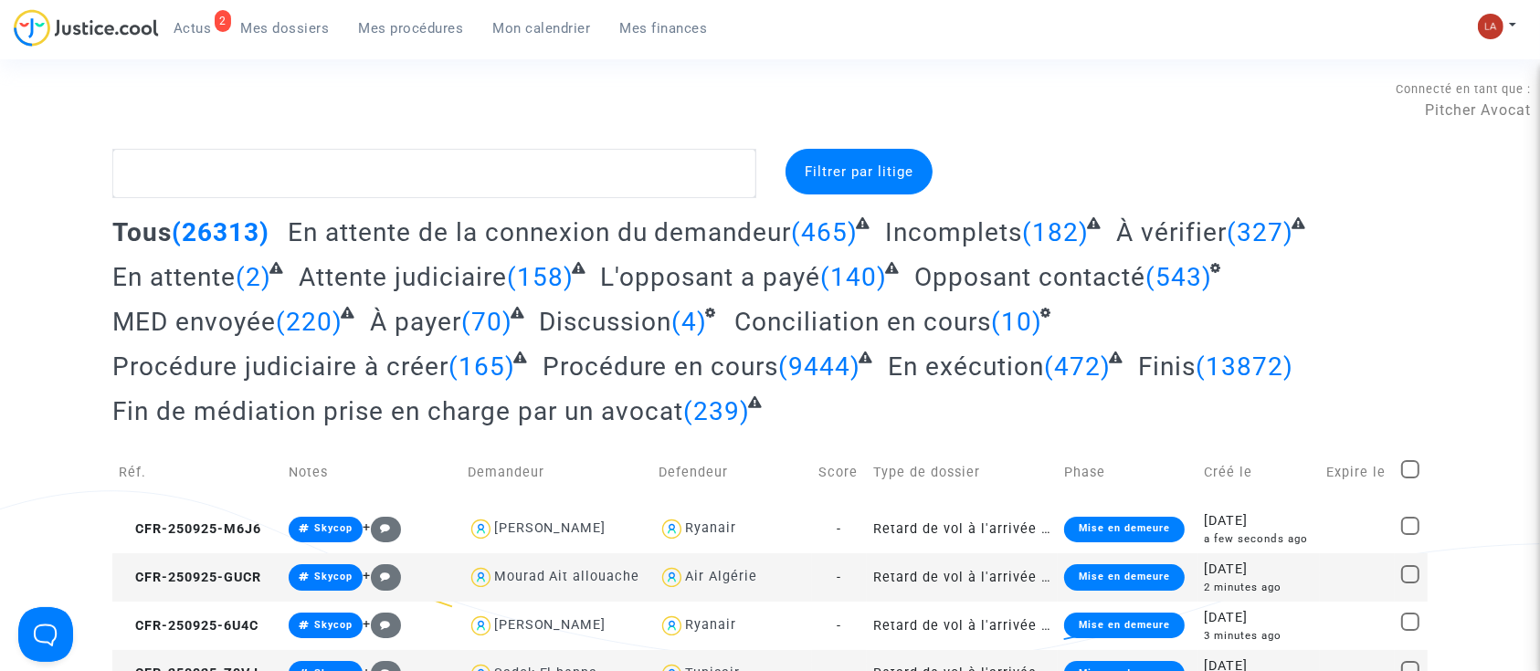
click at [395, 121] on div "Connecté en tant que : Pitcher Avocat" at bounding box center [765, 100] width 1531 height 44
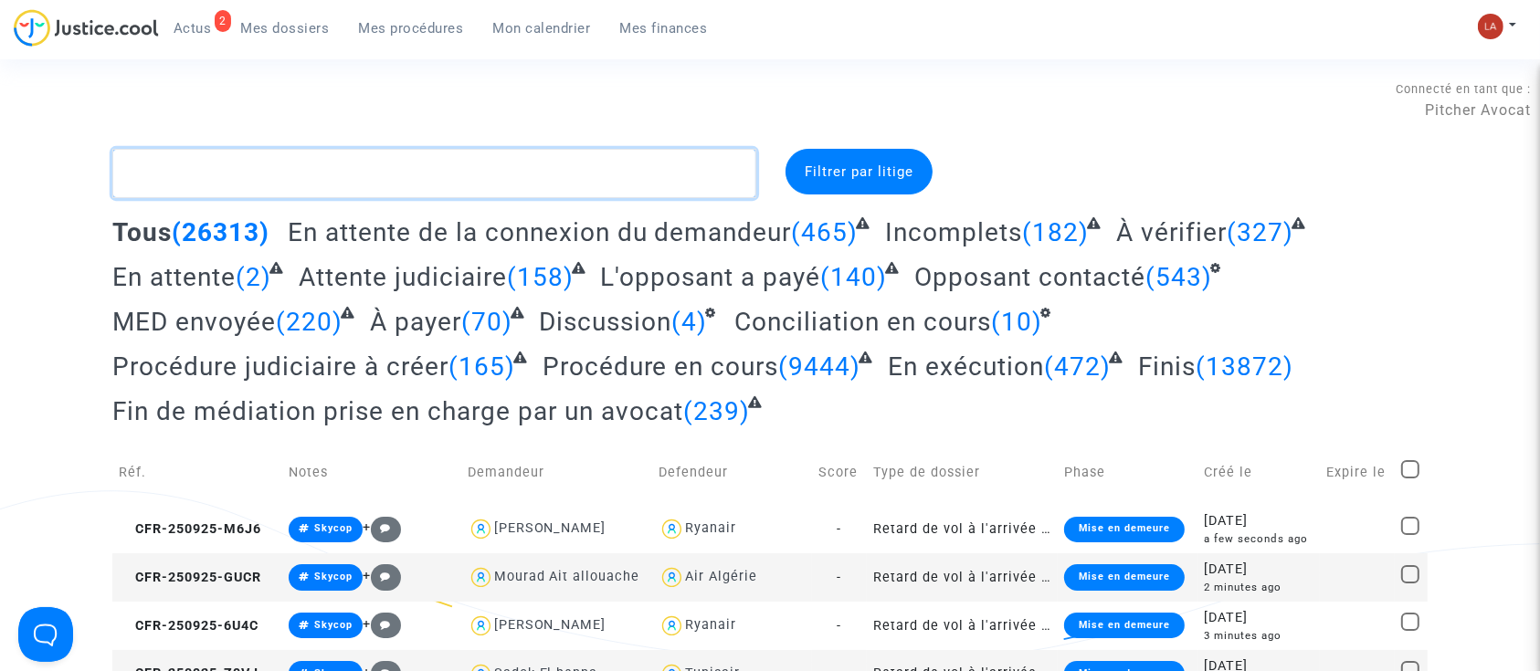
click at [374, 171] on textarea at bounding box center [434, 173] width 644 height 49
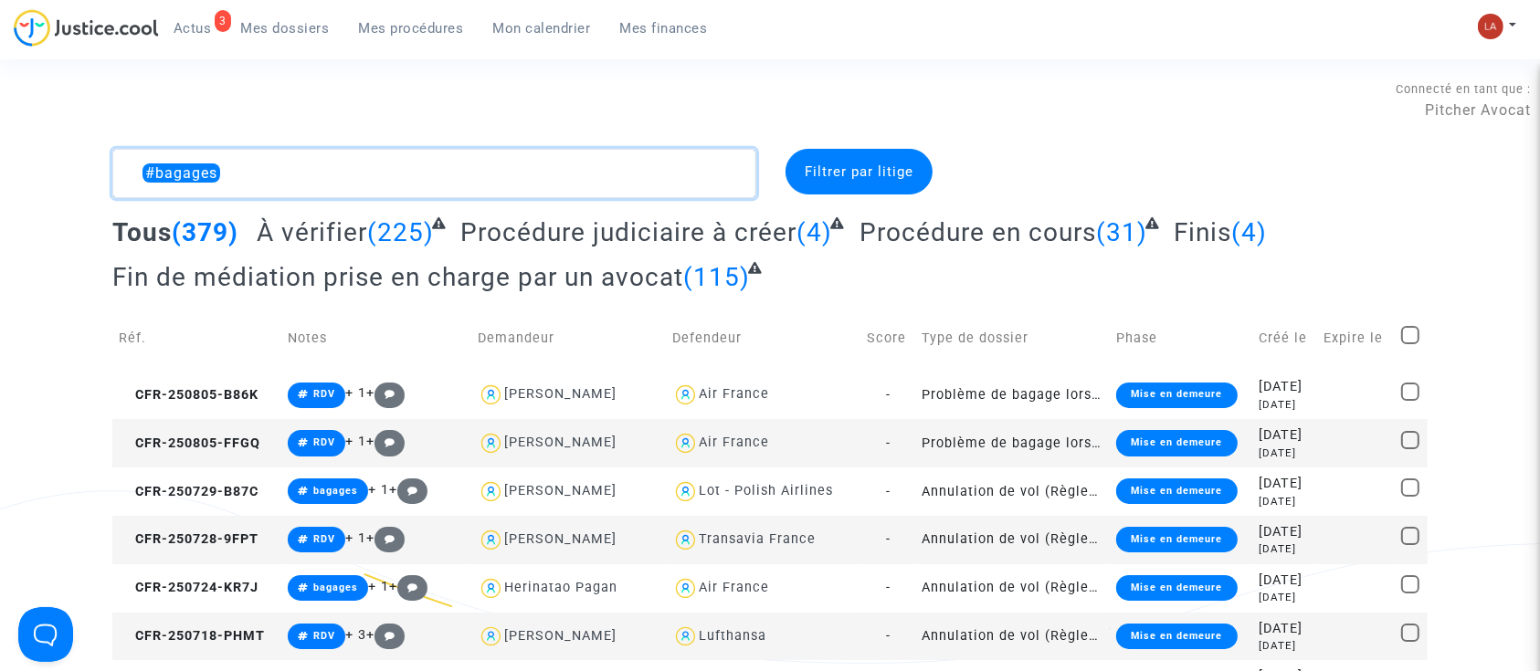
type textarea "#bagages"
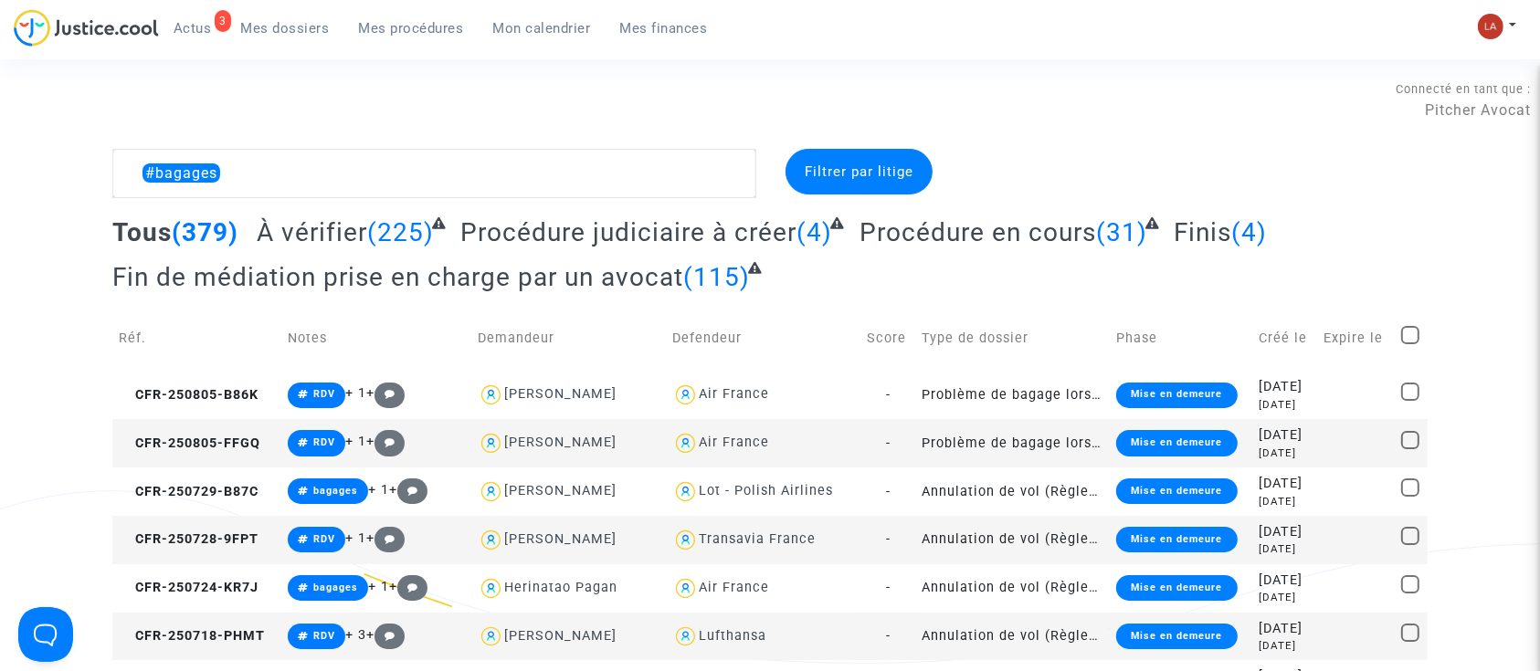
click at [820, 166] on span "Filtrer par litige" at bounding box center [859, 171] width 109 height 16
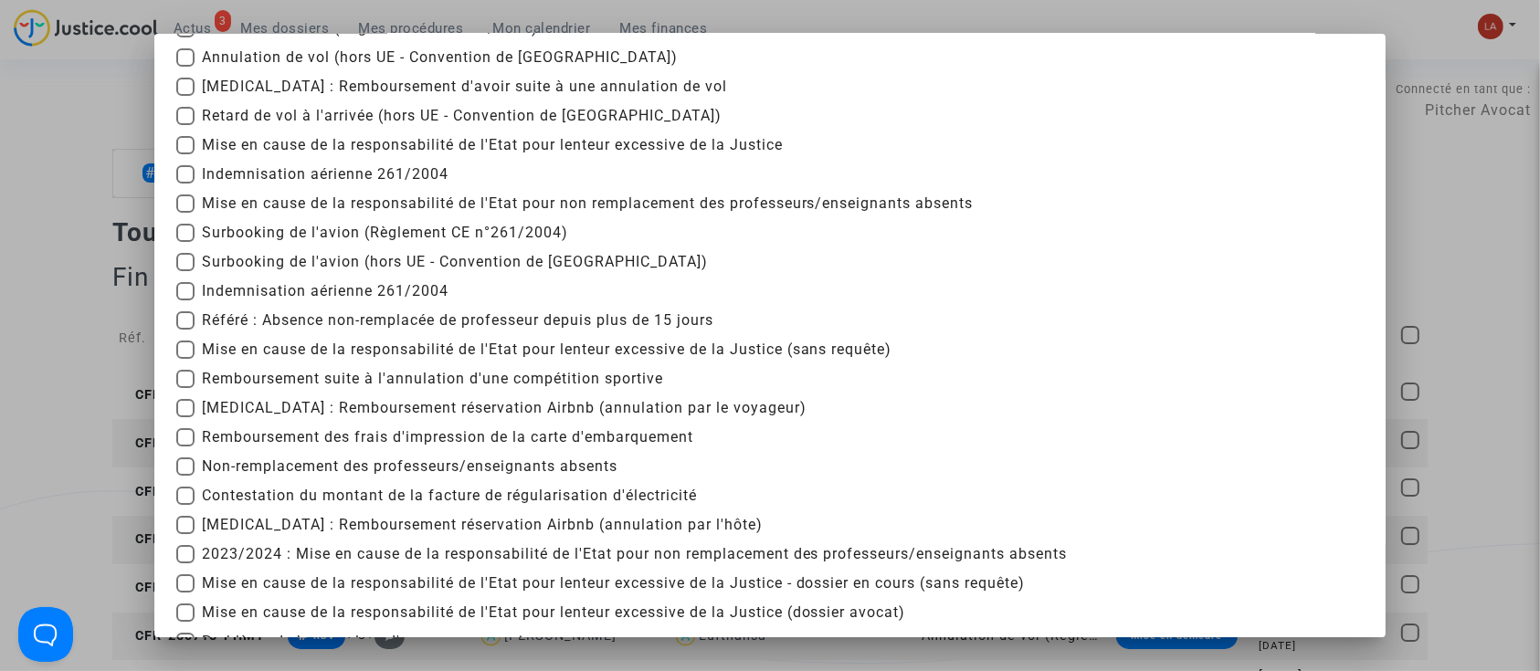
scroll to position [190, 0]
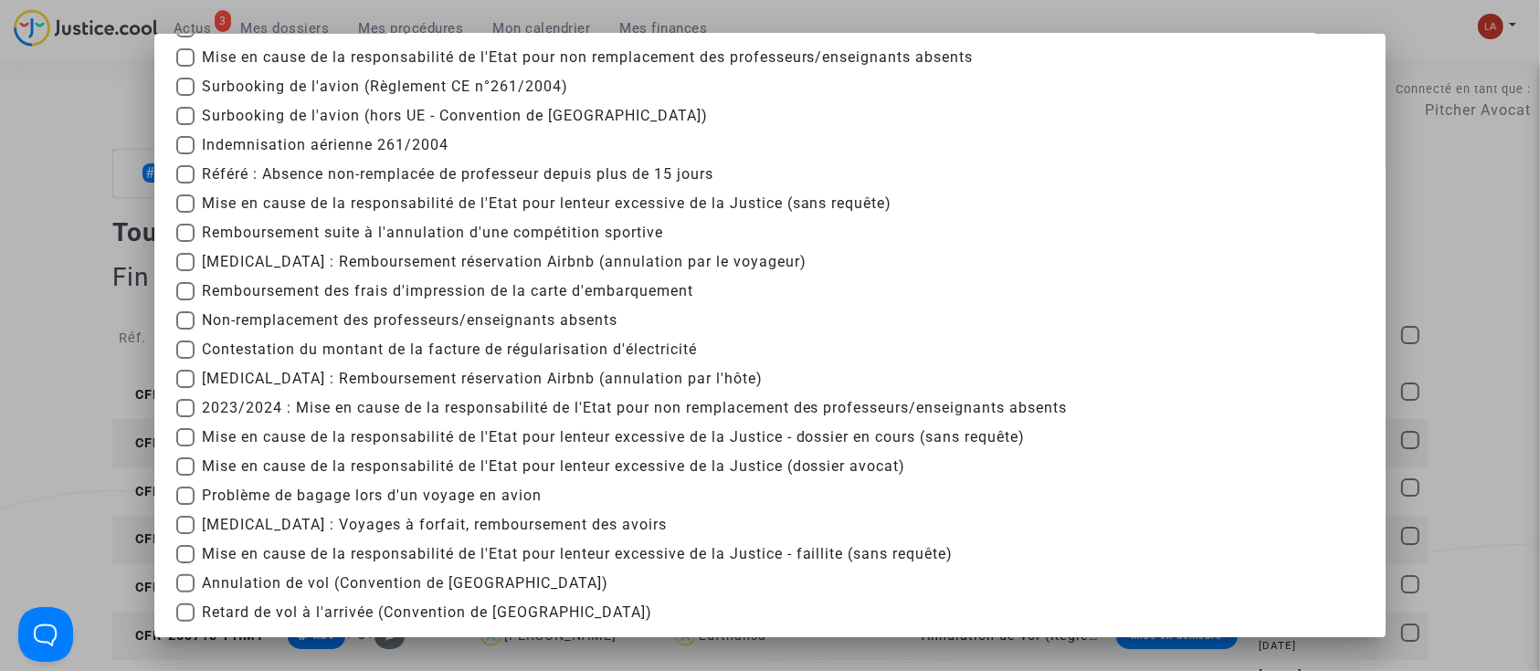
click at [281, 494] on span "Problème de bagage lors d'un voyage en avion" at bounding box center [372, 496] width 340 height 22
click at [185, 505] on input "Problème de bagage lors d'un voyage en avion" at bounding box center [184, 505] width 1 height 1
checkbox input "true"
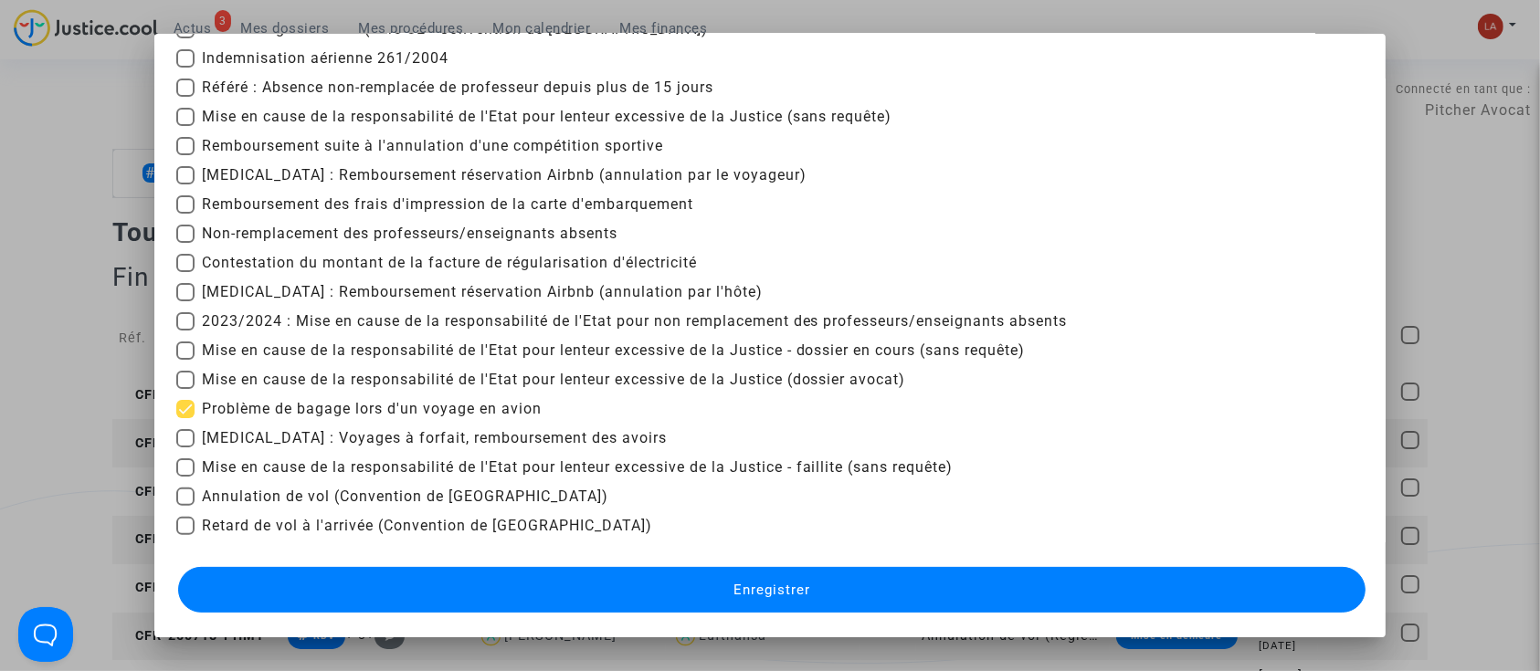
click at [515, 577] on button "Enregistrer" at bounding box center [772, 590] width 1188 height 46
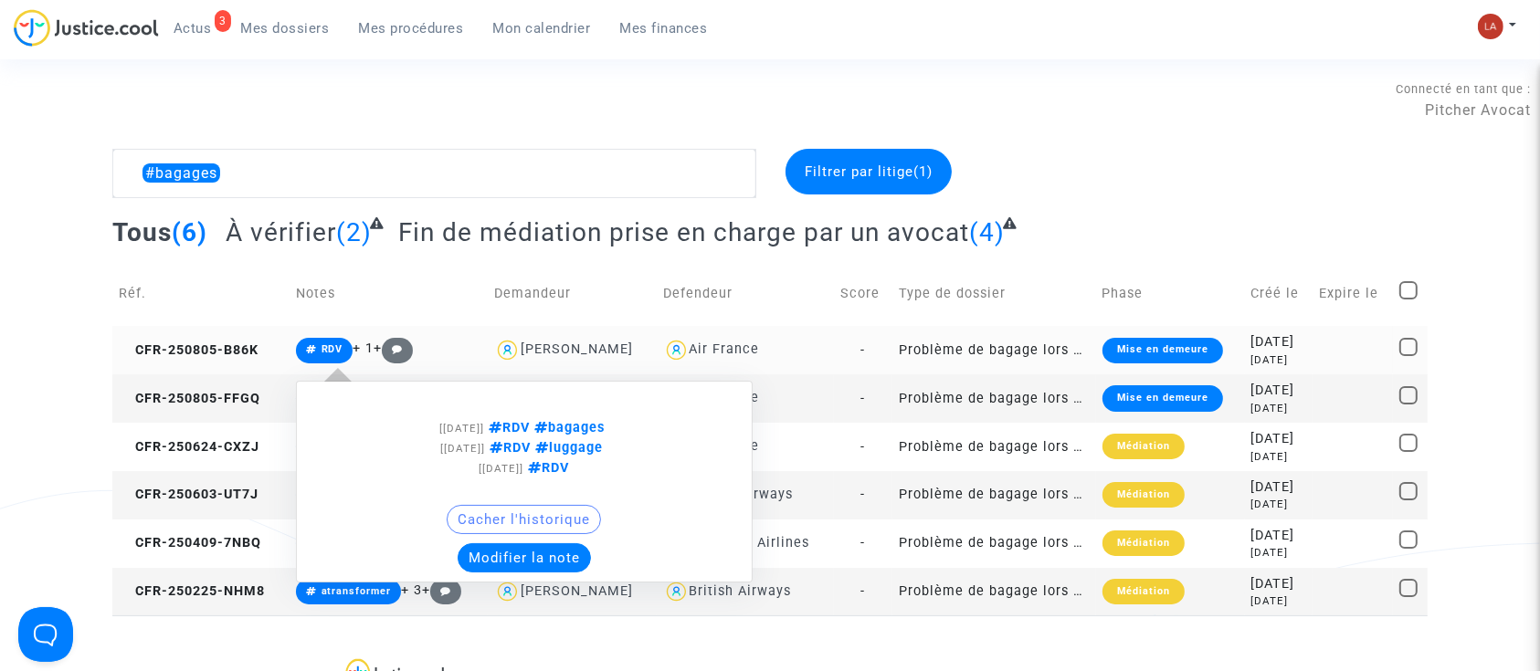
click at [530, 551] on button "Modifier la note" at bounding box center [524, 557] width 133 height 29
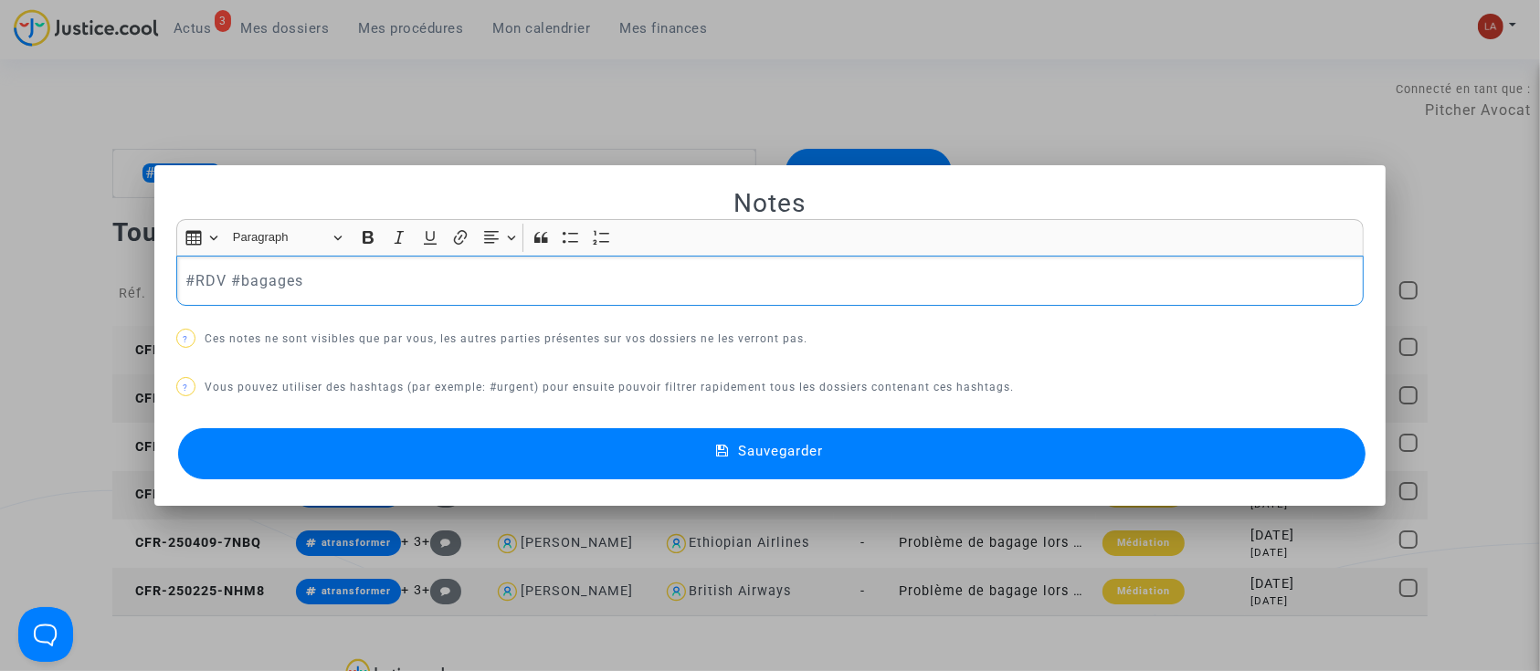
click at [271, 290] on p "#RDV #bagages" at bounding box center [769, 280] width 1169 height 23
drag, startPoint x: 316, startPoint y: 287, endPoint x: 223, endPoint y: 276, distance: 93.8
click at [223, 276] on p "#RDV #luggage" at bounding box center [769, 280] width 1169 height 23
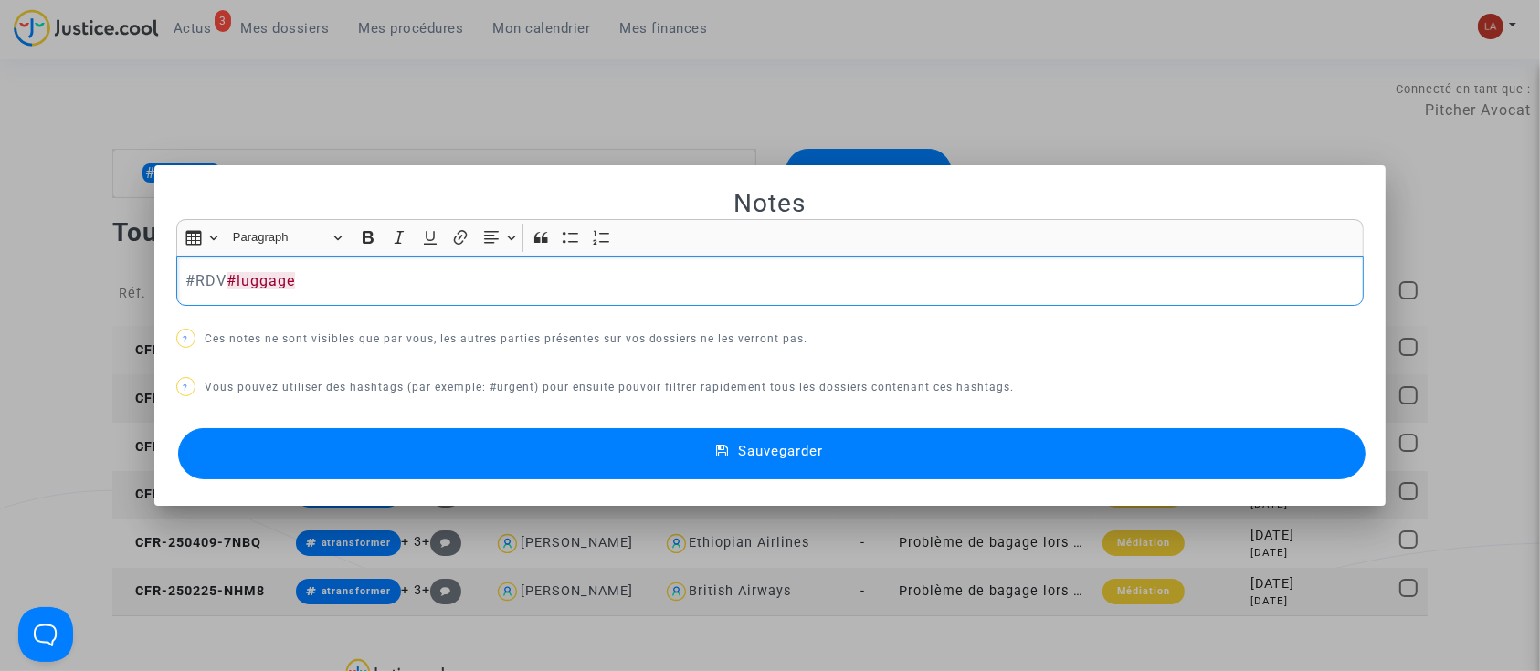
copy p "#luggage"
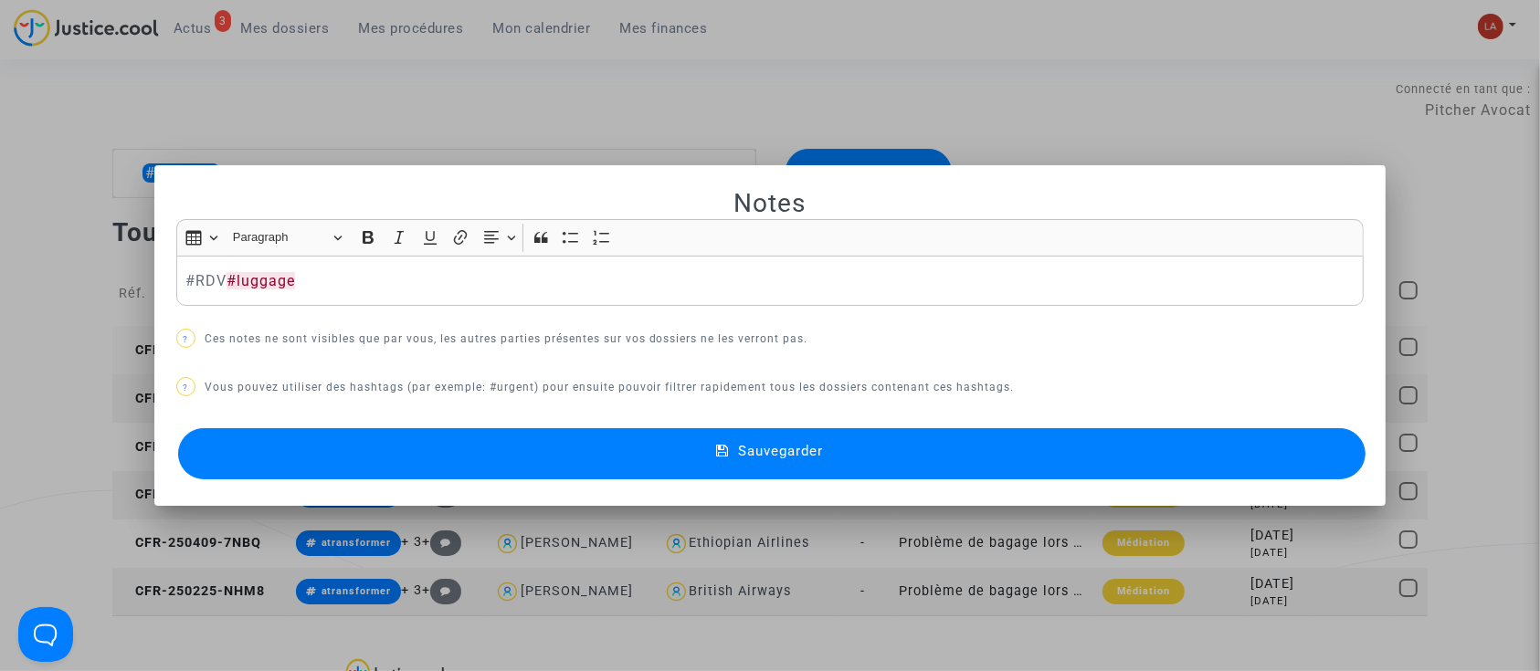
click at [307, 457] on button "Sauvegarder" at bounding box center [772, 453] width 1188 height 51
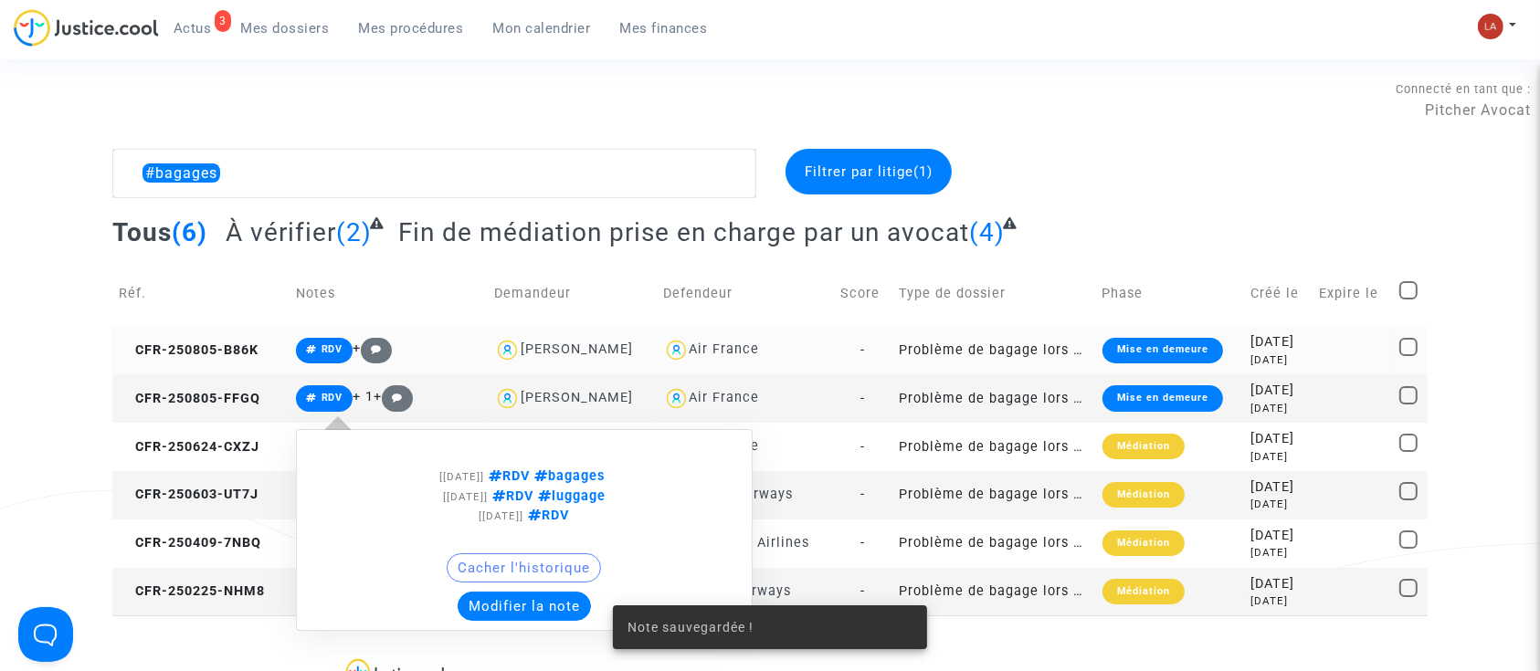
click at [504, 596] on button "Modifier la note" at bounding box center [524, 606] width 133 height 29
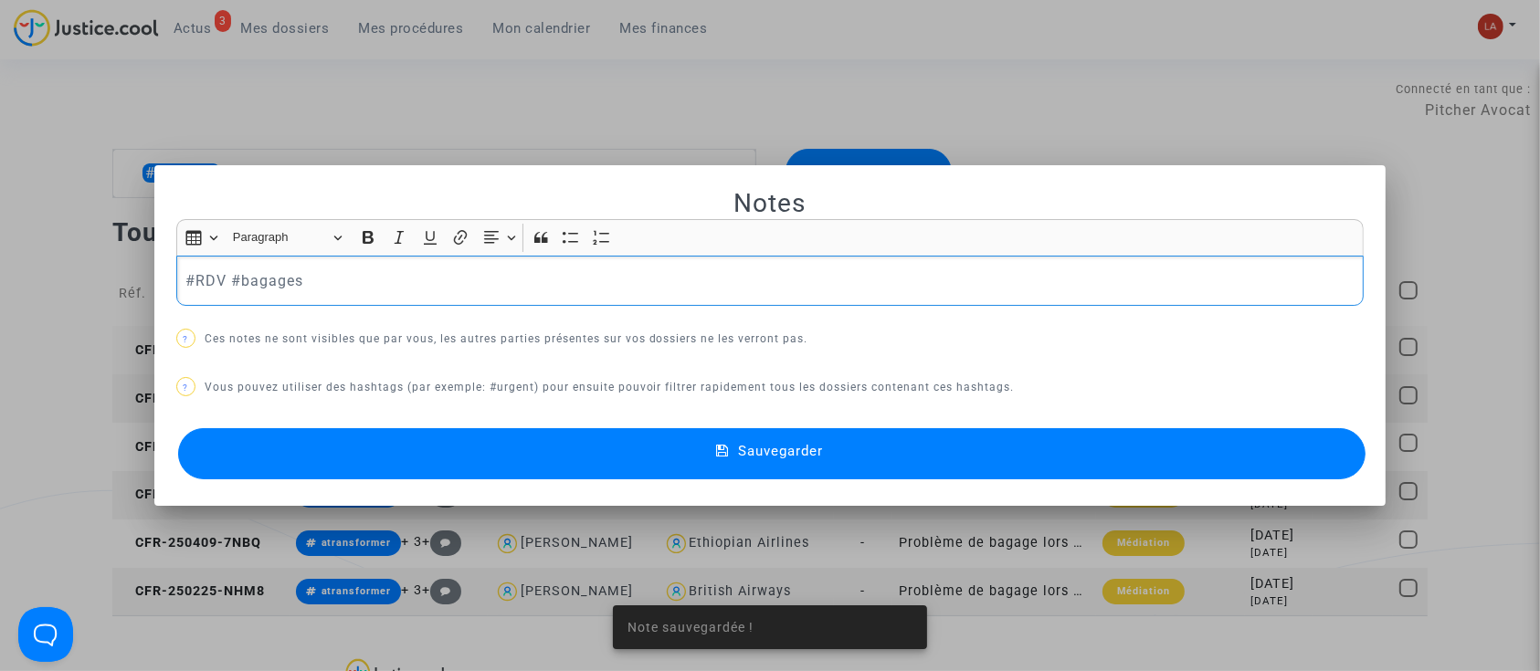
click at [274, 288] on p "#RDV #bagages" at bounding box center [769, 280] width 1169 height 23
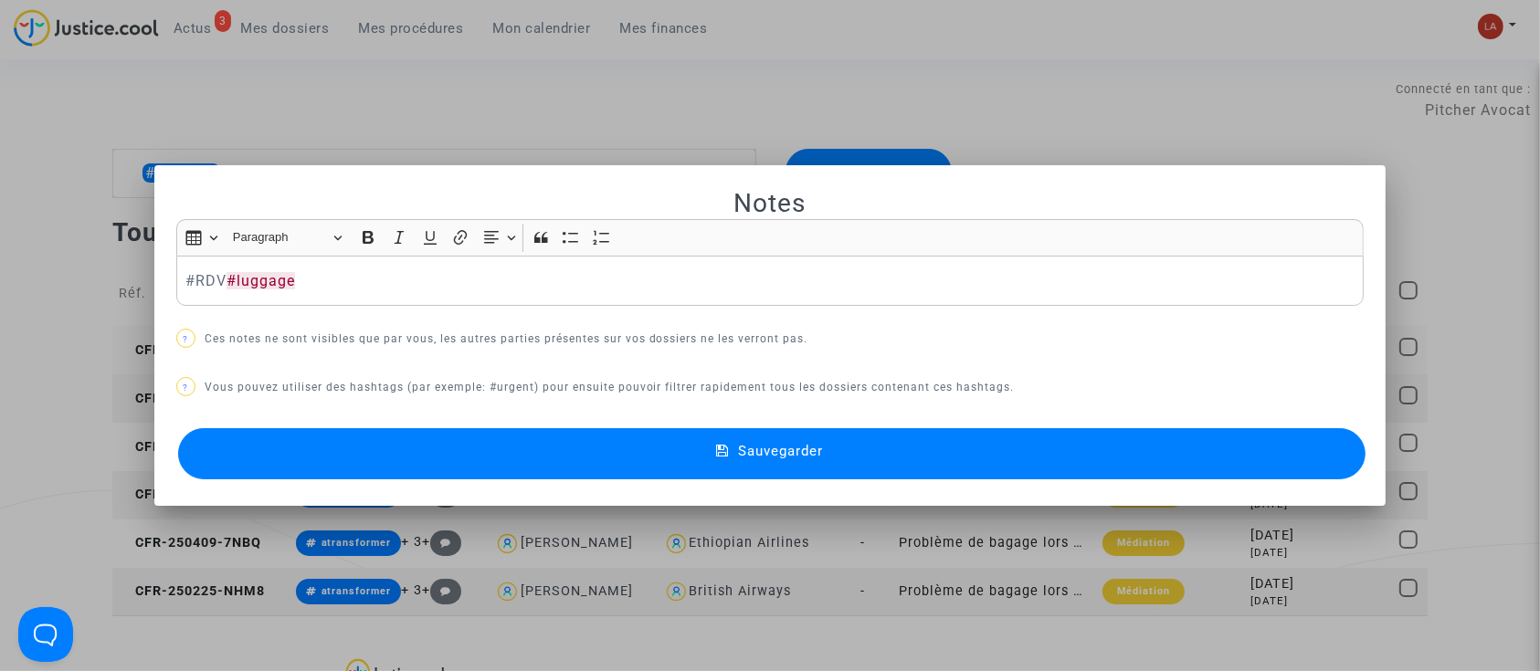
click at [286, 454] on button "Sauvegarder" at bounding box center [772, 453] width 1188 height 51
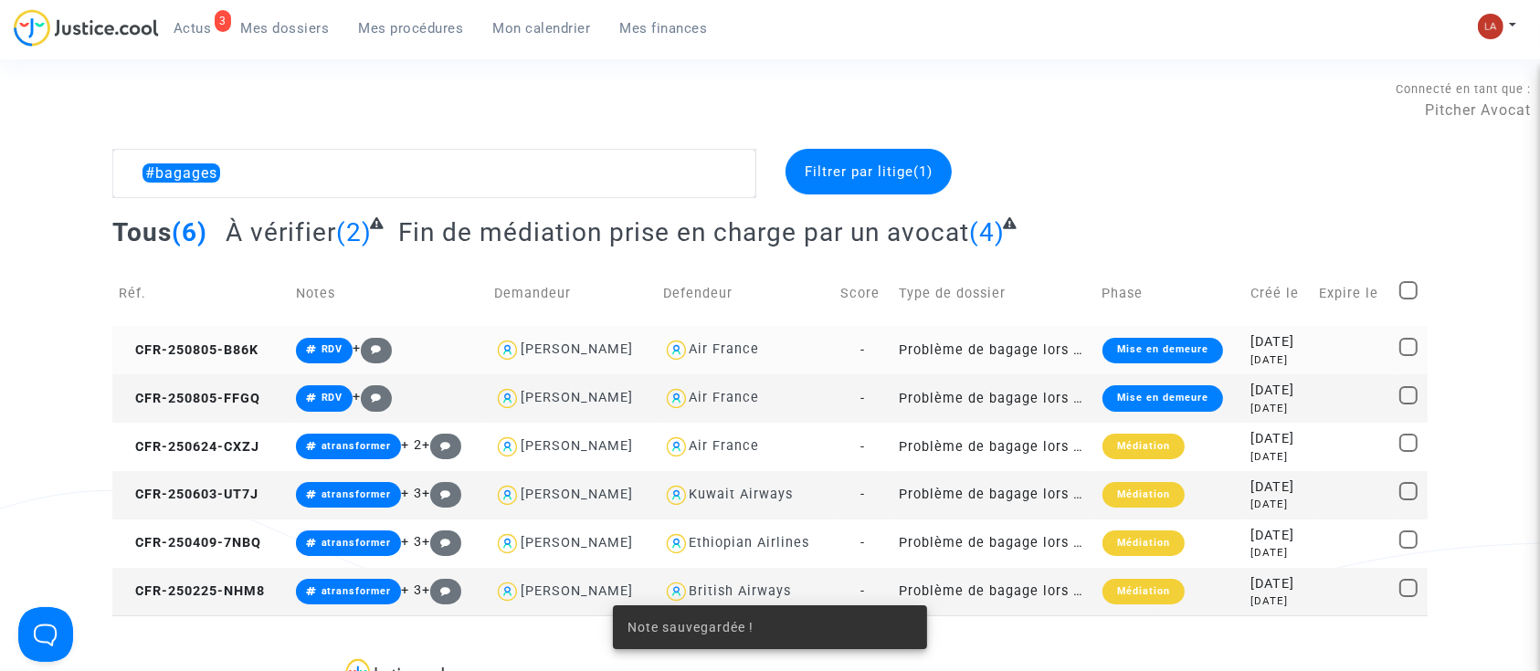
scroll to position [118, 0]
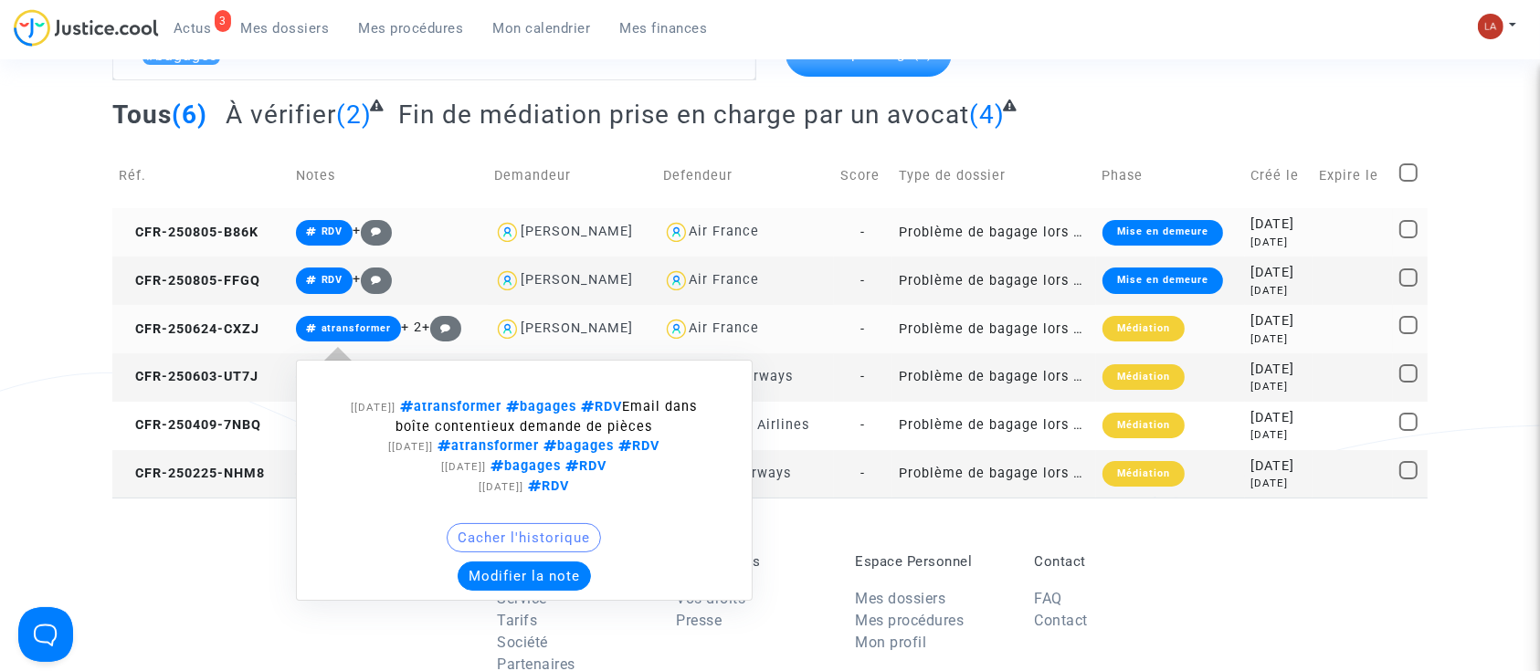
click at [485, 595] on div "[05/08/2025] atransformer bagages RDV Email dans boîte contentieux demande de p…" at bounding box center [524, 480] width 457 height 241
click at [494, 570] on button "Modifier la note" at bounding box center [524, 576] width 133 height 29
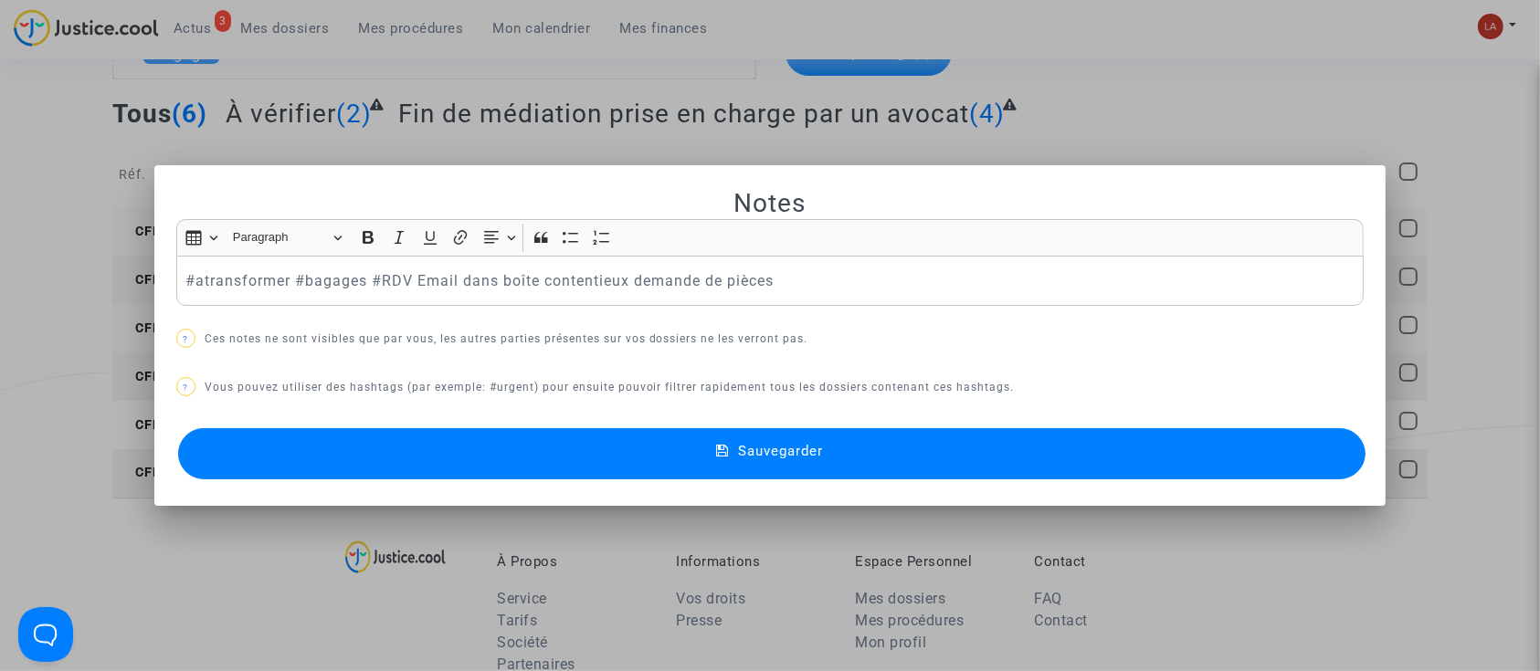
scroll to position [0, 0]
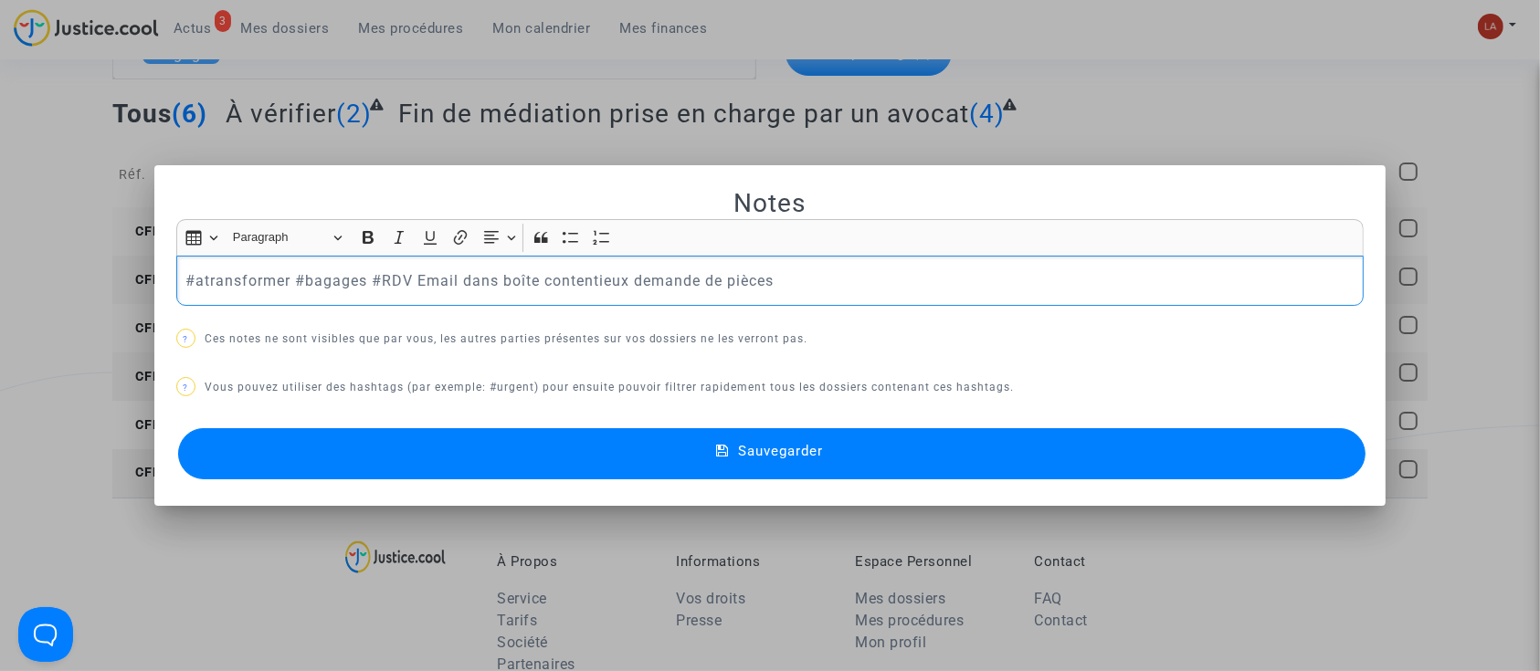
click at [336, 279] on p "#atransformer #bagages #RDV Email dans boîte contentieux demande de pièces" at bounding box center [769, 280] width 1169 height 23
click at [332, 447] on button "Sauvegarder" at bounding box center [772, 453] width 1188 height 51
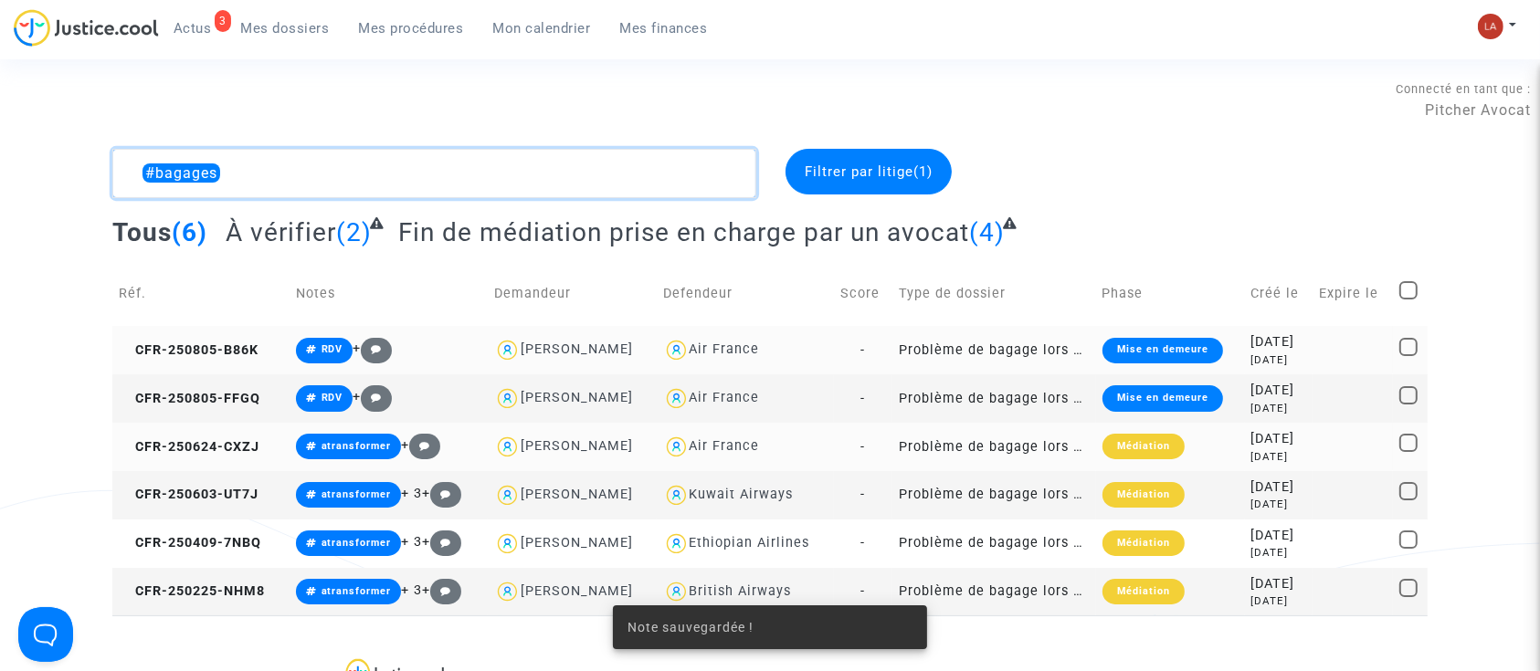
click at [326, 162] on textarea at bounding box center [434, 173] width 644 height 49
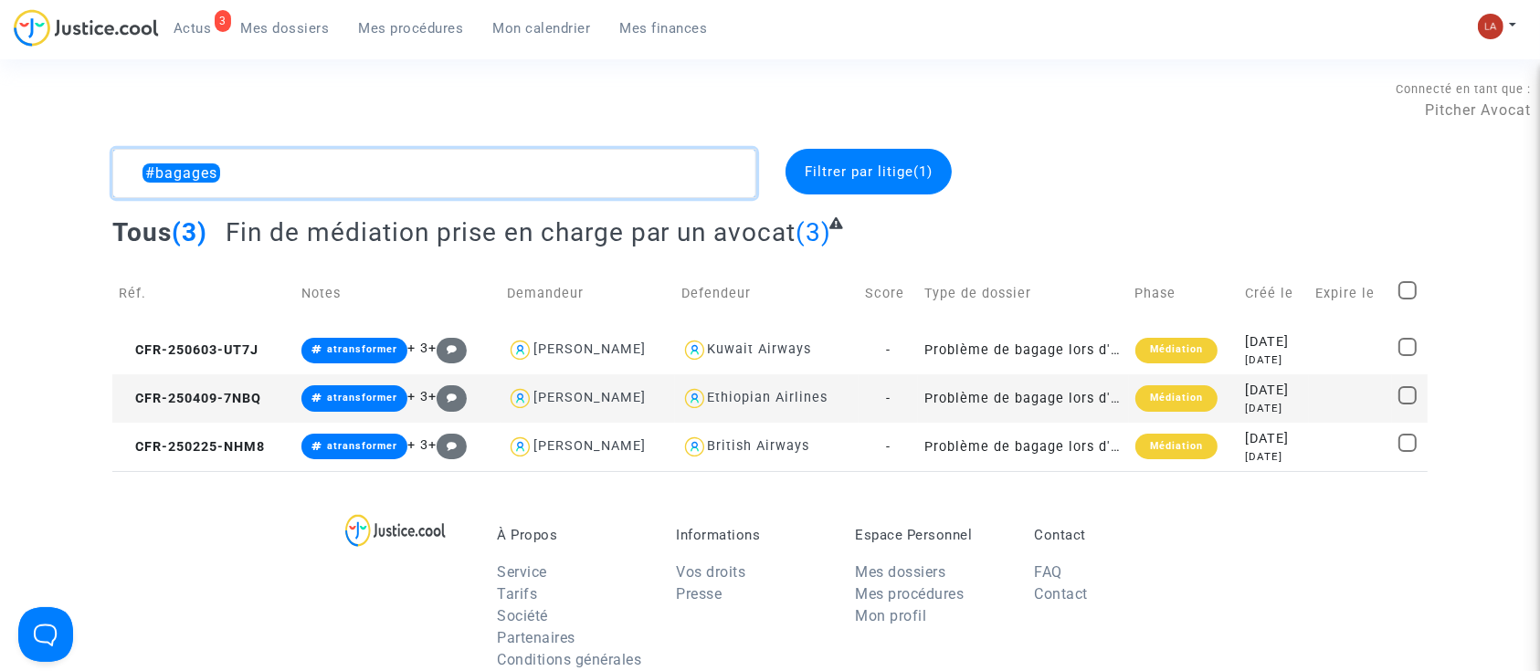
scroll to position [89, 0]
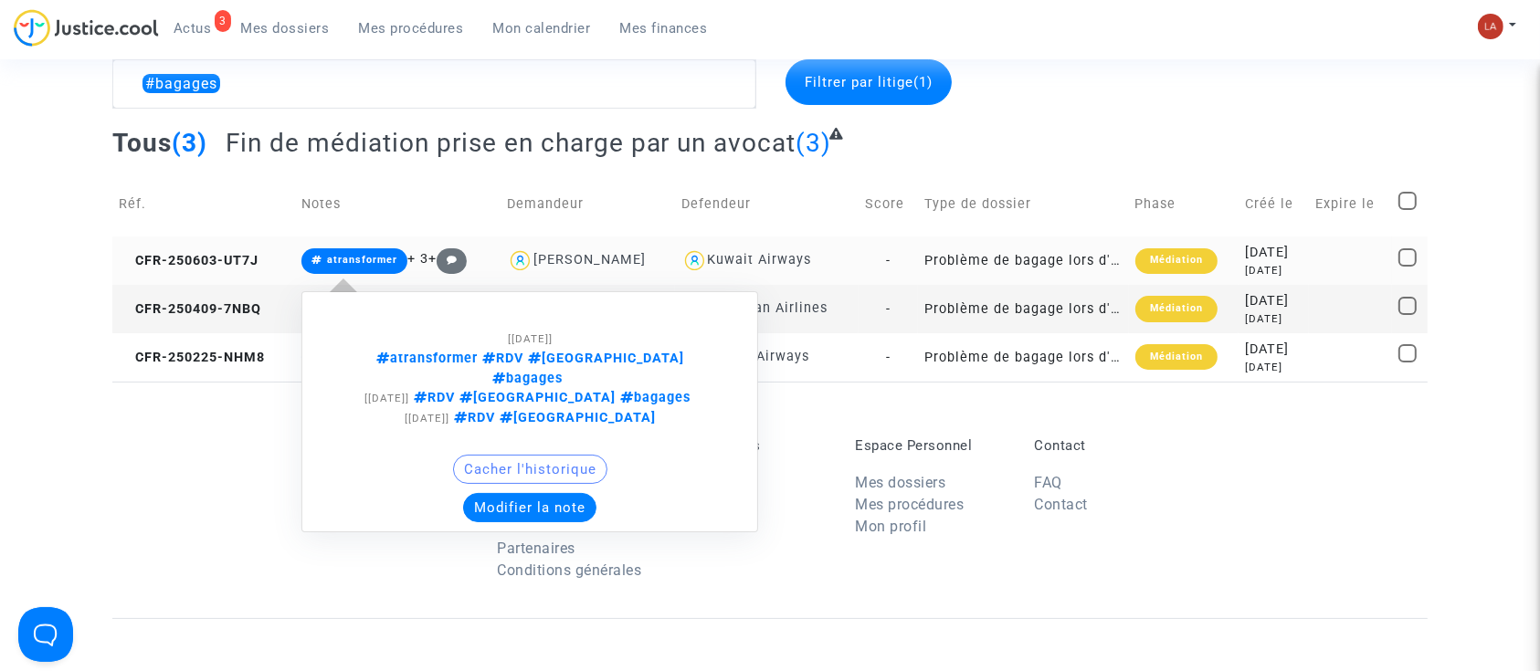
click at [502, 493] on button "Modifier la note" at bounding box center [529, 507] width 133 height 29
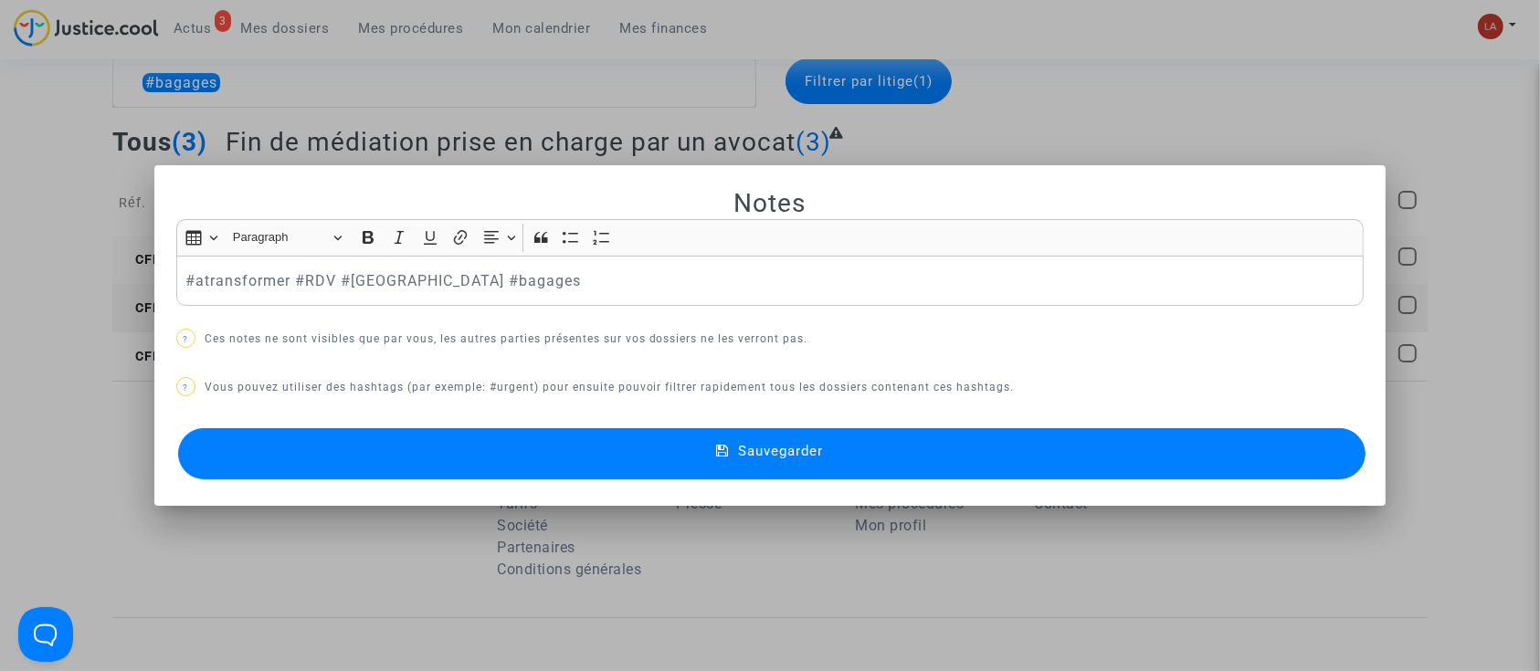
scroll to position [0, 0]
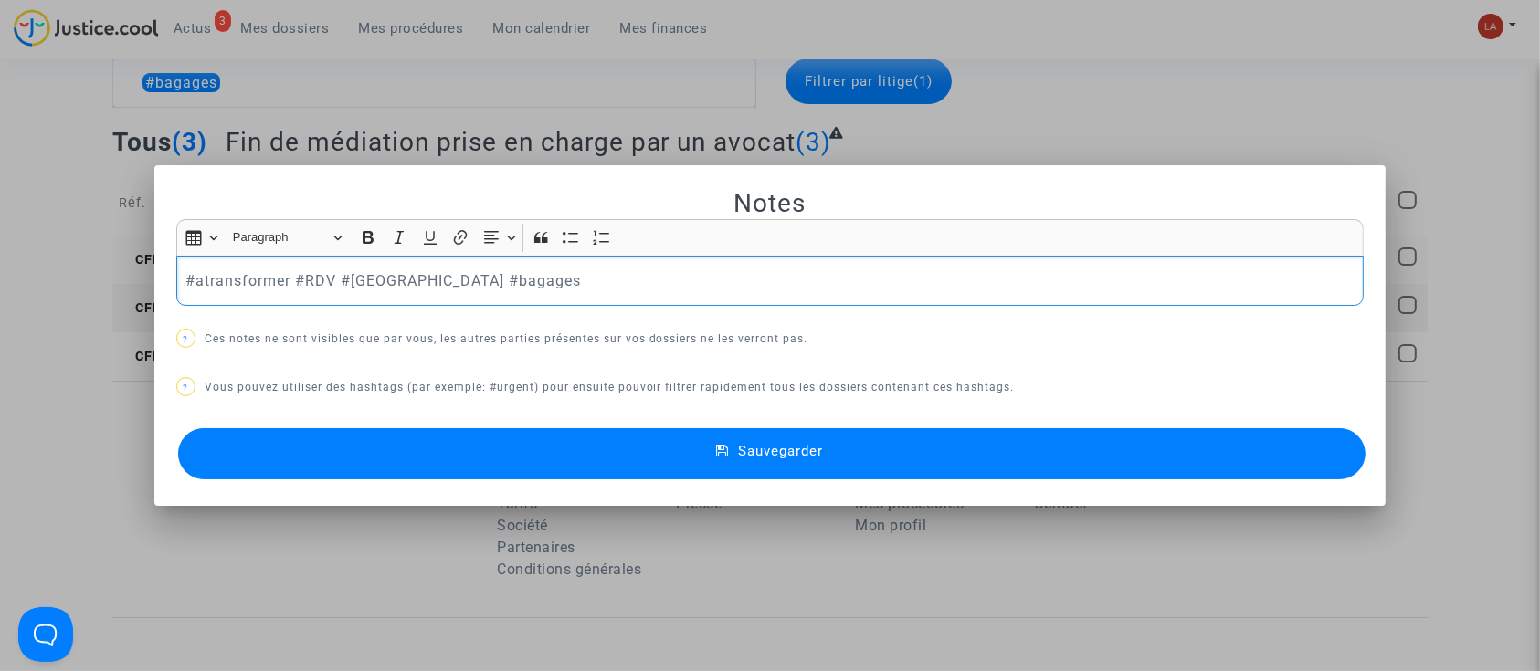
click at [438, 290] on p "#atransformer #RDV #Montreal #bagages" at bounding box center [769, 280] width 1169 height 23
click at [411, 454] on button "Sauvegarder" at bounding box center [772, 453] width 1188 height 51
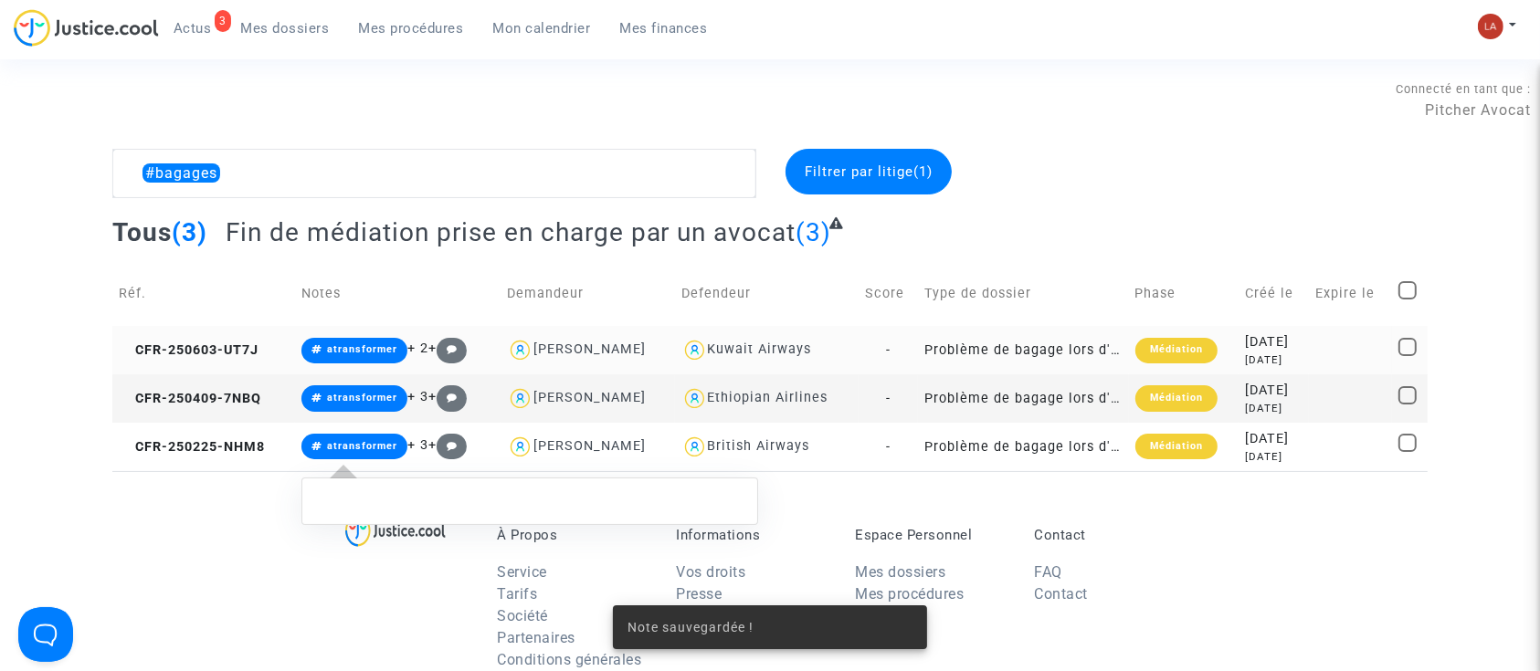
scroll to position [89, 0]
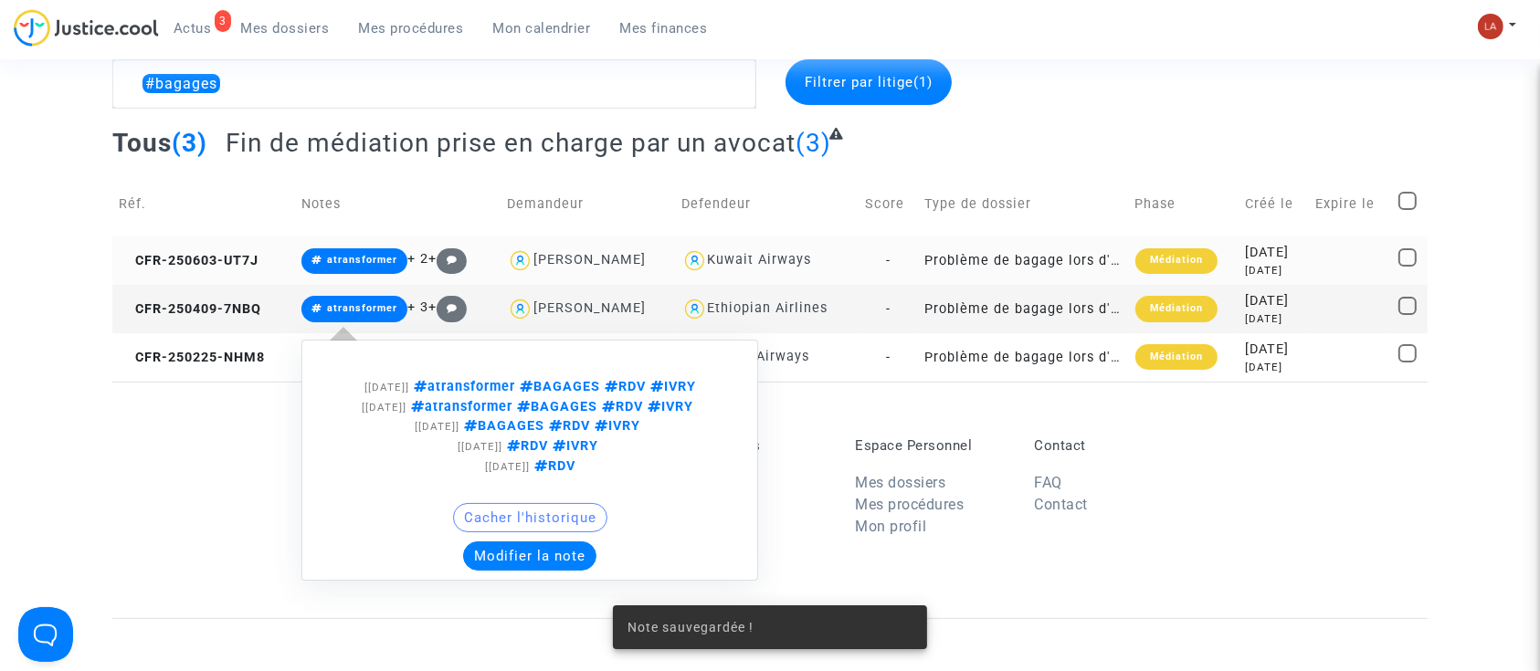
click at [492, 553] on button "Modifier la note" at bounding box center [529, 556] width 133 height 29
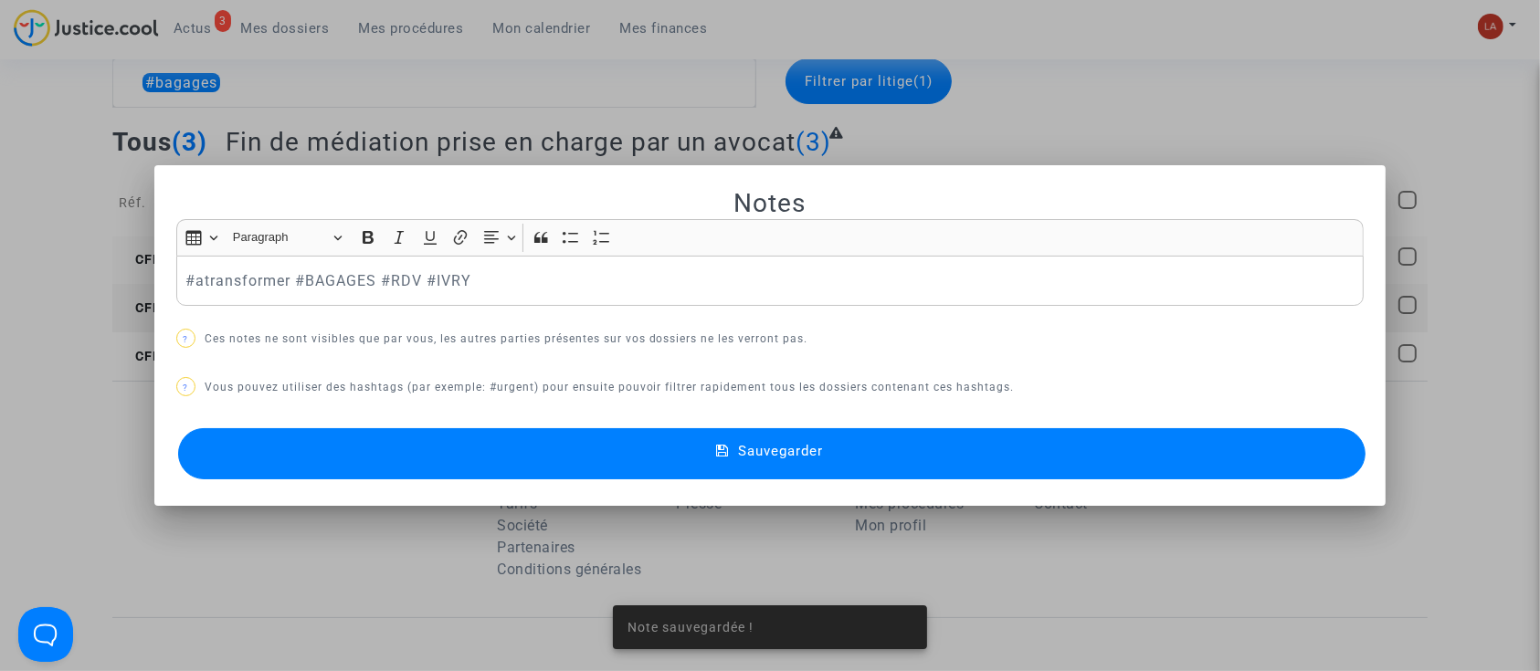
scroll to position [0, 0]
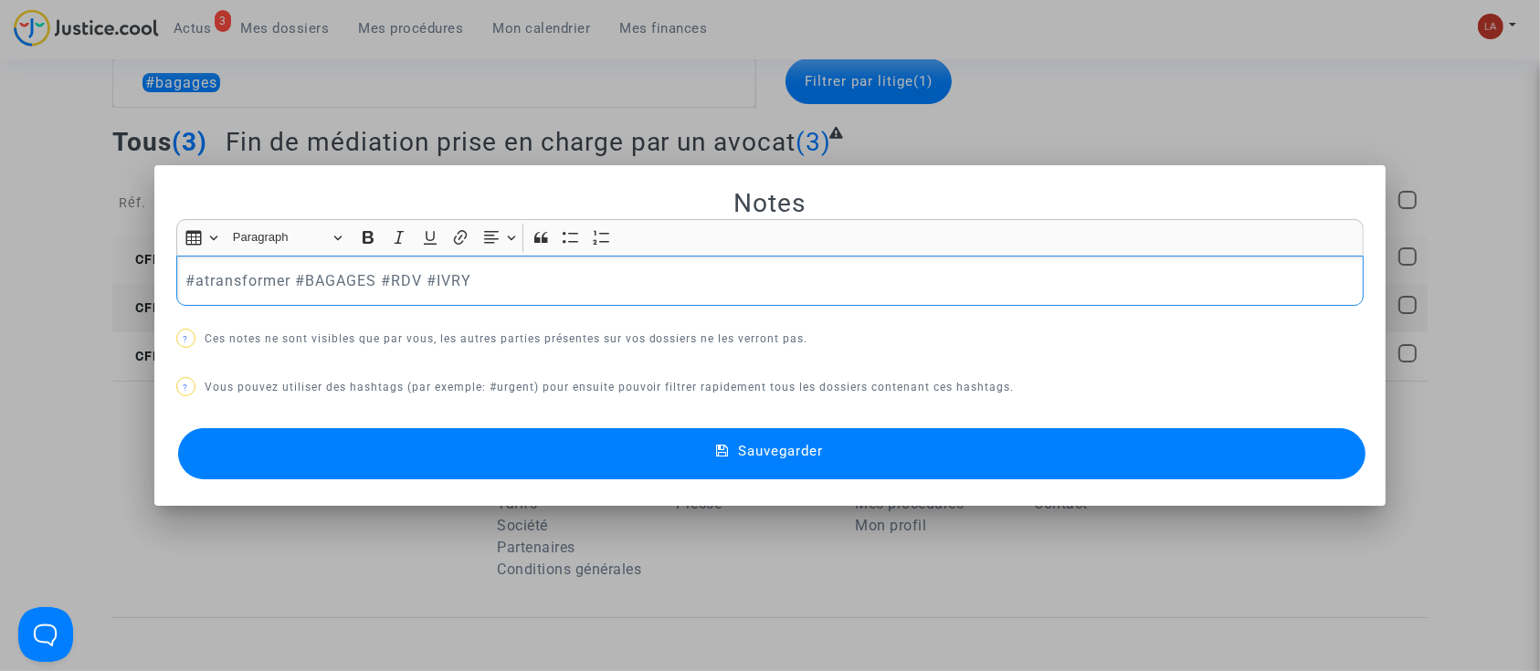
click at [329, 273] on p "#atransformer #BAGAGES #RDV #IVRY" at bounding box center [769, 280] width 1169 height 23
click at [313, 457] on button "Sauvegarder" at bounding box center [772, 453] width 1188 height 51
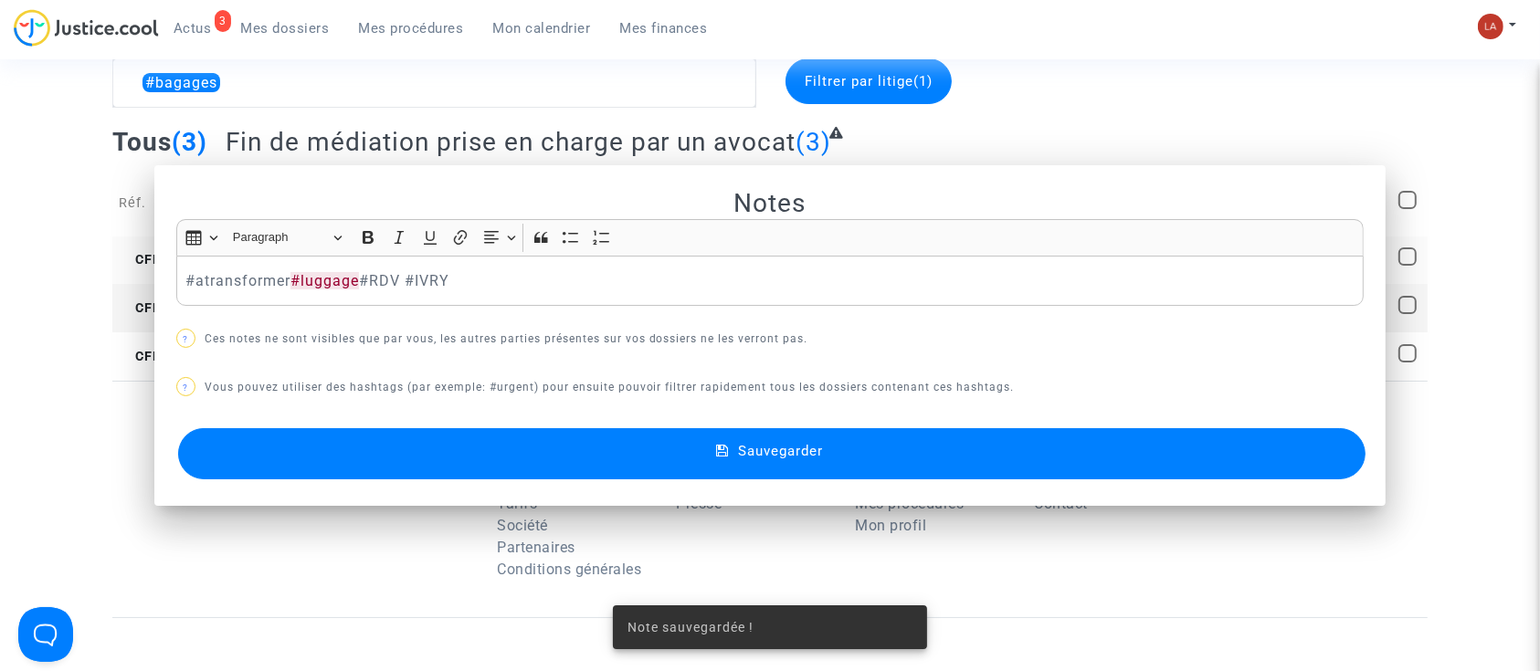
scroll to position [89, 0]
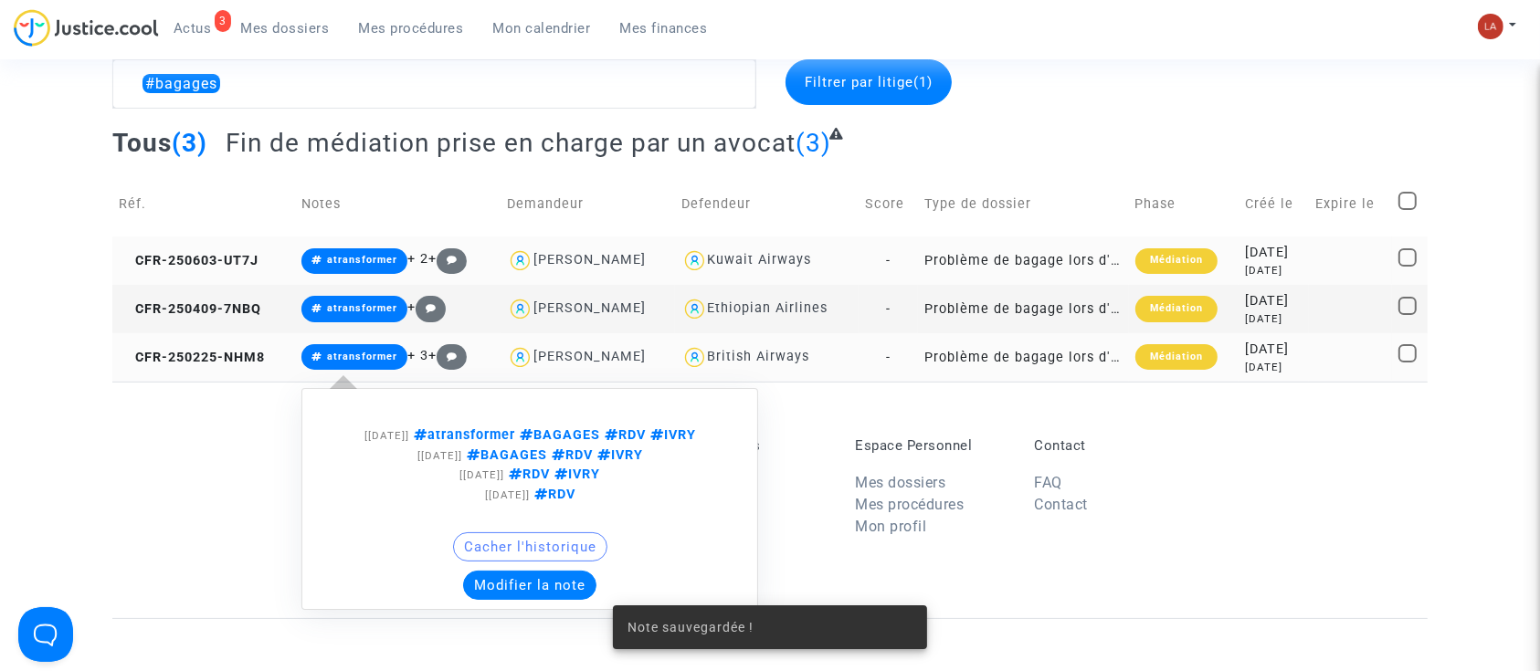
click at [478, 576] on button "Modifier la note" at bounding box center [529, 585] width 133 height 29
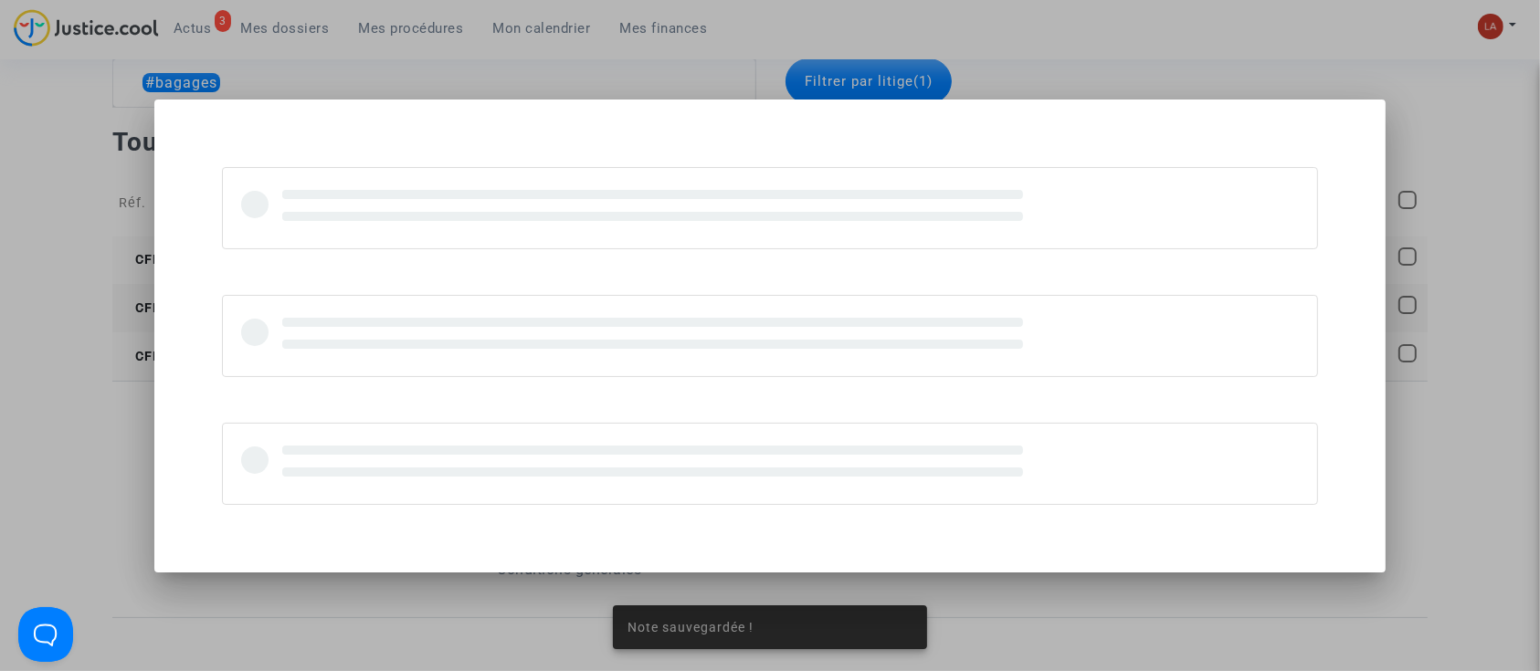
scroll to position [0, 0]
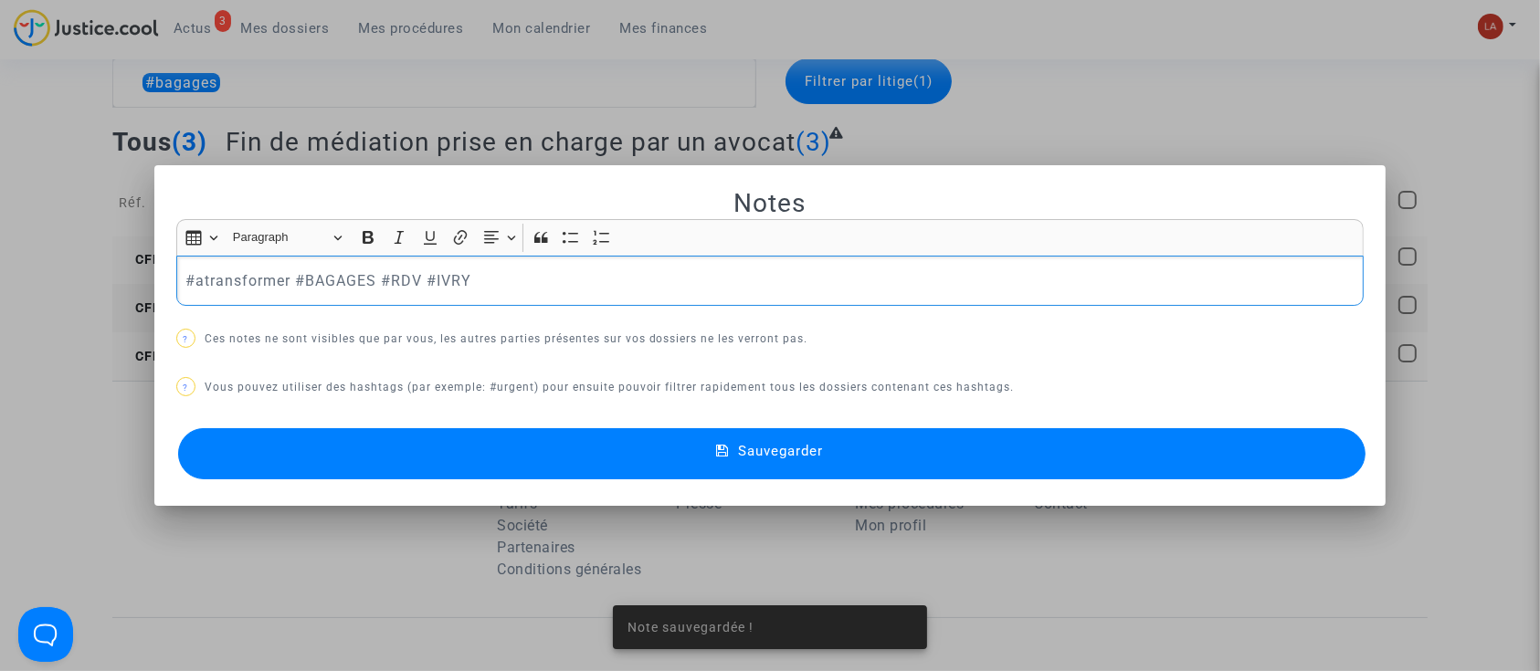
click at [338, 281] on p "#atransformer #BAGAGES #RDV #IVRY" at bounding box center [769, 280] width 1169 height 23
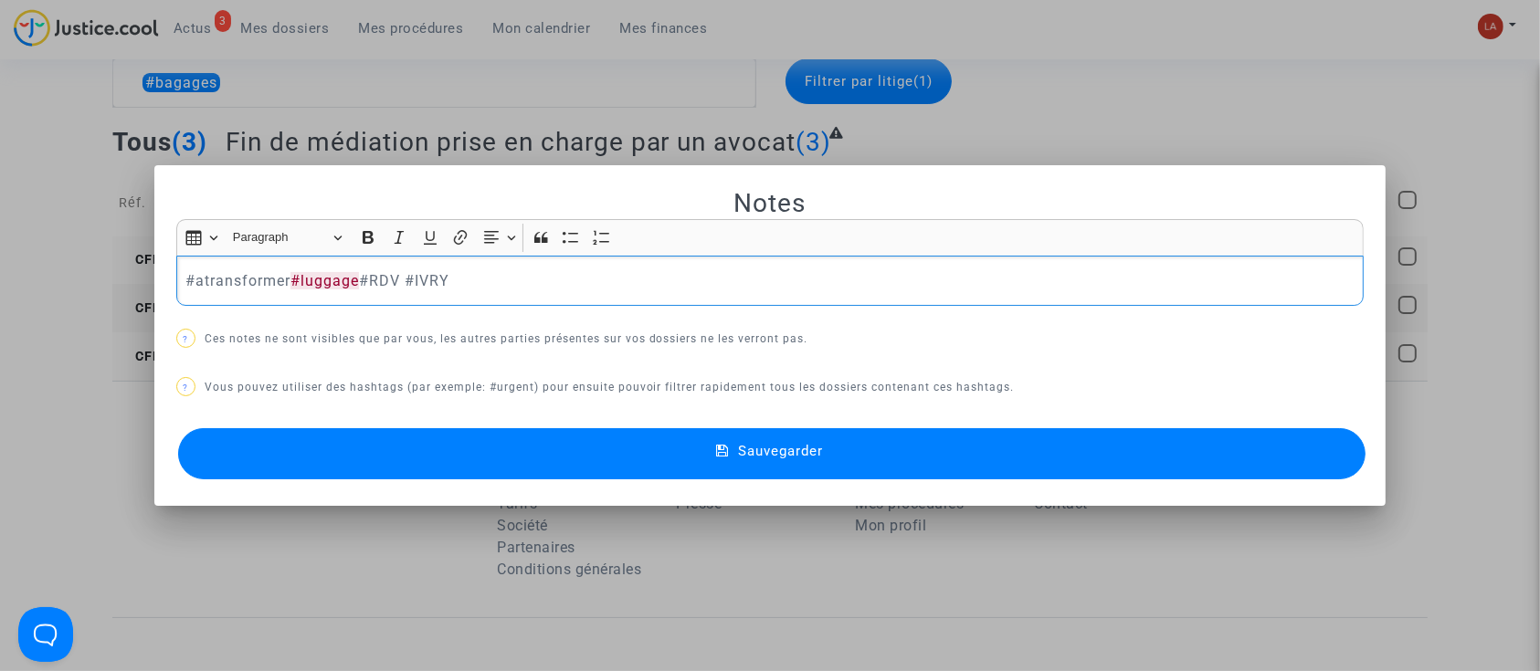
click at [345, 456] on button "Sauvegarder" at bounding box center [772, 453] width 1188 height 51
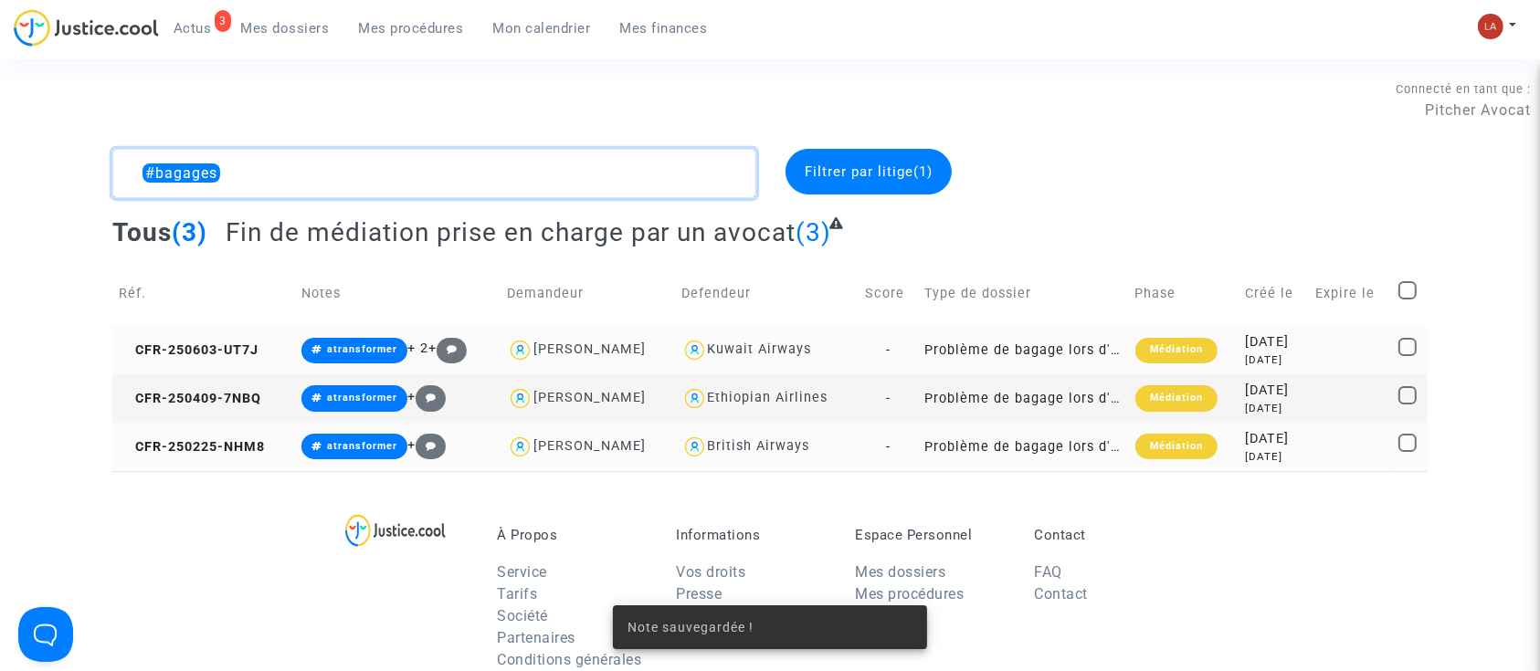
click at [292, 172] on textarea at bounding box center [434, 173] width 644 height 49
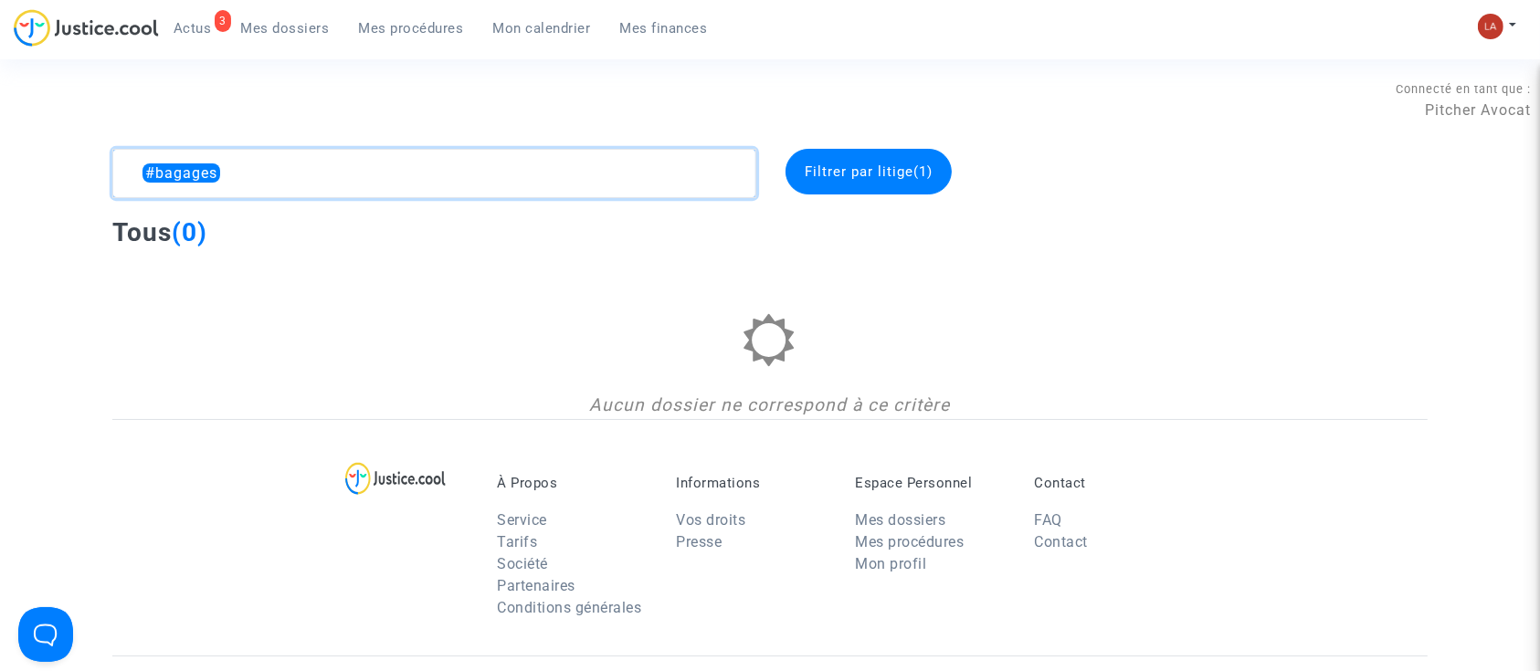
type textarea "#bagages"
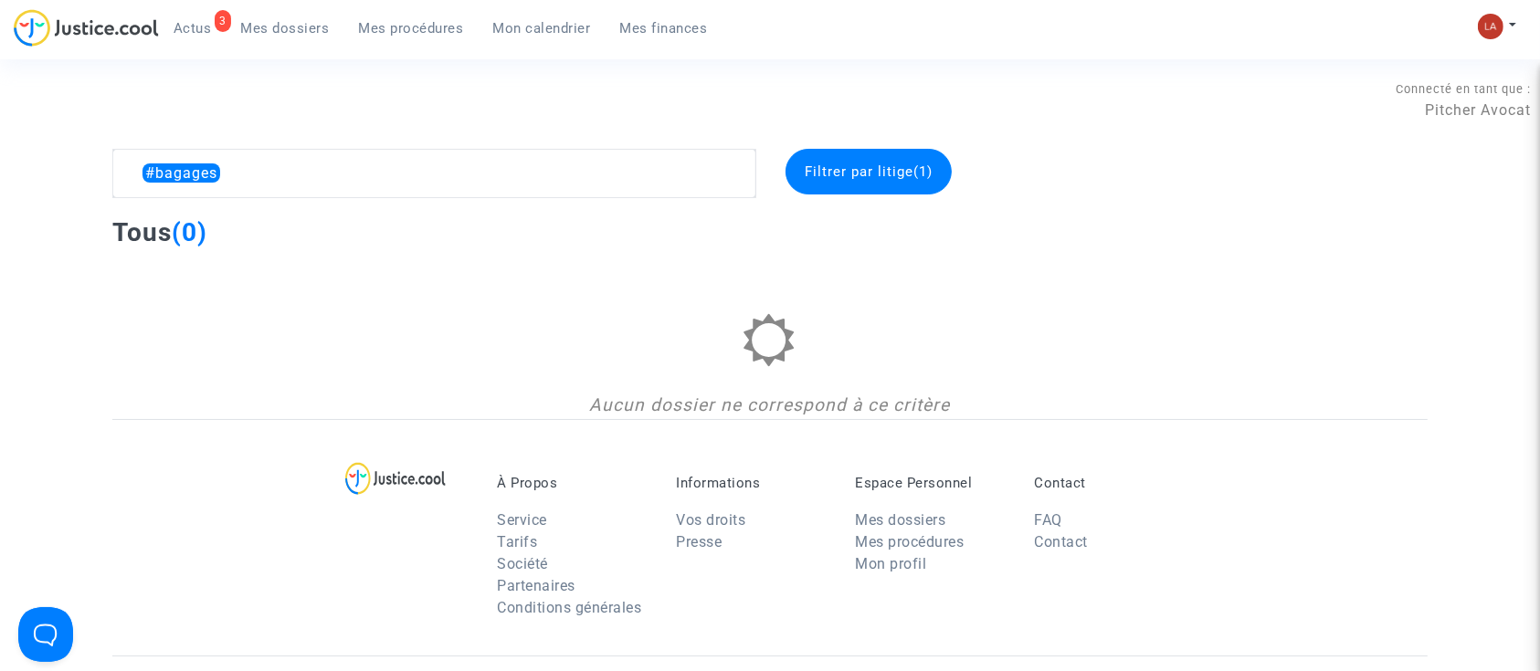
click at [846, 179] on div "Filtrer par litige (1)" at bounding box center [868, 172] width 166 height 46
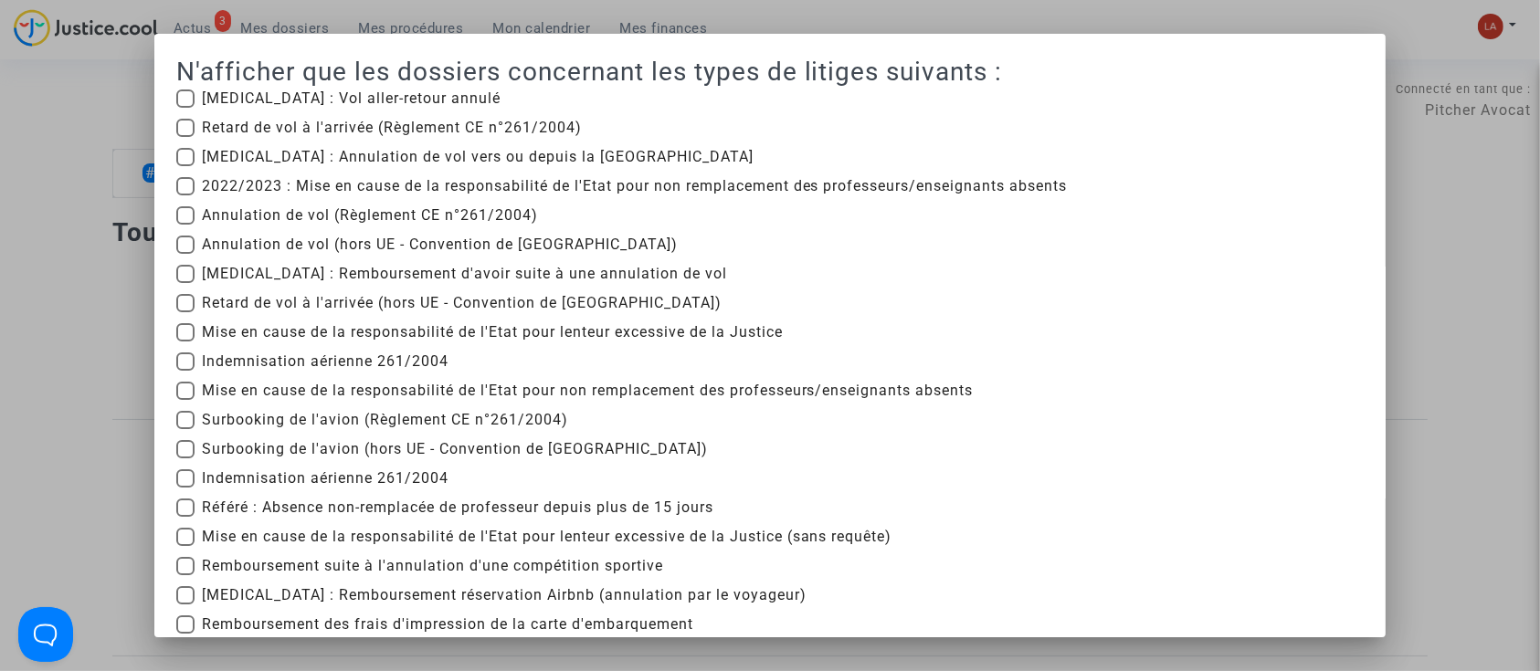
scroll to position [420, 0]
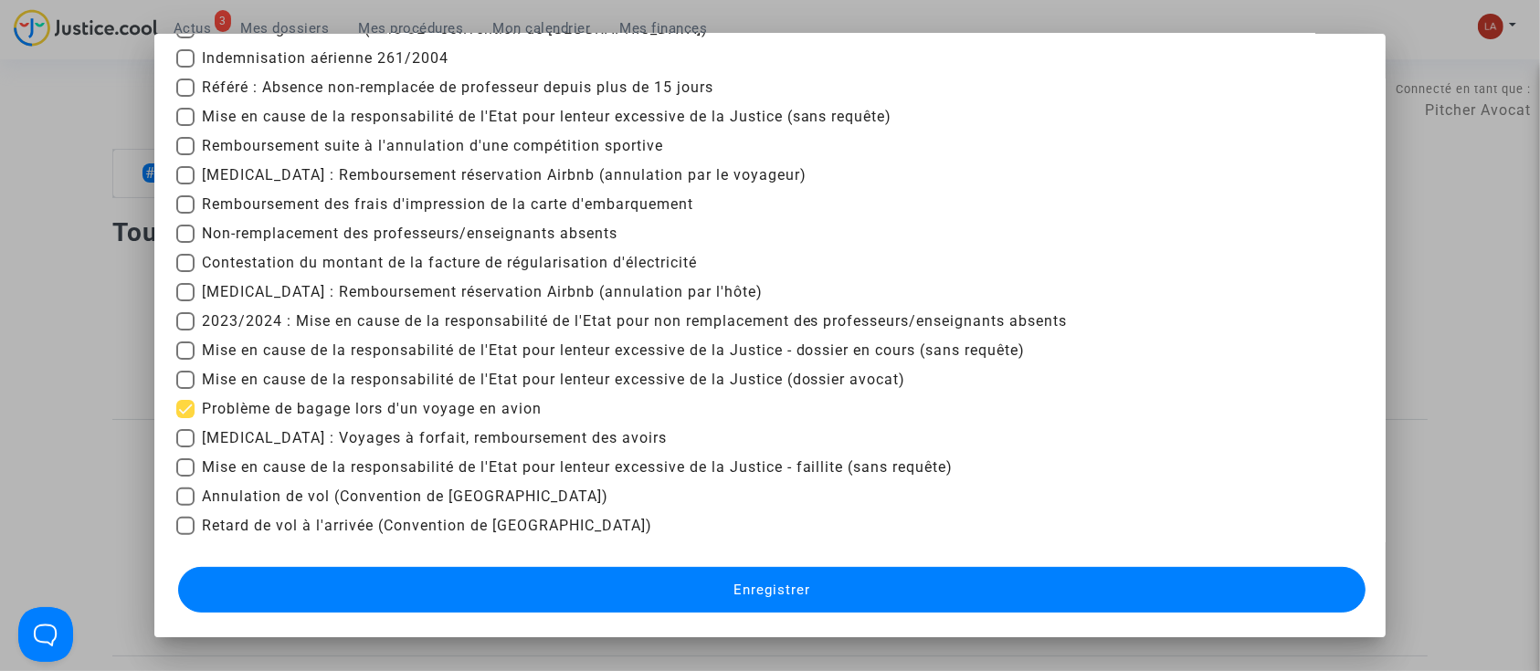
click at [321, 411] on span "Problème de bagage lors d'un voyage en avion" at bounding box center [372, 409] width 340 height 22
click at [185, 418] on input "Problème de bagage lors d'un voyage en avion" at bounding box center [184, 418] width 1 height 1
checkbox input "false"
click at [458, 592] on button "Enregistrer" at bounding box center [772, 590] width 1188 height 46
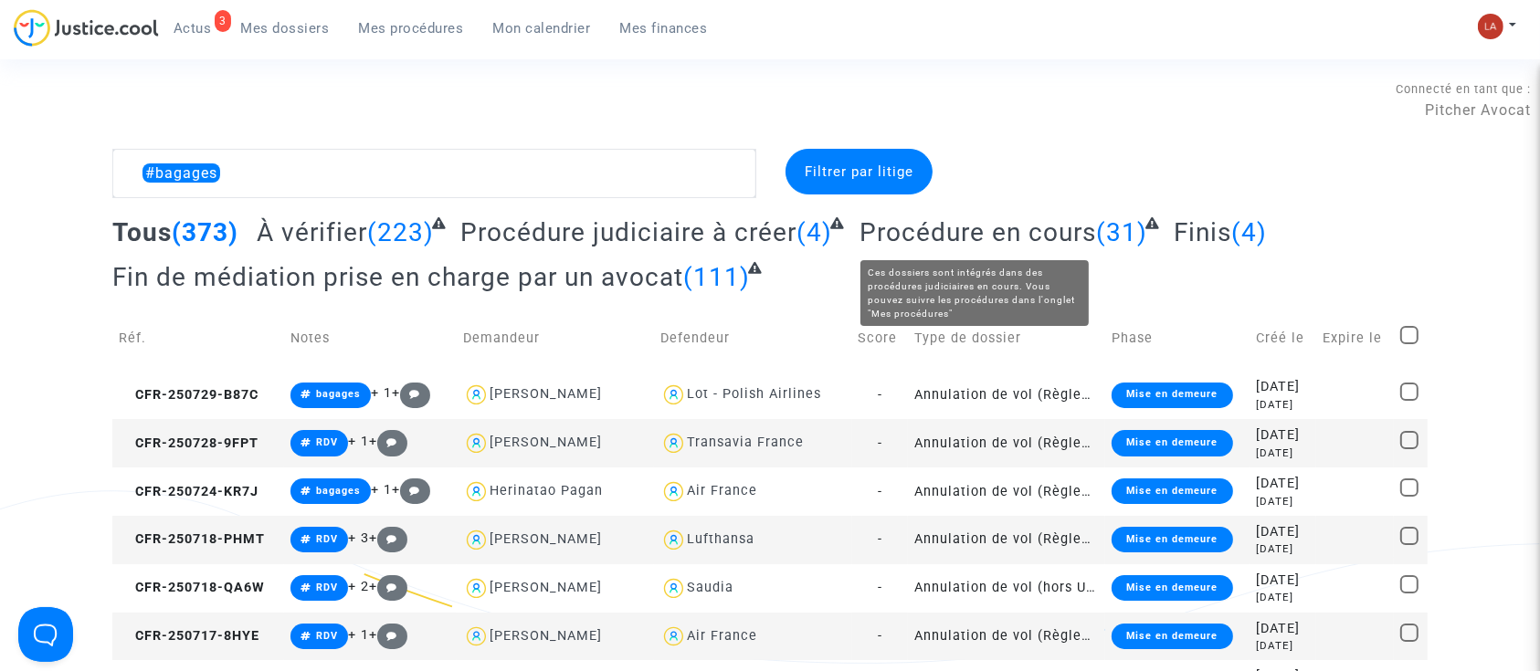
click at [932, 245] on span "Procédure en cours" at bounding box center [977, 232] width 237 height 30
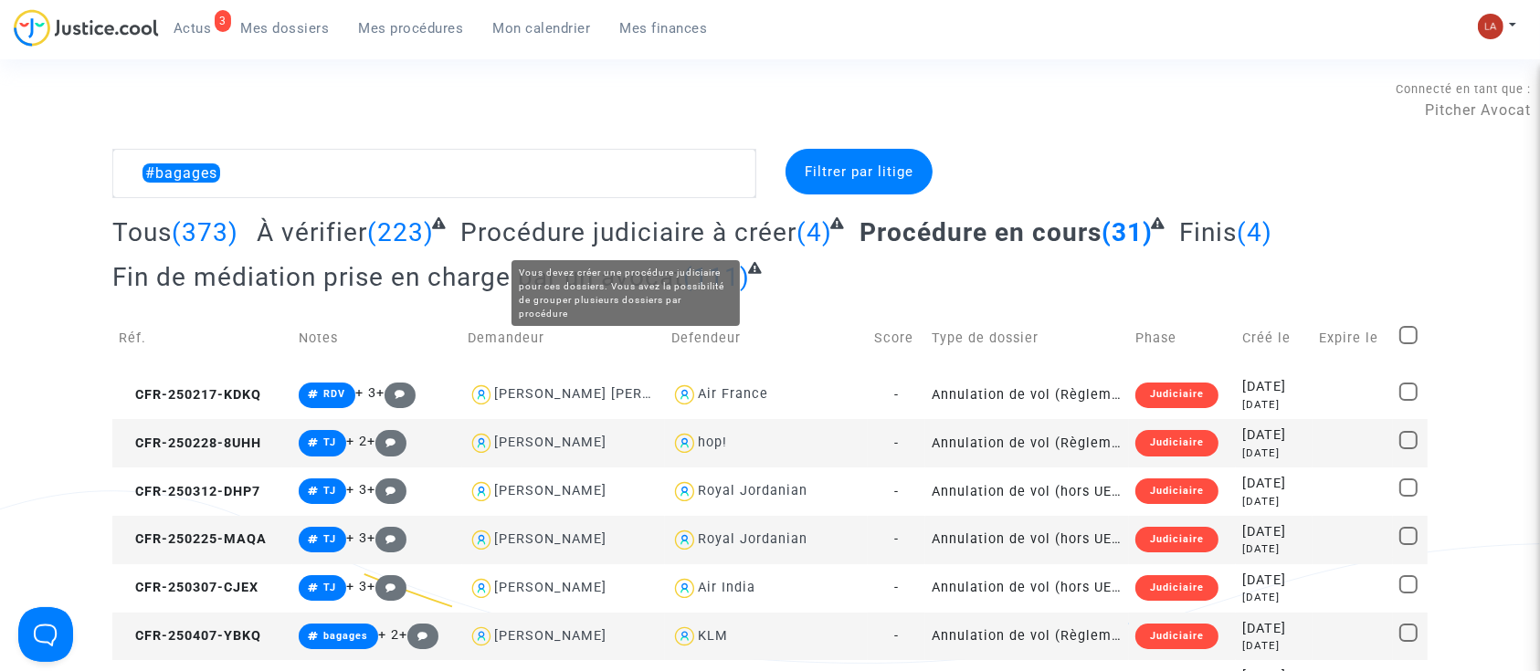
click at [664, 221] on span "Procédure judiciaire à créer" at bounding box center [628, 232] width 336 height 30
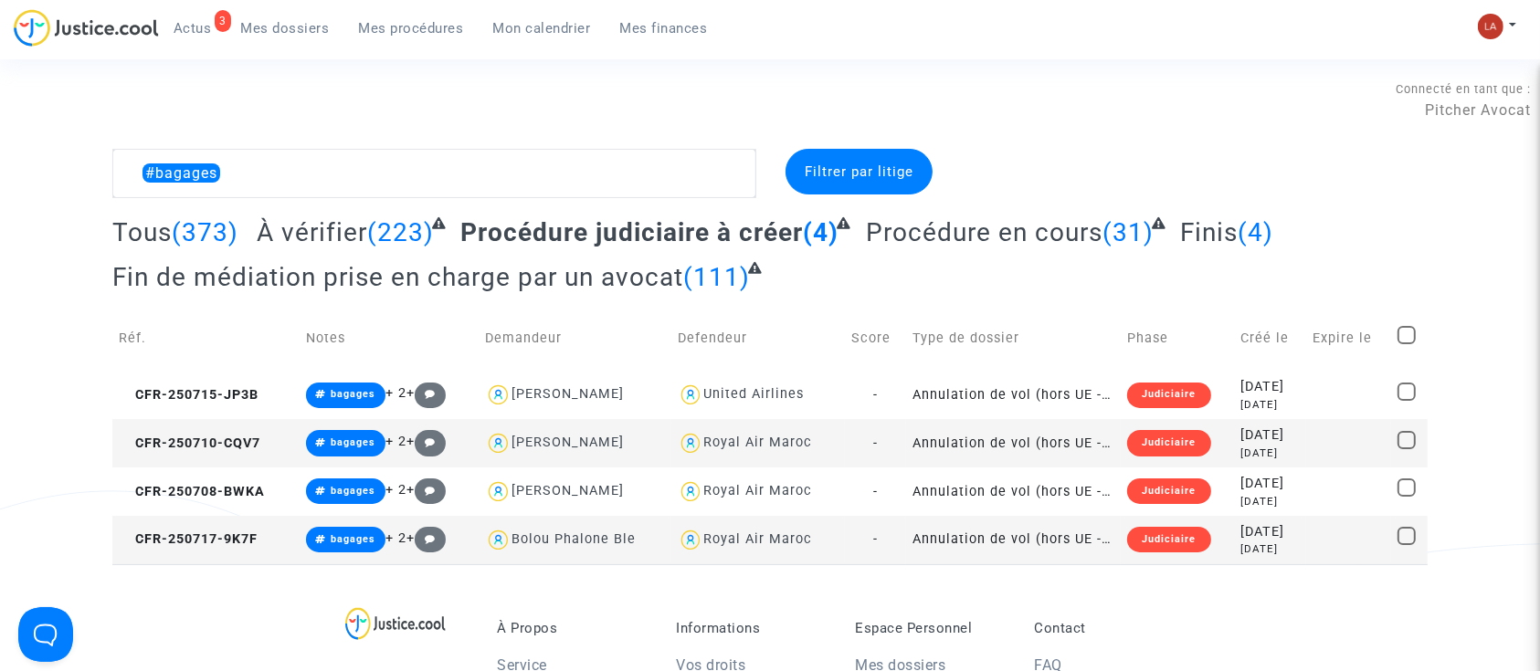
scroll to position [68, 0]
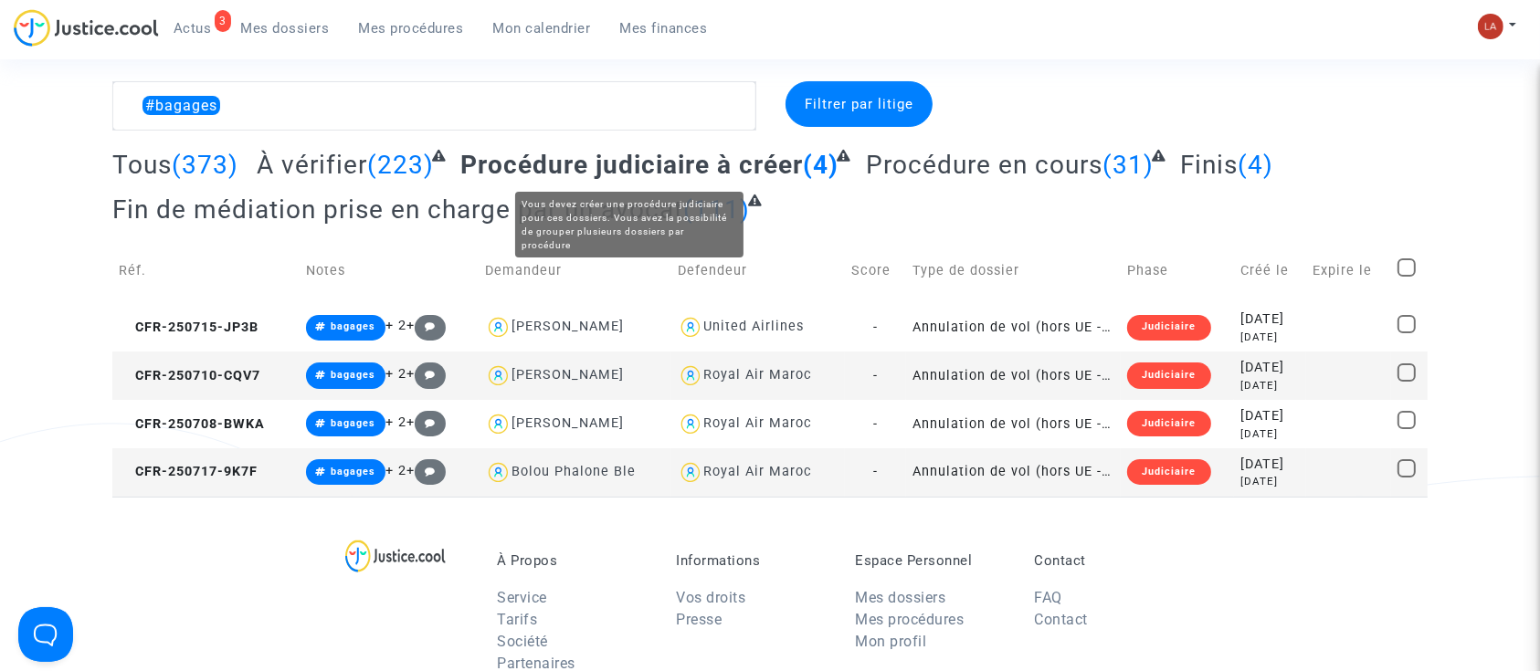
click at [562, 201] on span "Fin de médiation prise en charge par un avocat" at bounding box center [397, 210] width 571 height 30
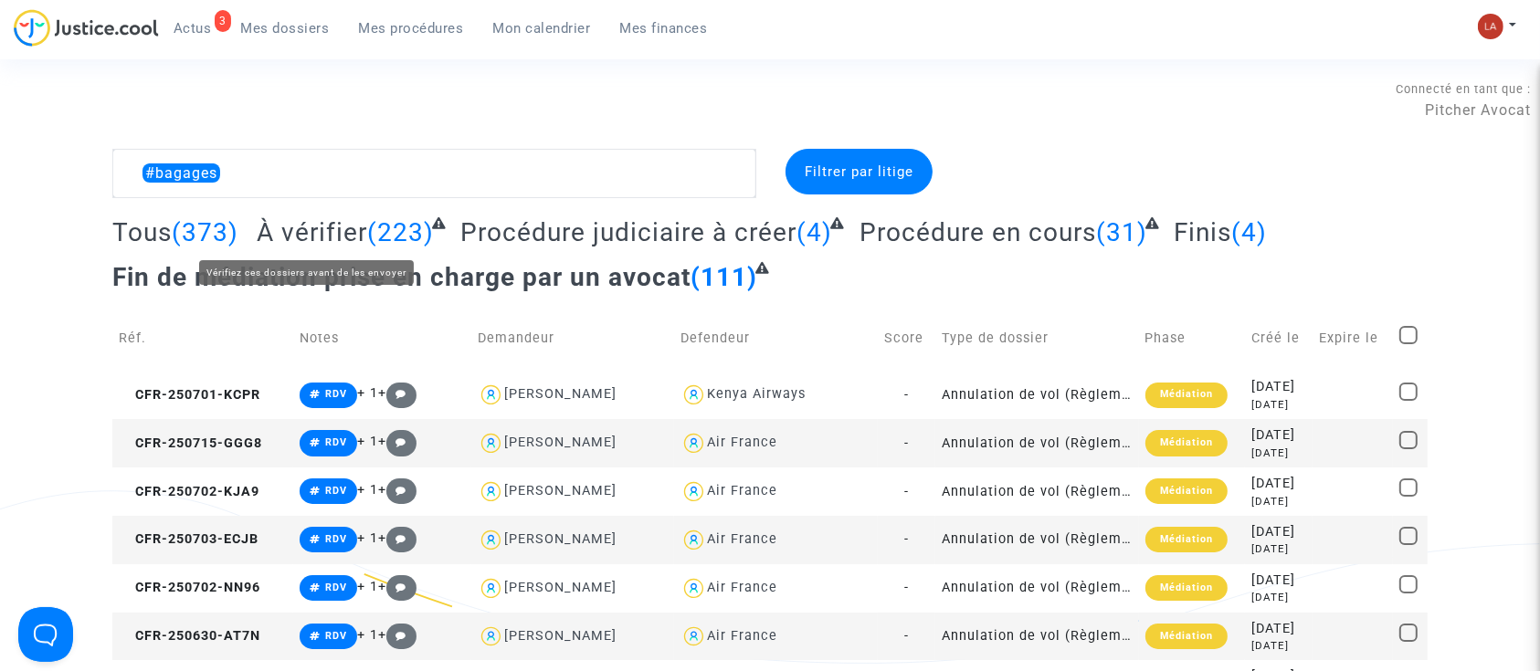
click at [322, 237] on span "À vérifier" at bounding box center [312, 232] width 111 height 30
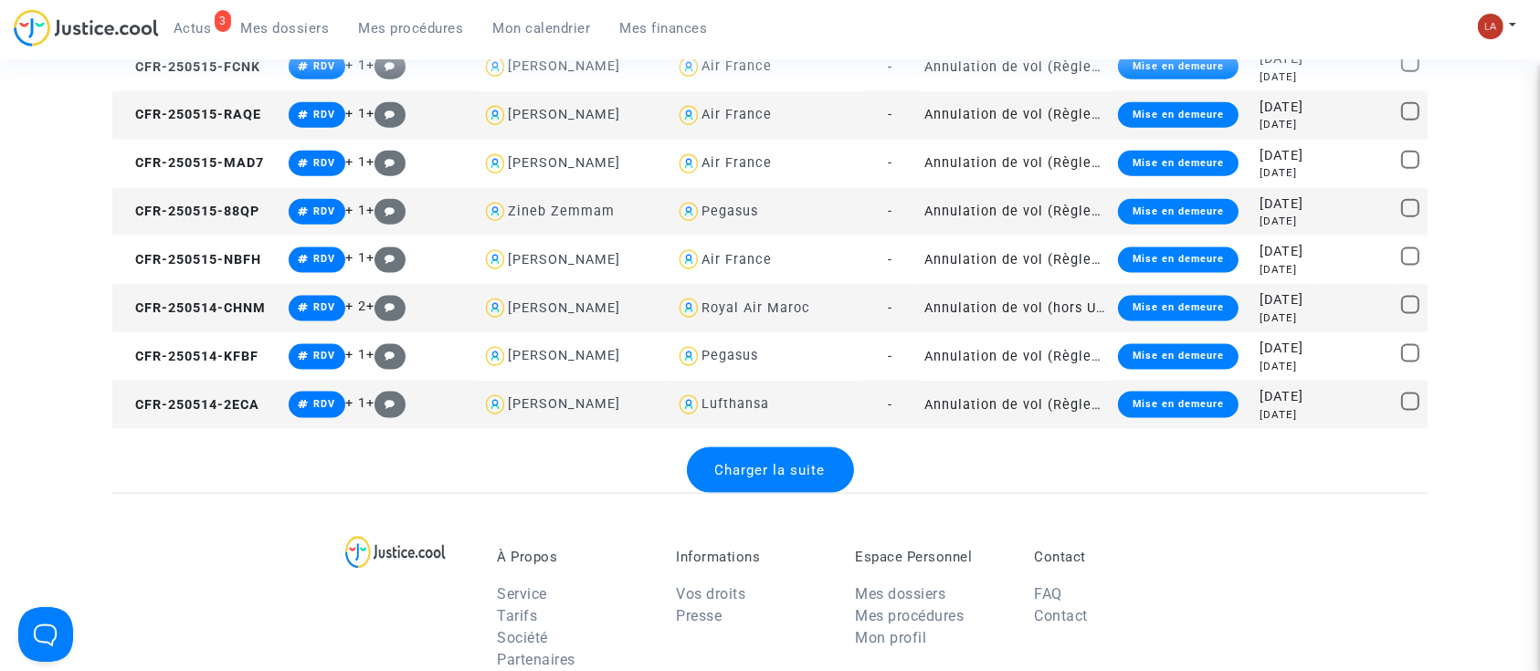
scroll to position [2369, 0]
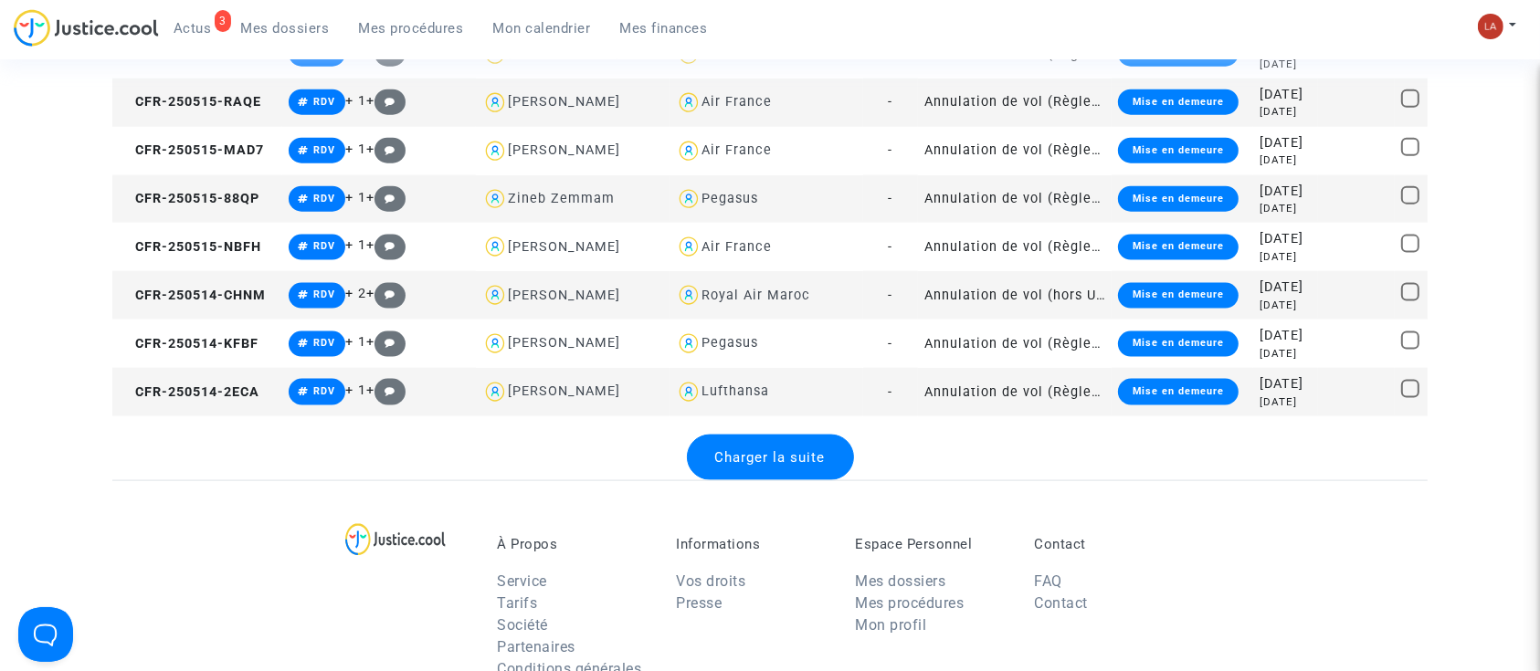
click at [794, 451] on span "Charger la suite" at bounding box center [770, 457] width 111 height 16
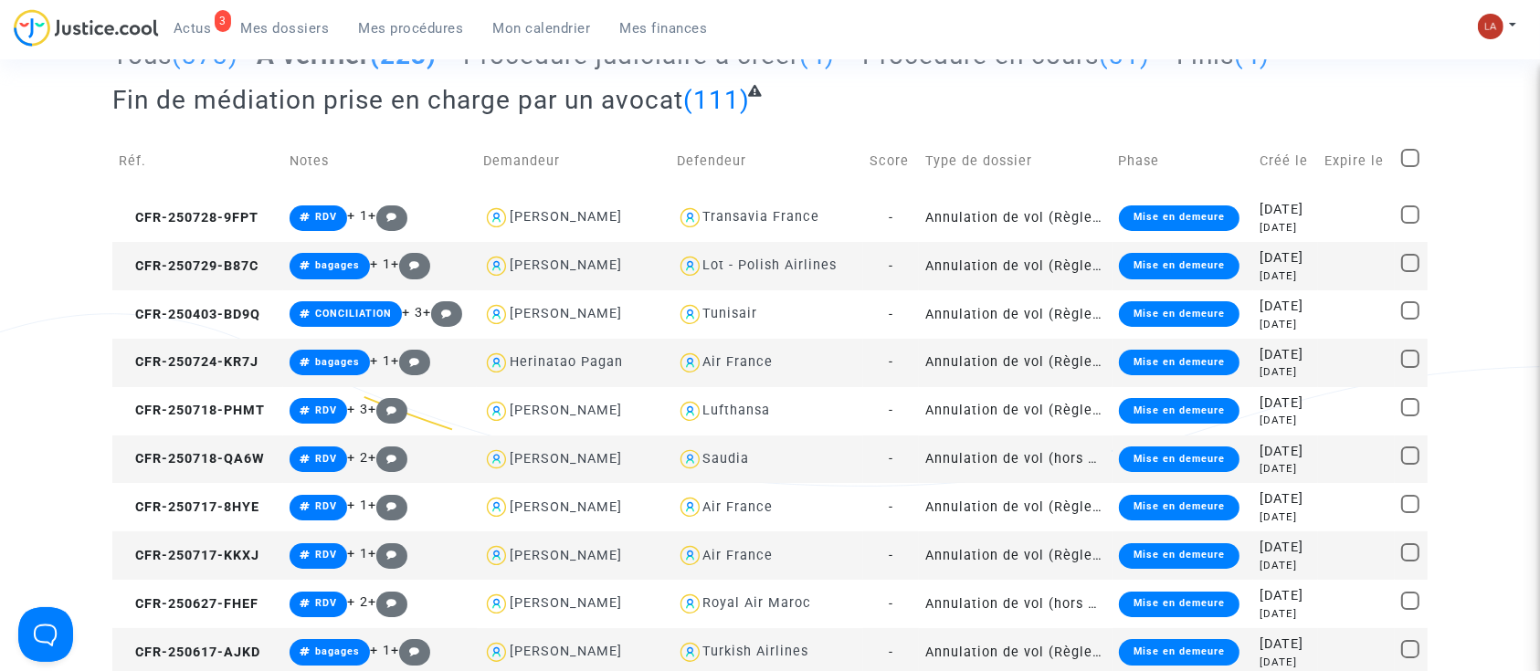
scroll to position [0, 0]
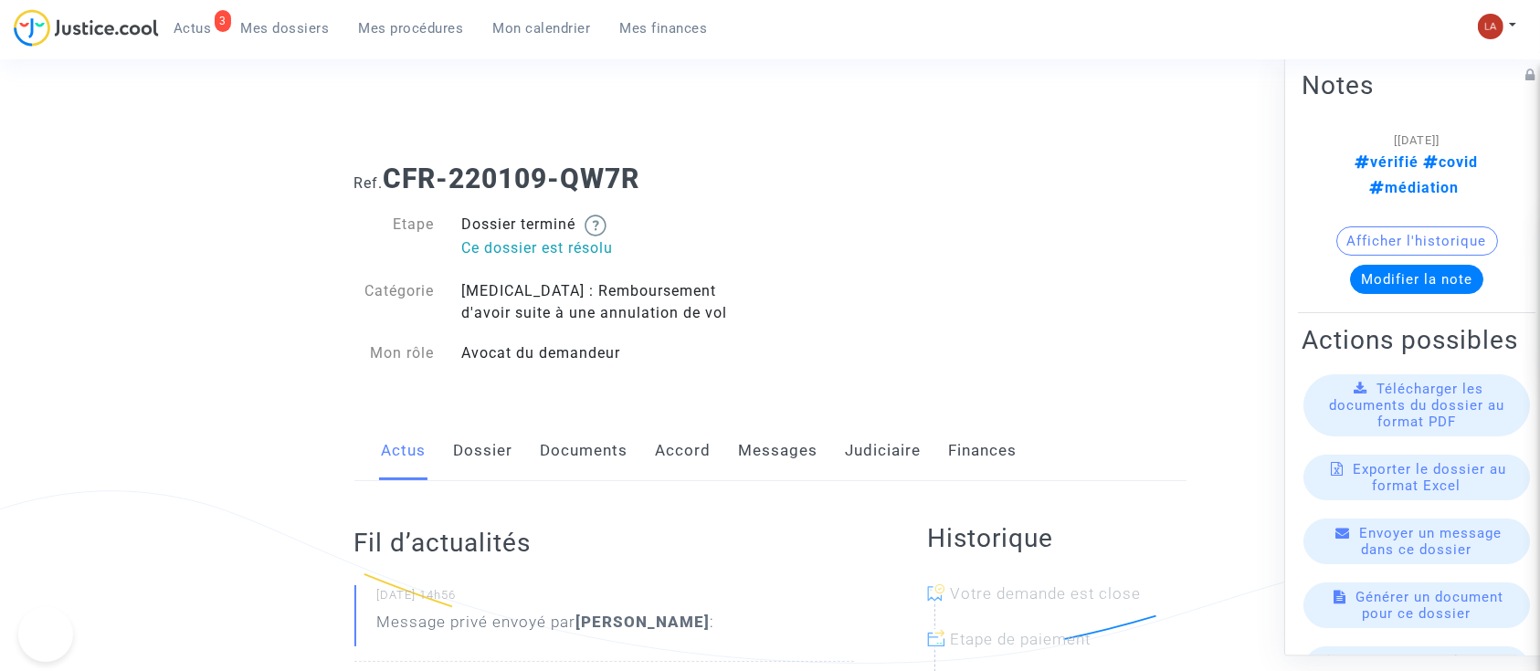
drag, startPoint x: 0, startPoint y: 0, endPoint x: 769, endPoint y: 461, distance: 896.7
click at [769, 461] on link "Messages" at bounding box center [778, 451] width 79 height 60
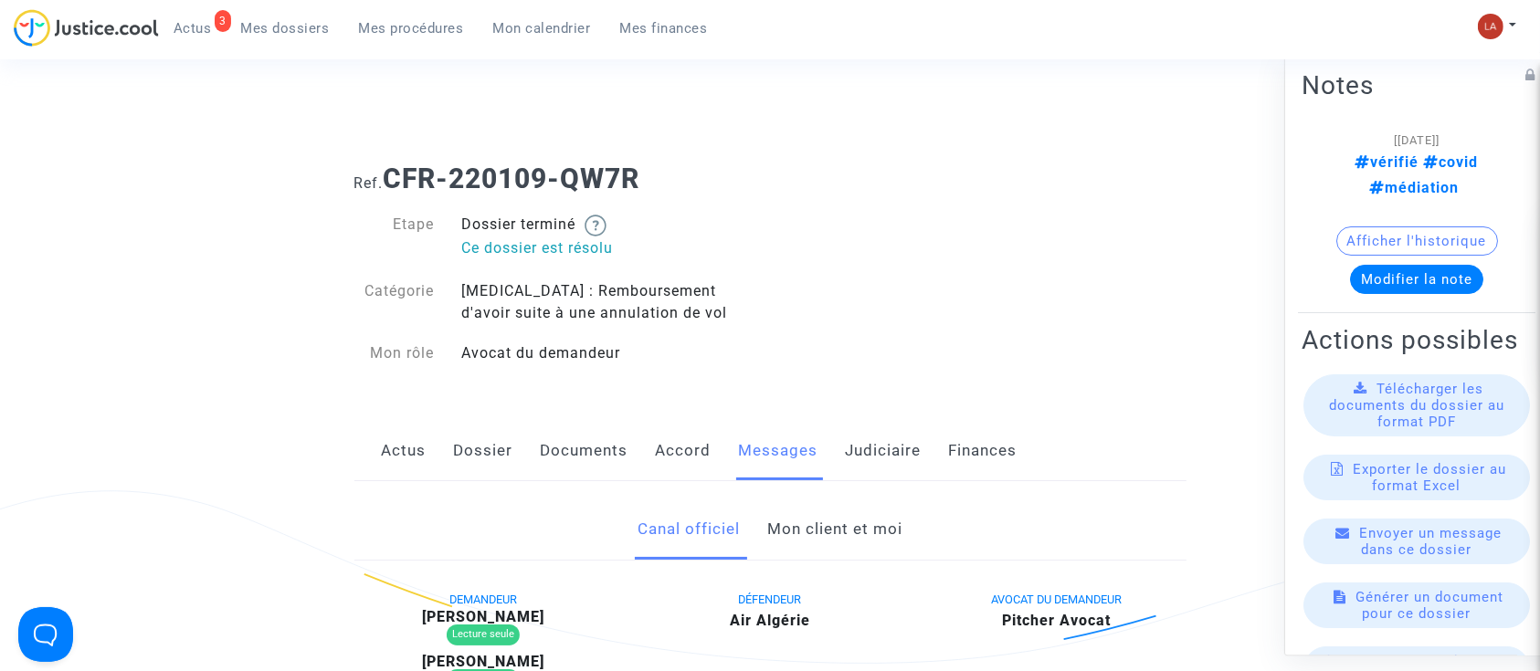
click at [820, 537] on link "Mon client et moi" at bounding box center [834, 530] width 135 height 60
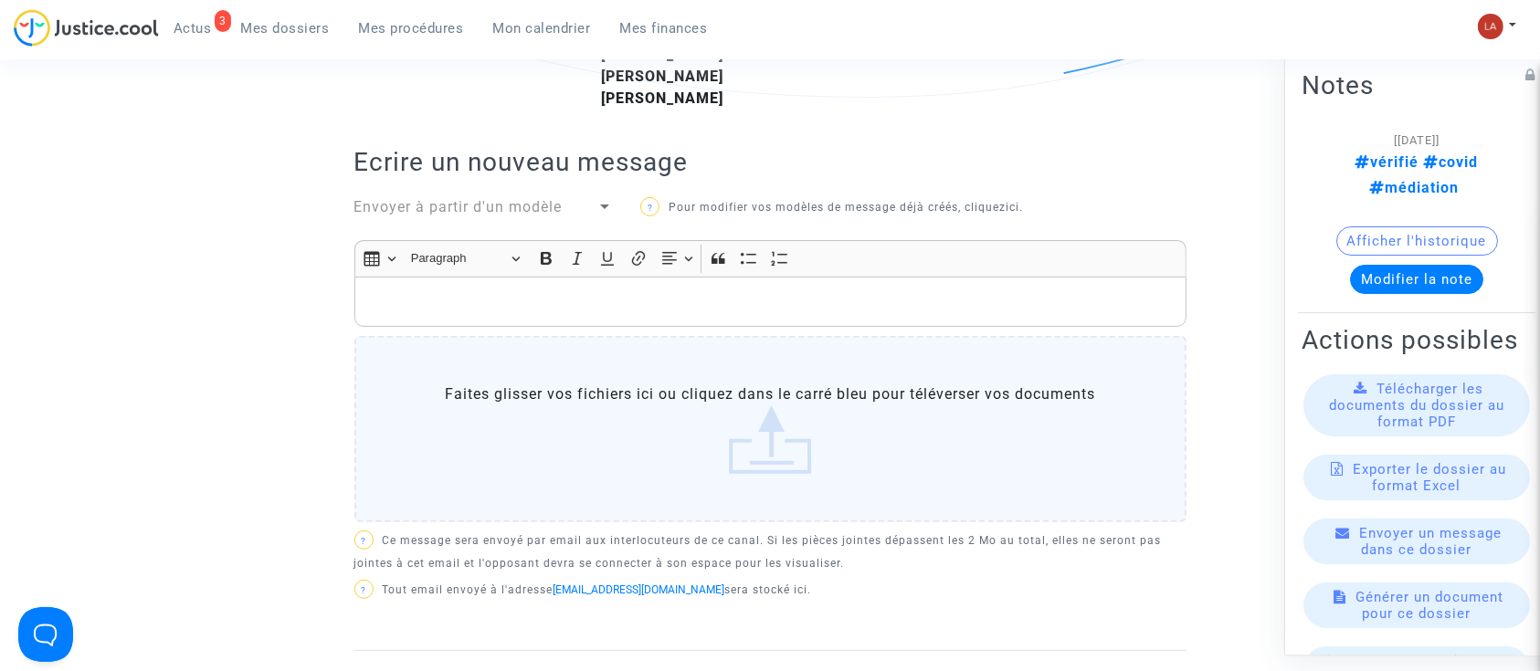
scroll to position [511, 0]
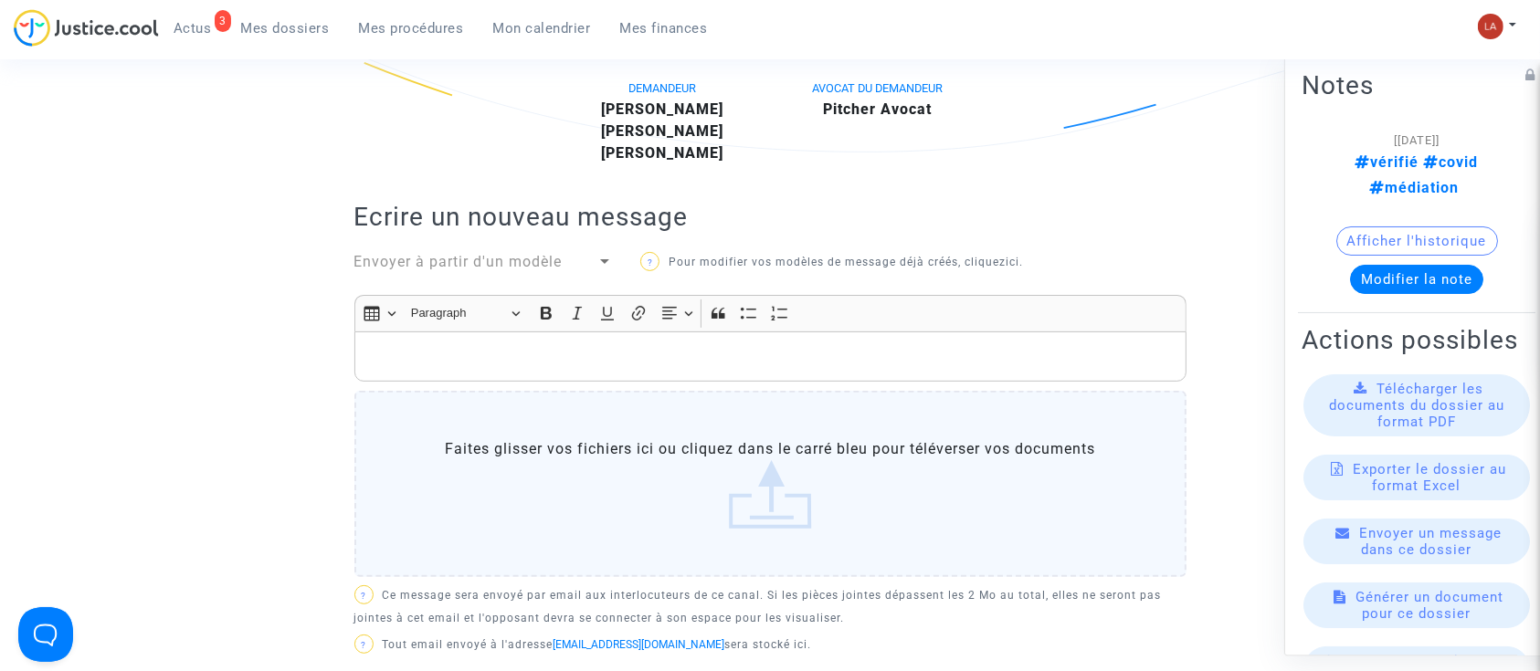
click at [546, 354] on p "Rich Text Editor, main" at bounding box center [769, 356] width 813 height 23
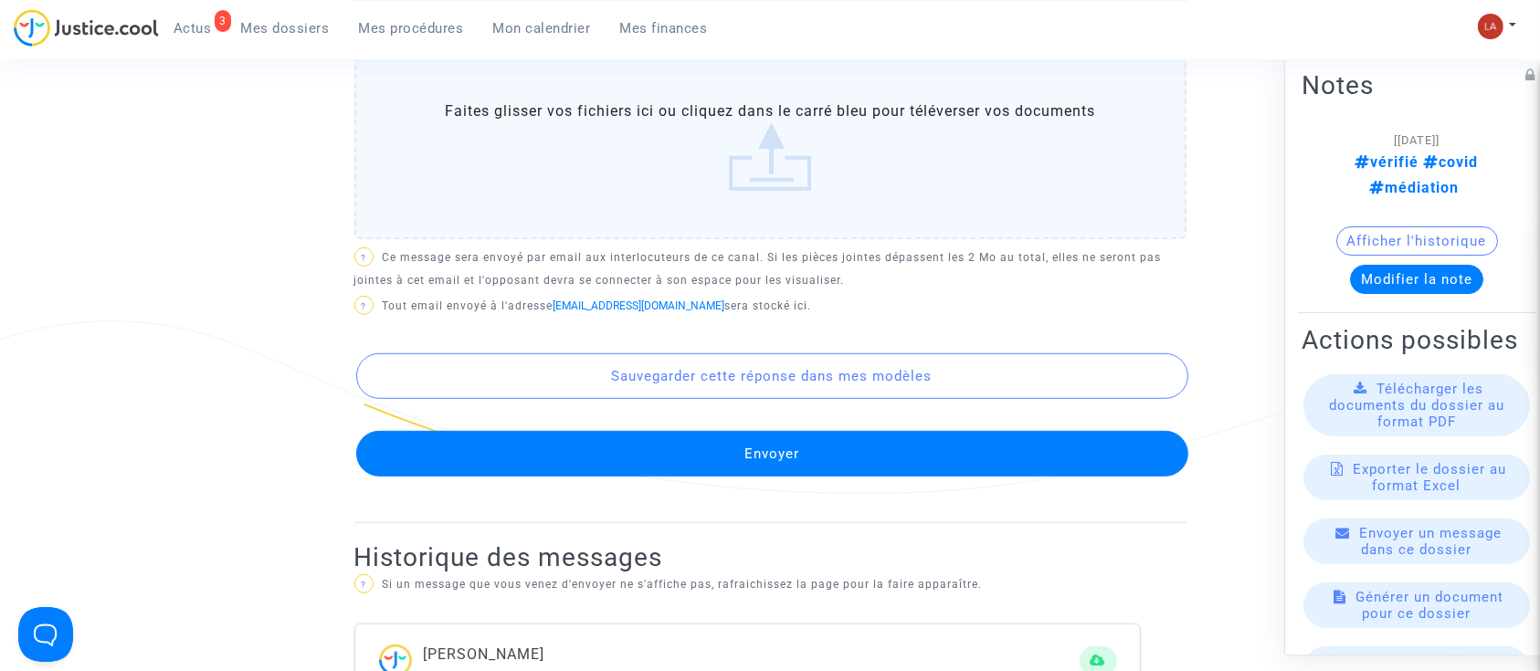
scroll to position [1066, 0]
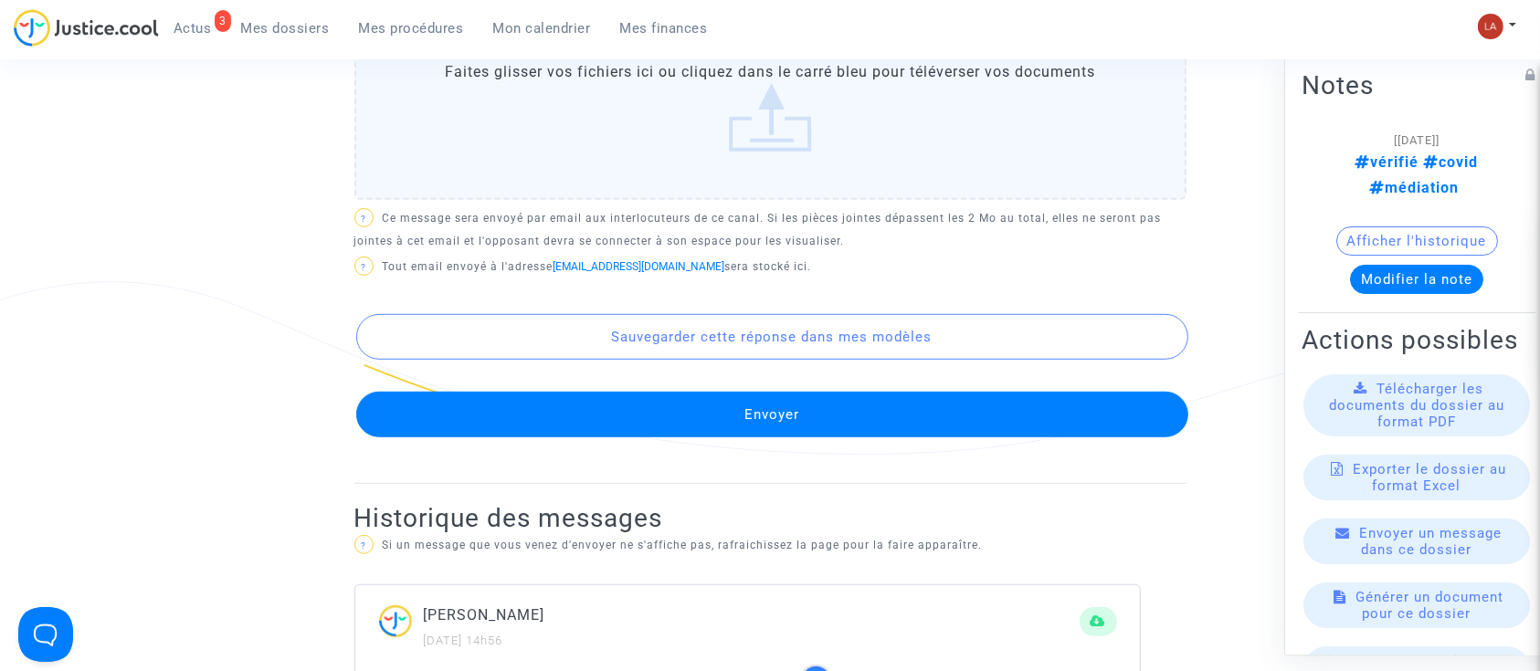
click at [587, 431] on button "Envoyer" at bounding box center [772, 415] width 832 height 46
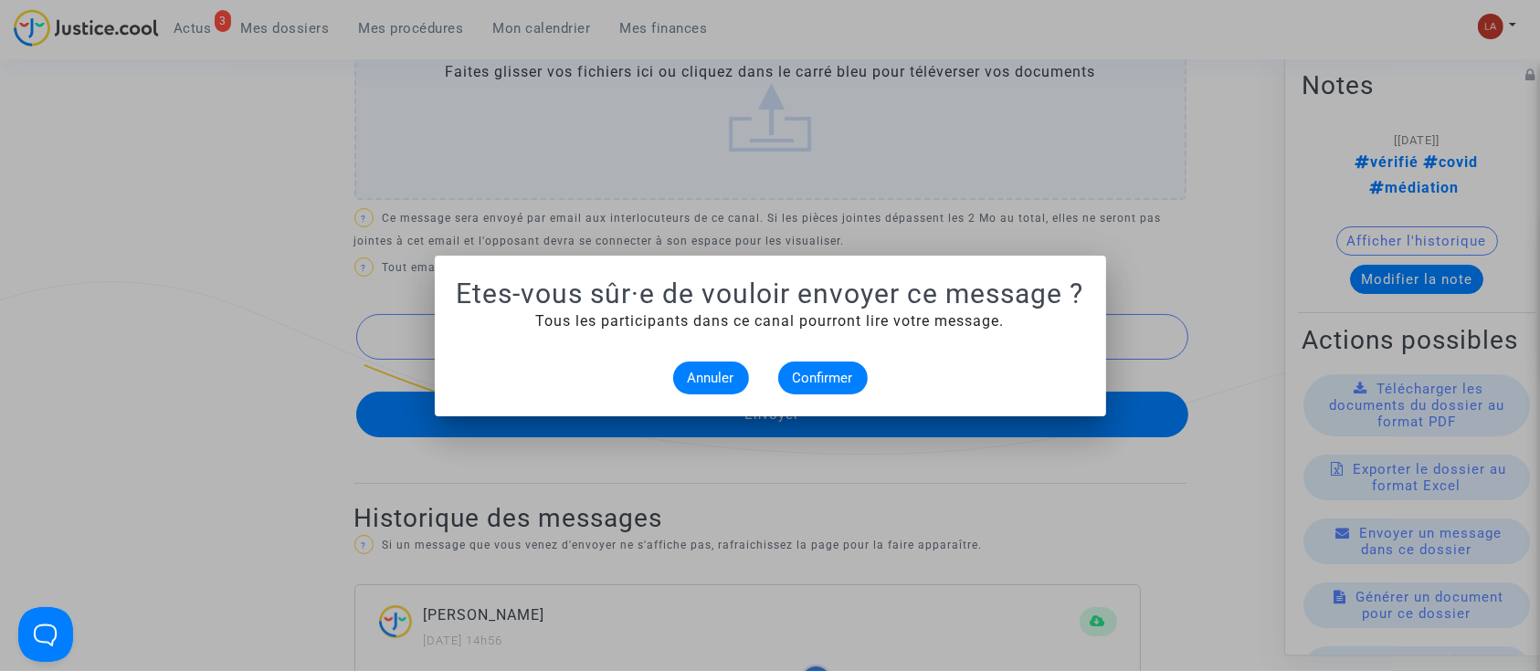
scroll to position [0, 0]
click at [814, 376] on span "Confirmer" at bounding box center [823, 378] width 60 height 16
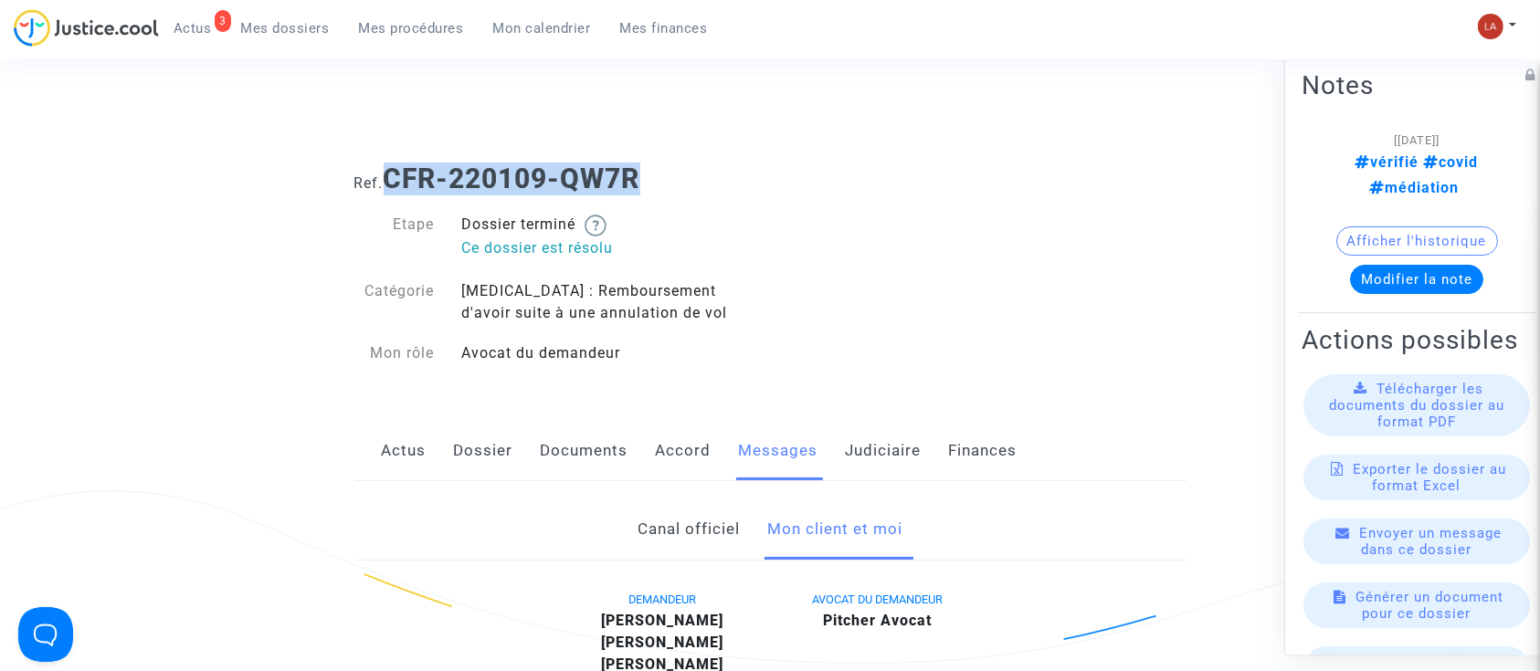
drag, startPoint x: 650, startPoint y: 177, endPoint x: 395, endPoint y: 156, distance: 256.6
click at [395, 156] on div "Ref. CFR-220109-QW7R" at bounding box center [770, 172] width 859 height 47
copy b "CFR-220109-QW7R"
click at [212, 37] on link "3 Actus" at bounding box center [193, 28] width 68 height 27
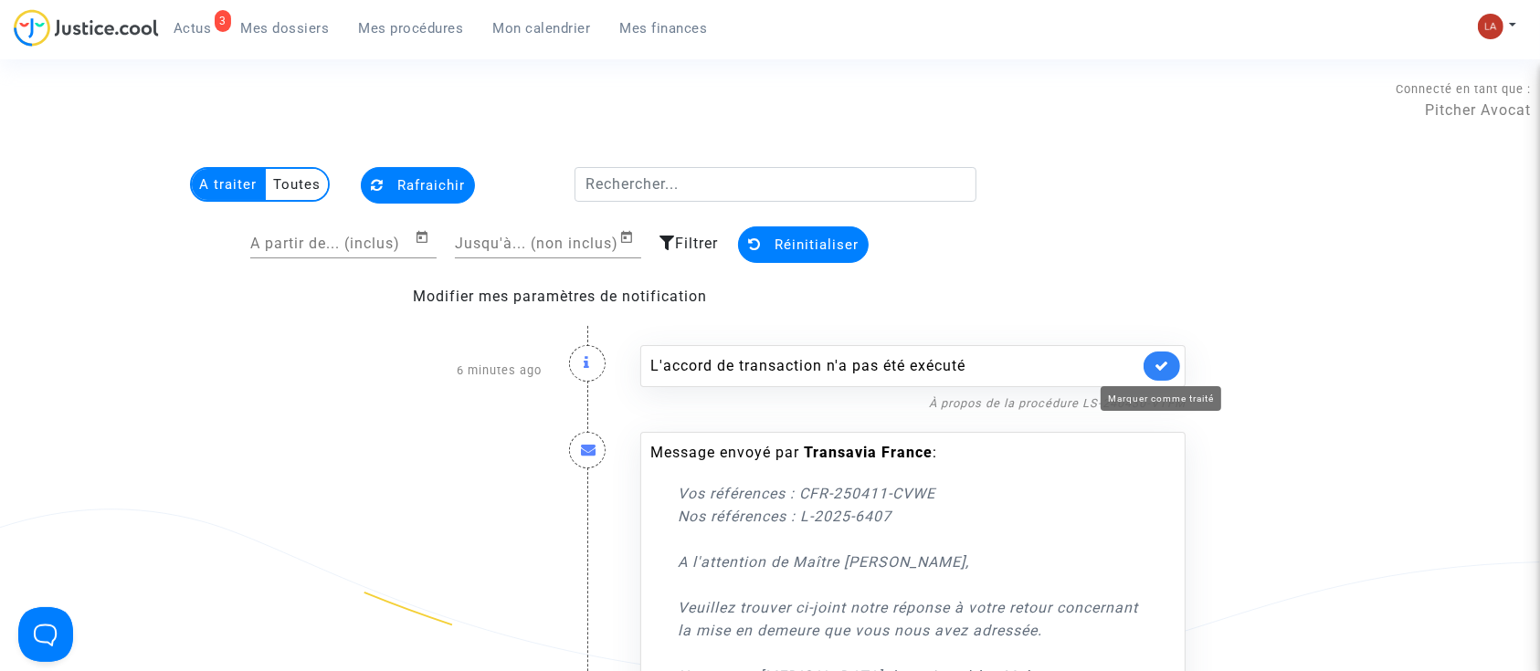
click at [1163, 364] on icon at bounding box center [1161, 366] width 15 height 14
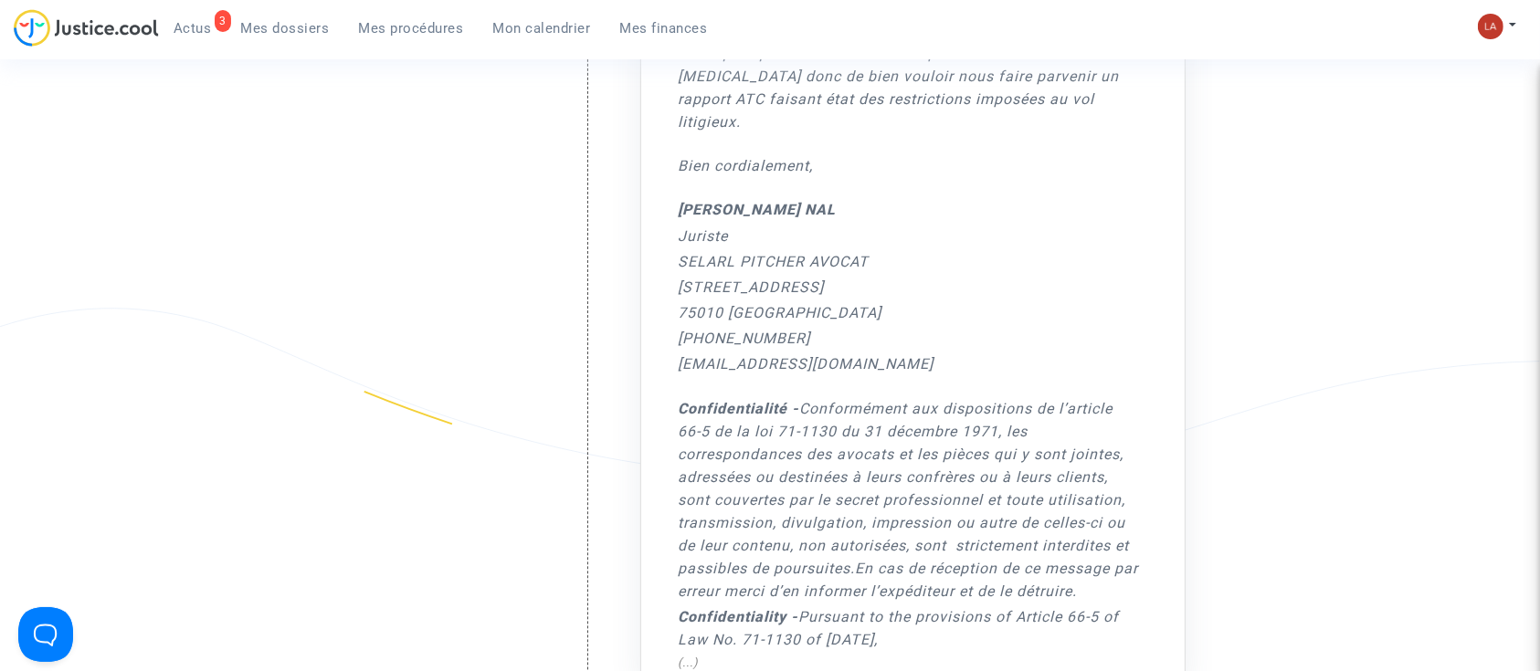
scroll to position [874, 0]
